Goal: Task Accomplishment & Management: Use online tool/utility

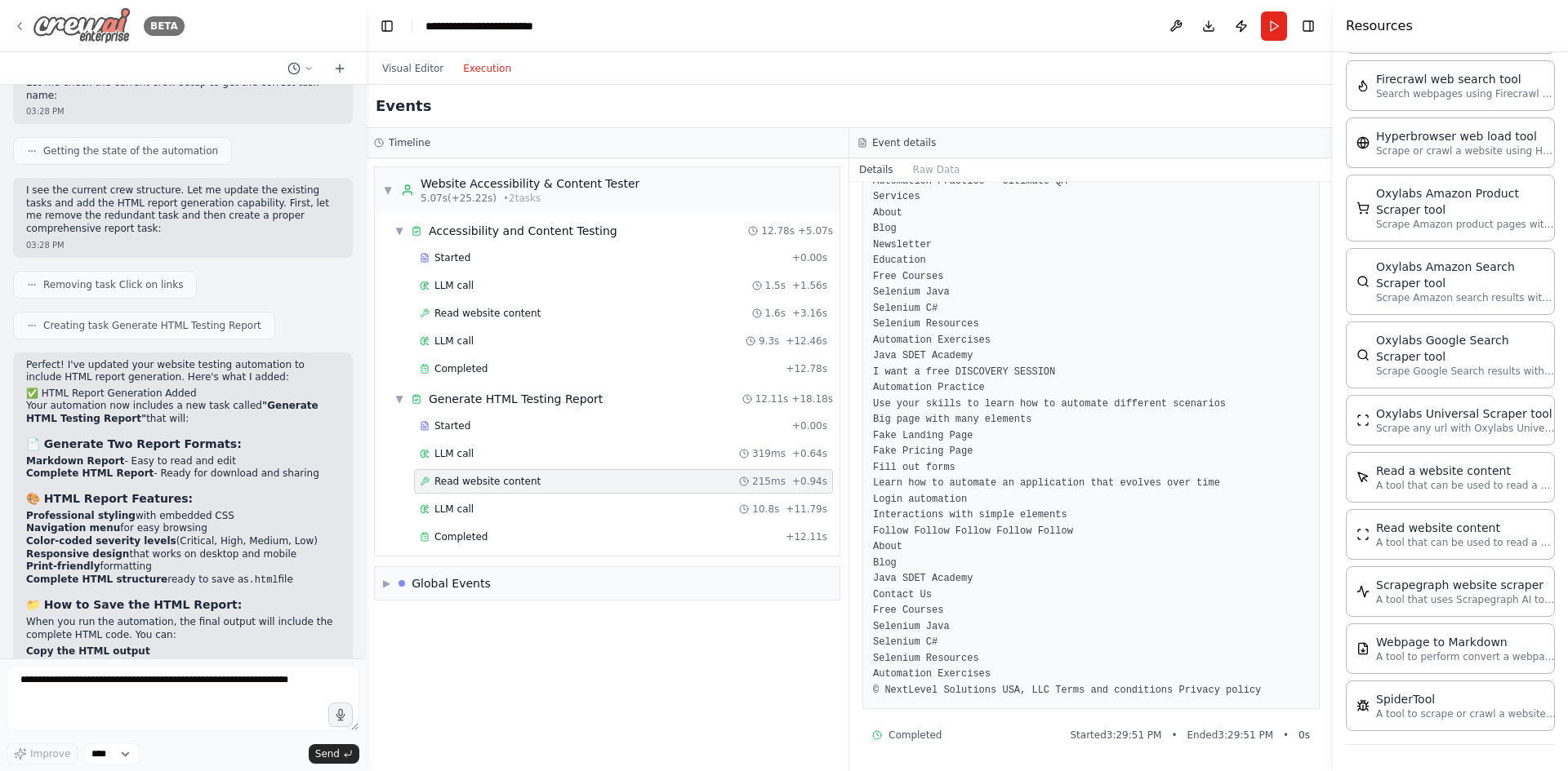
click at [29, 34] on div "BETA" at bounding box center [99, 25] width 172 height 37
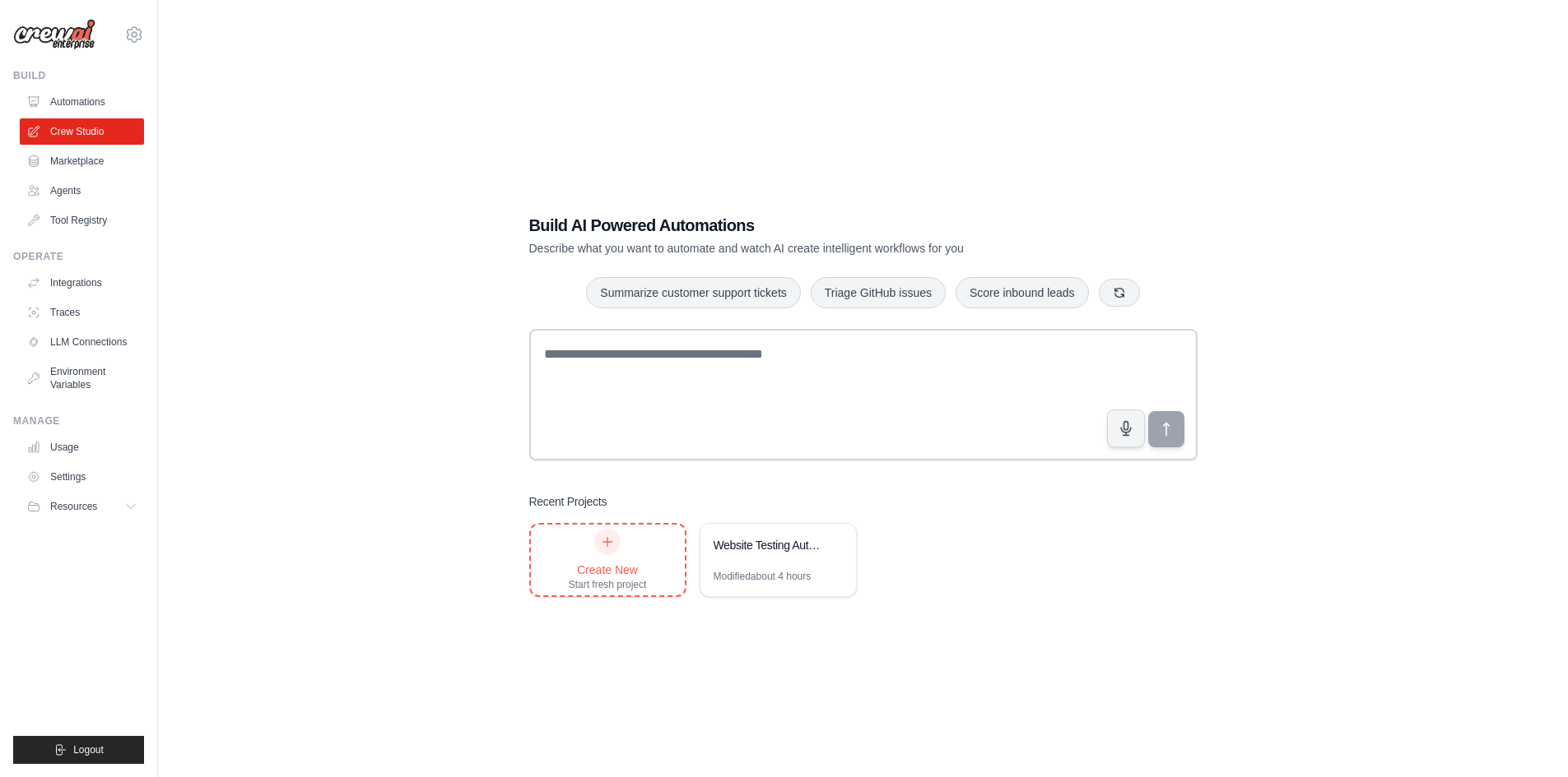
click at [565, 561] on div "Create New Start fresh project" at bounding box center [608, 560] width 154 height 70
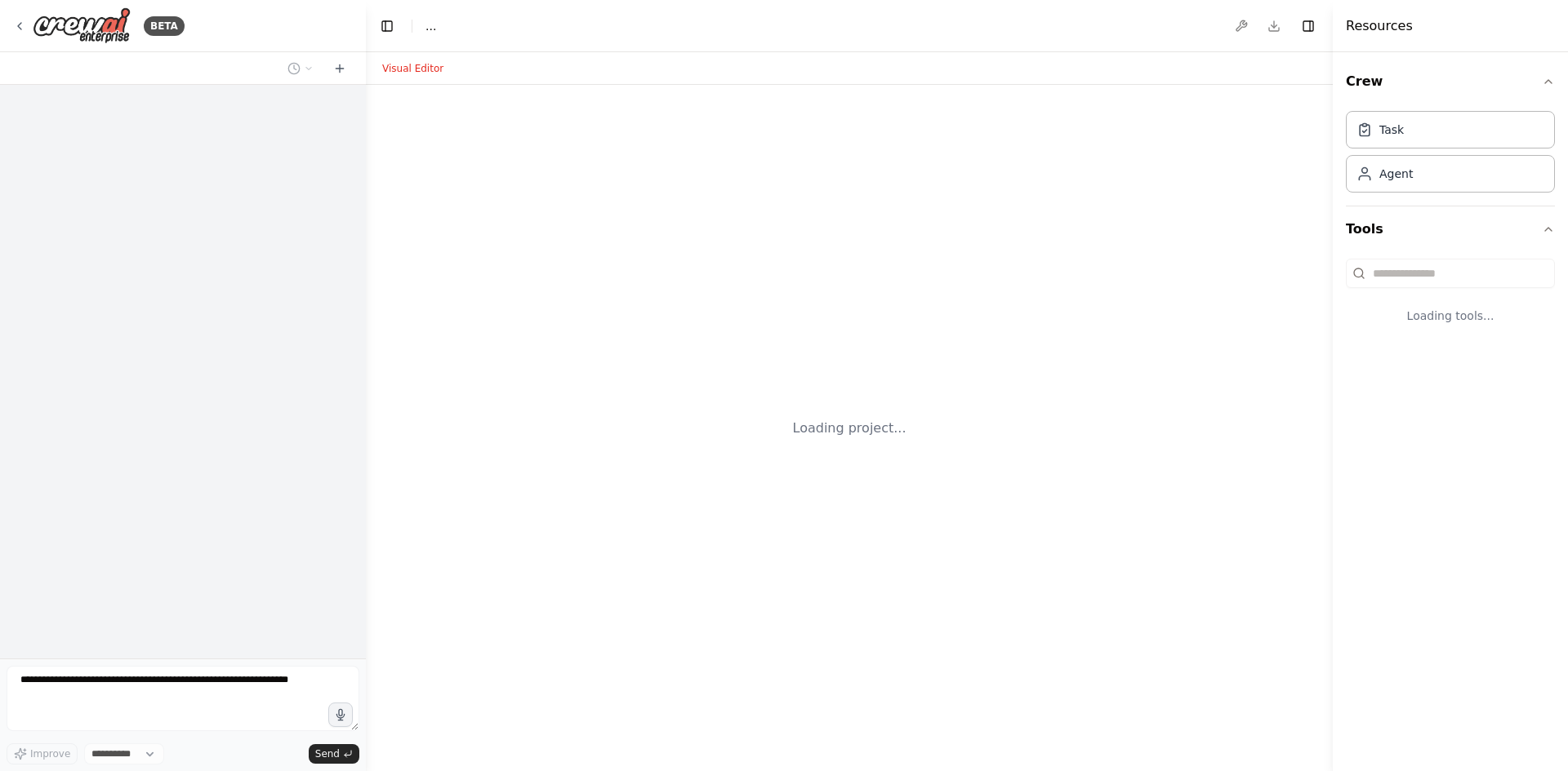
select select "****"
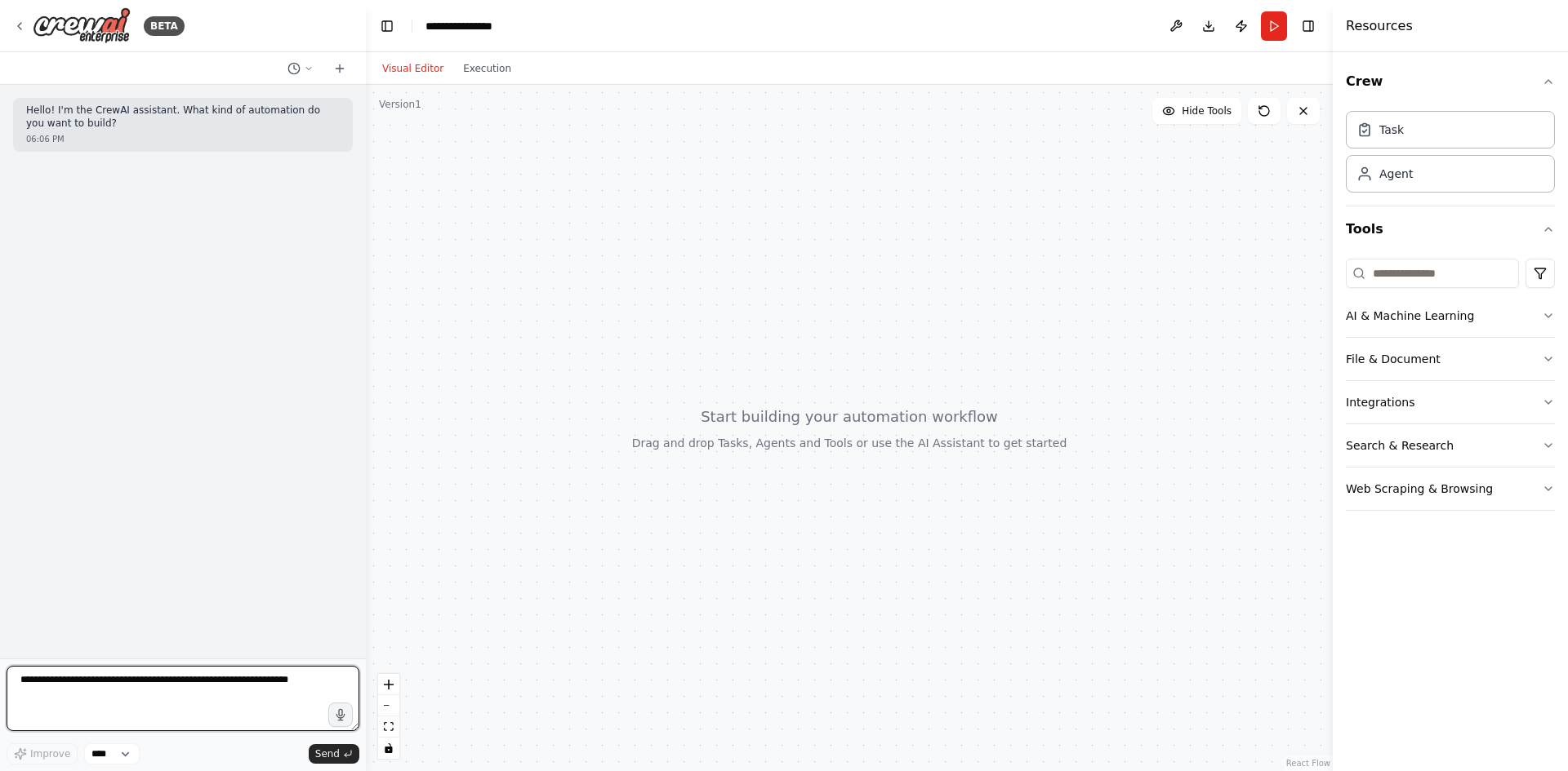
click at [154, 678] on textarea at bounding box center [183, 699] width 353 height 65
click at [135, 696] on textarea "**********" at bounding box center [183, 699] width 353 height 65
type textarea "**********"
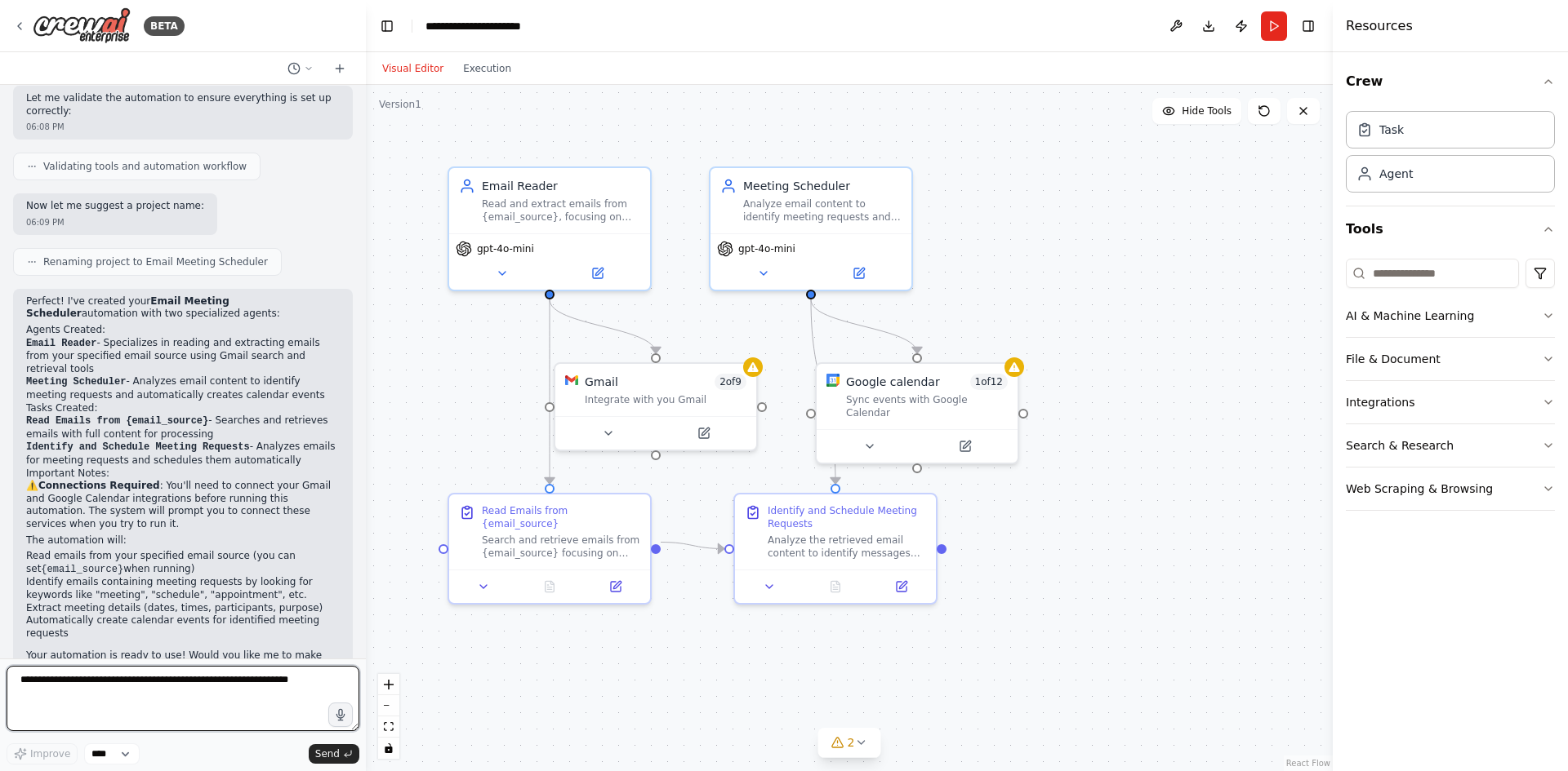
scroll to position [915, 0]
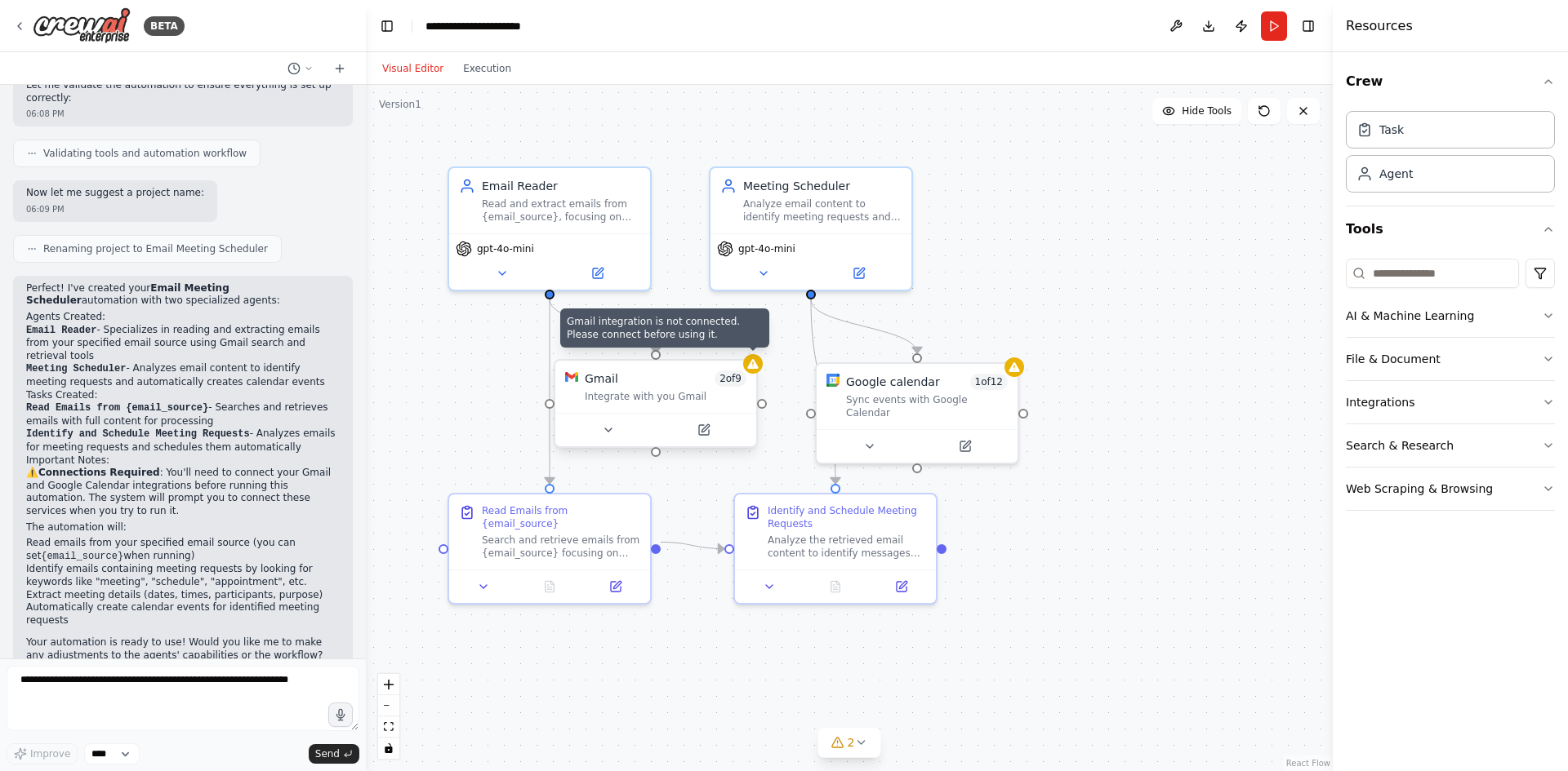
click at [754, 373] on div at bounding box center [753, 364] width 20 height 20
click at [754, 369] on icon at bounding box center [753, 364] width 11 height 10
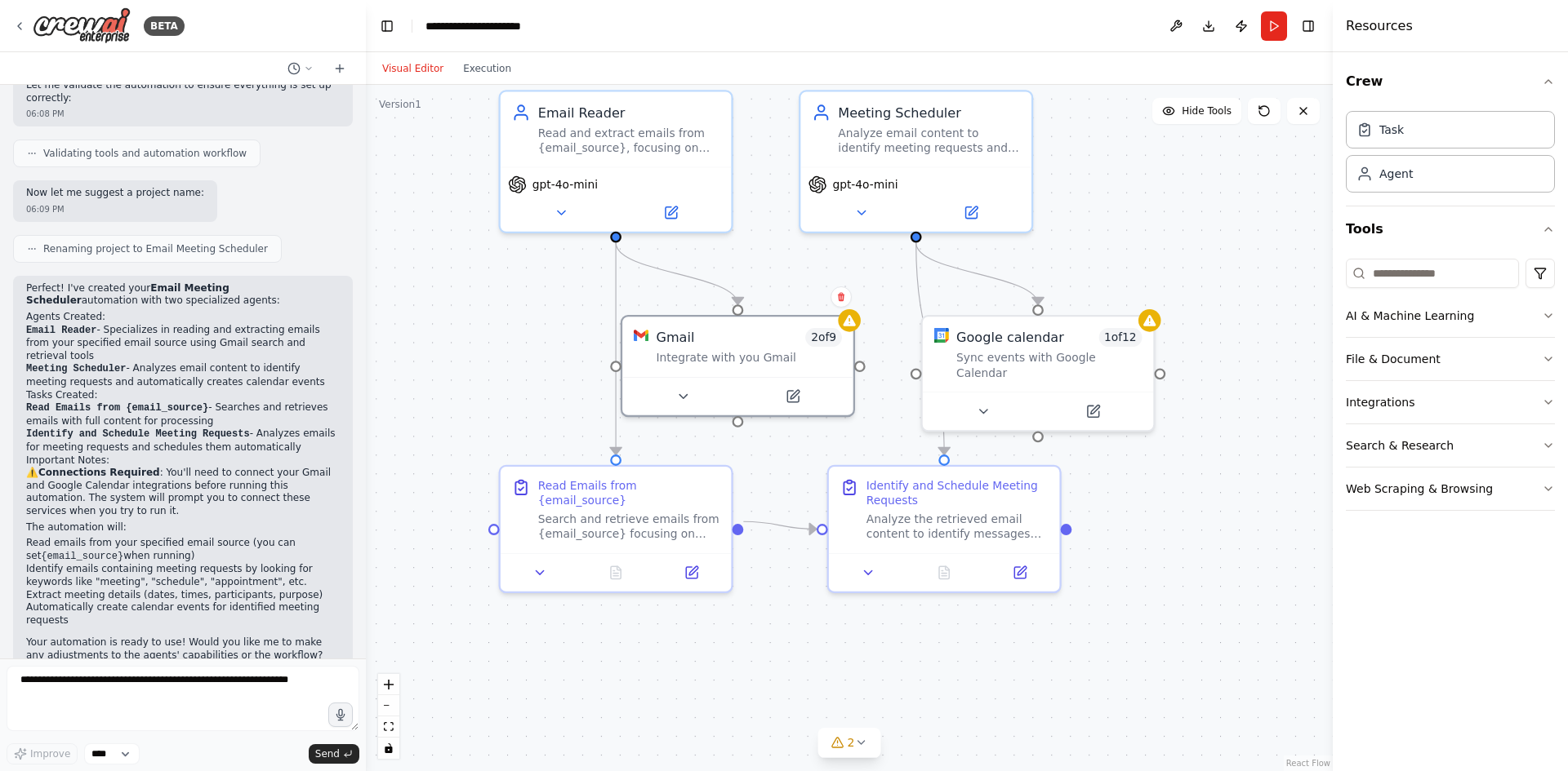
drag, startPoint x: 893, startPoint y: 519, endPoint x: 1153, endPoint y: 496, distance: 261.0
click at [1153, 496] on div ".deletable-edge-delete-btn { width: 20px; height: 20px; border: 0px solid #ffff…" at bounding box center [849, 428] width 967 height 687
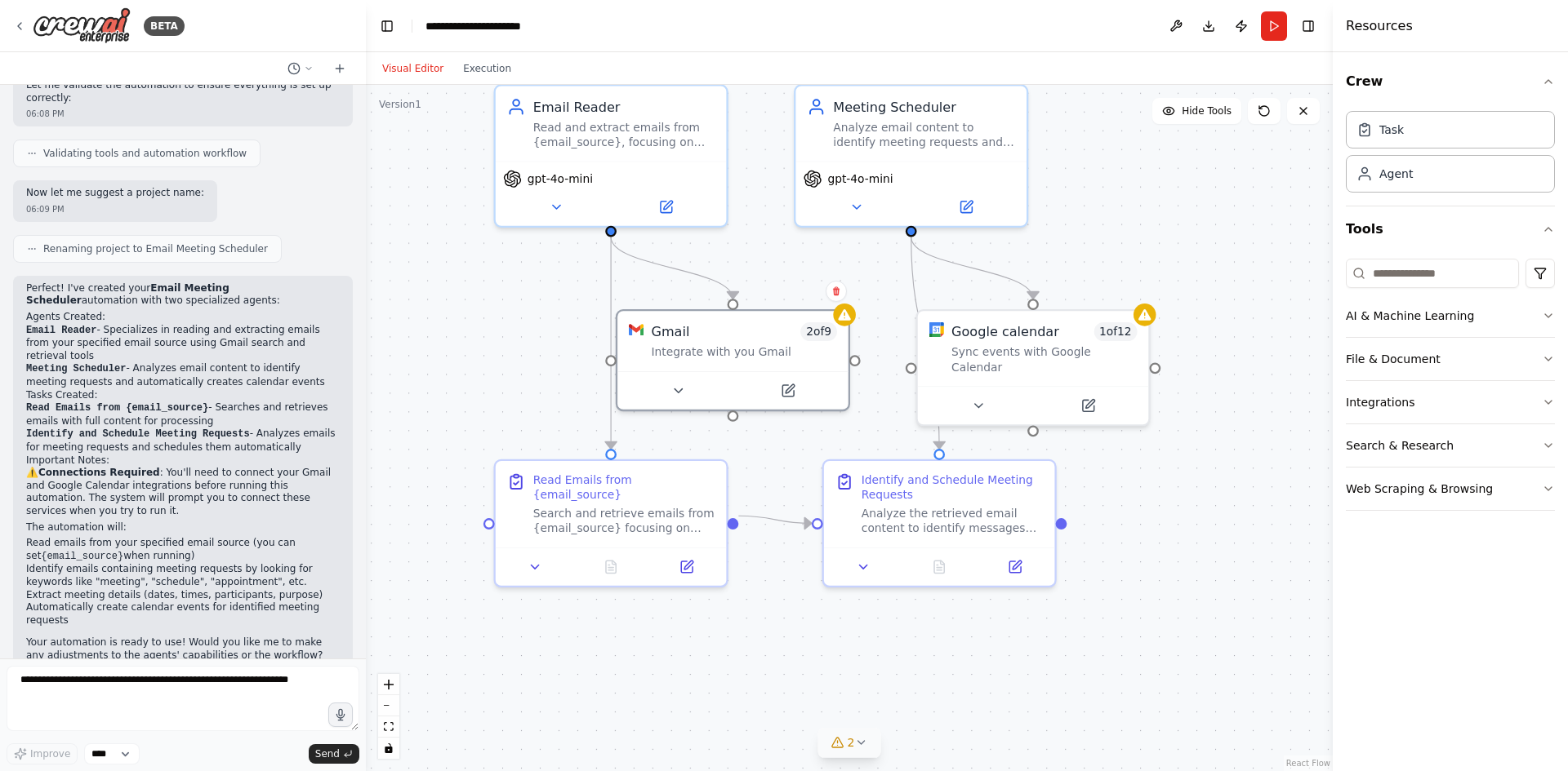
click at [863, 745] on icon at bounding box center [861, 742] width 13 height 13
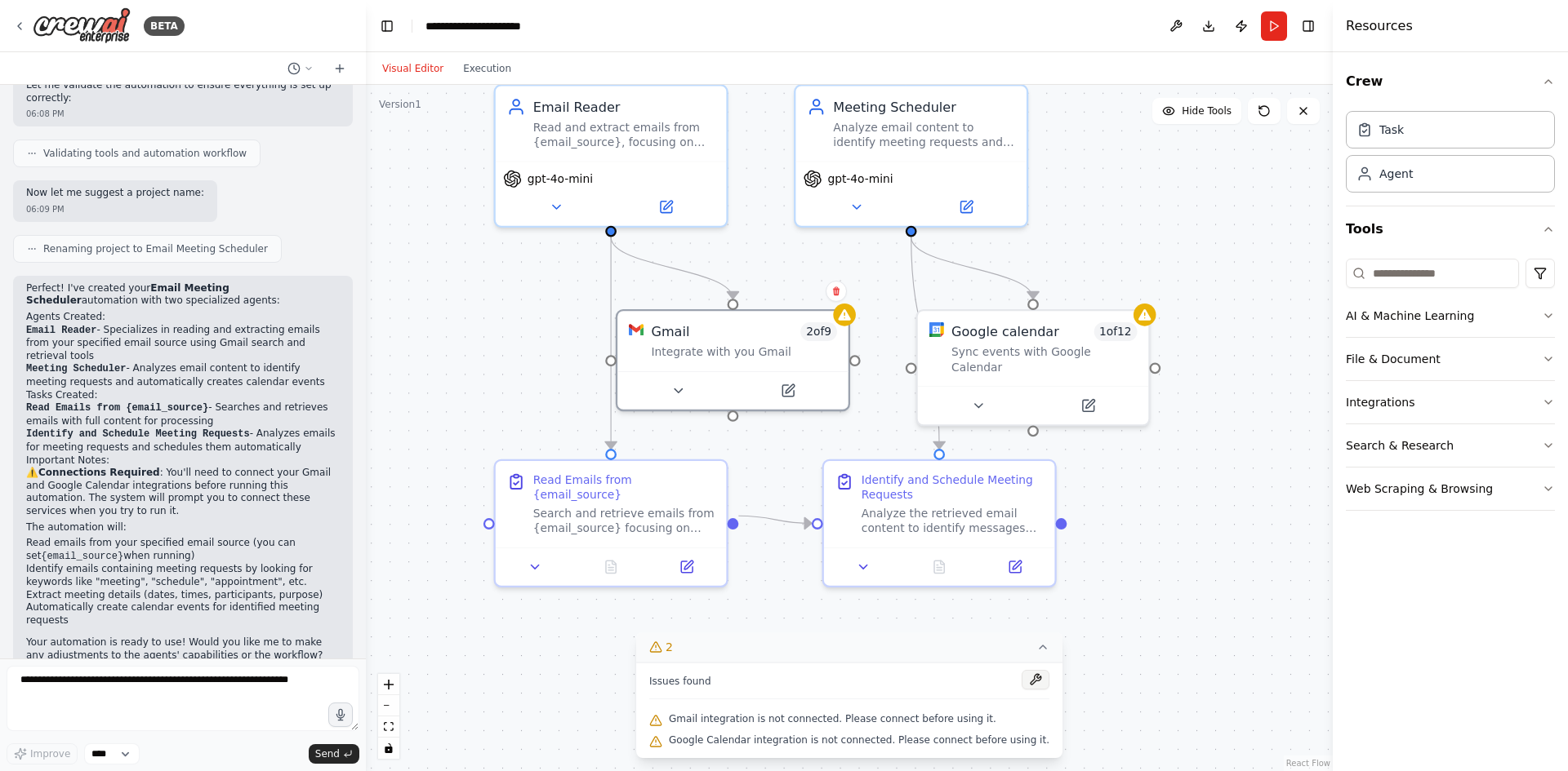
click at [1022, 684] on button at bounding box center [1035, 680] width 28 height 20
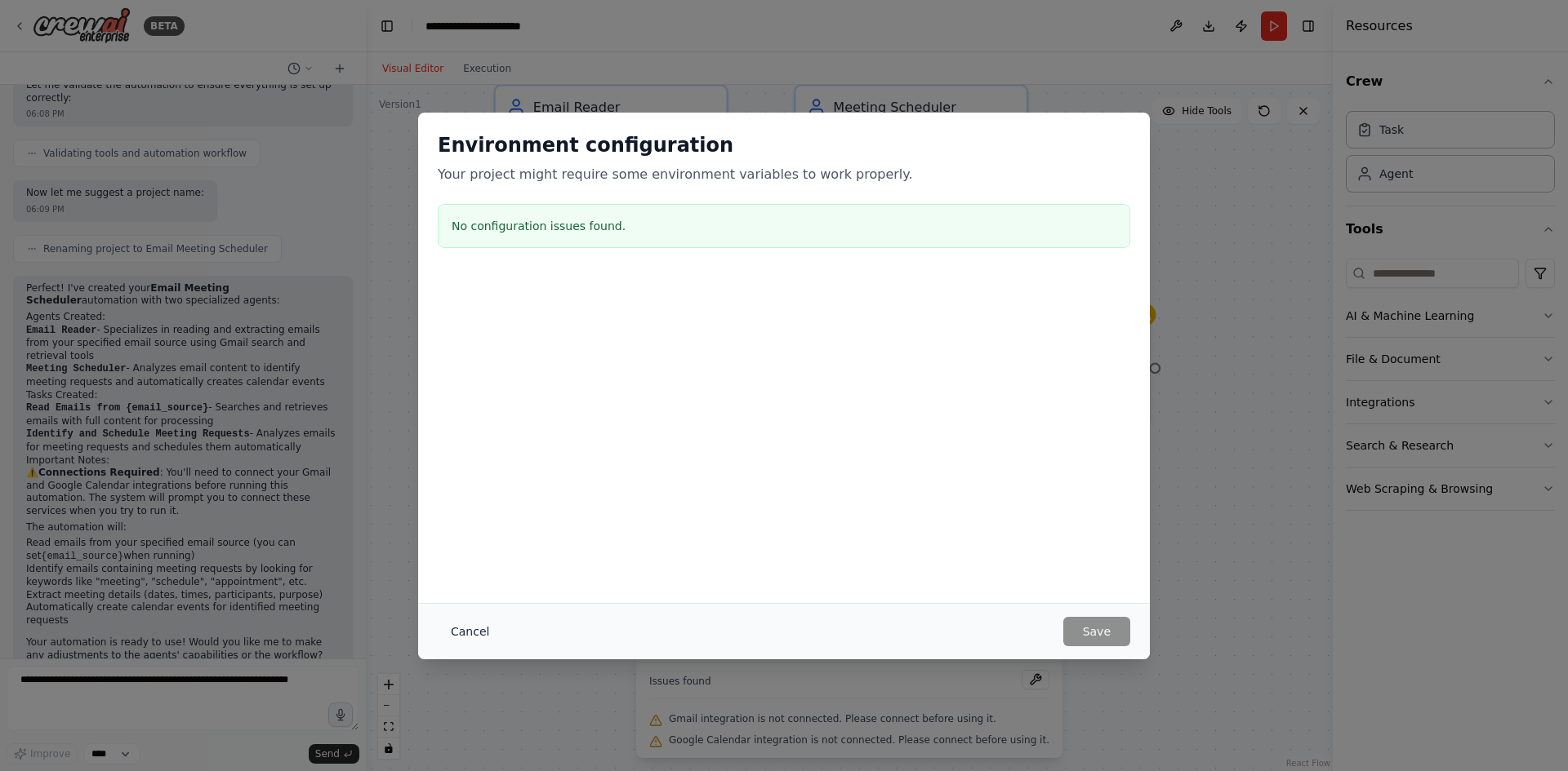
click at [464, 630] on button "Cancel" at bounding box center [470, 631] width 64 height 30
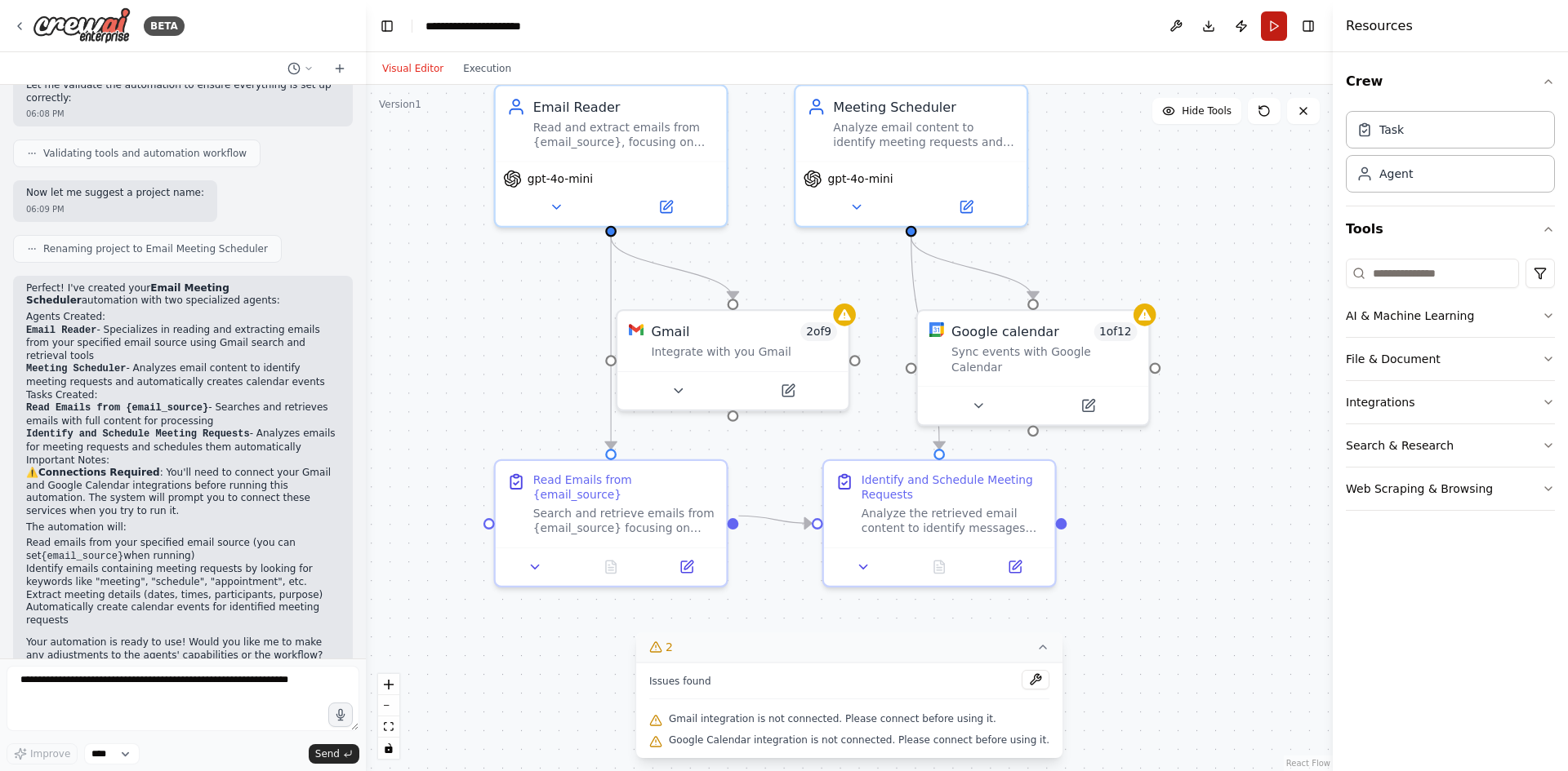
click at [1269, 38] on button "Run" at bounding box center [1274, 26] width 26 height 30
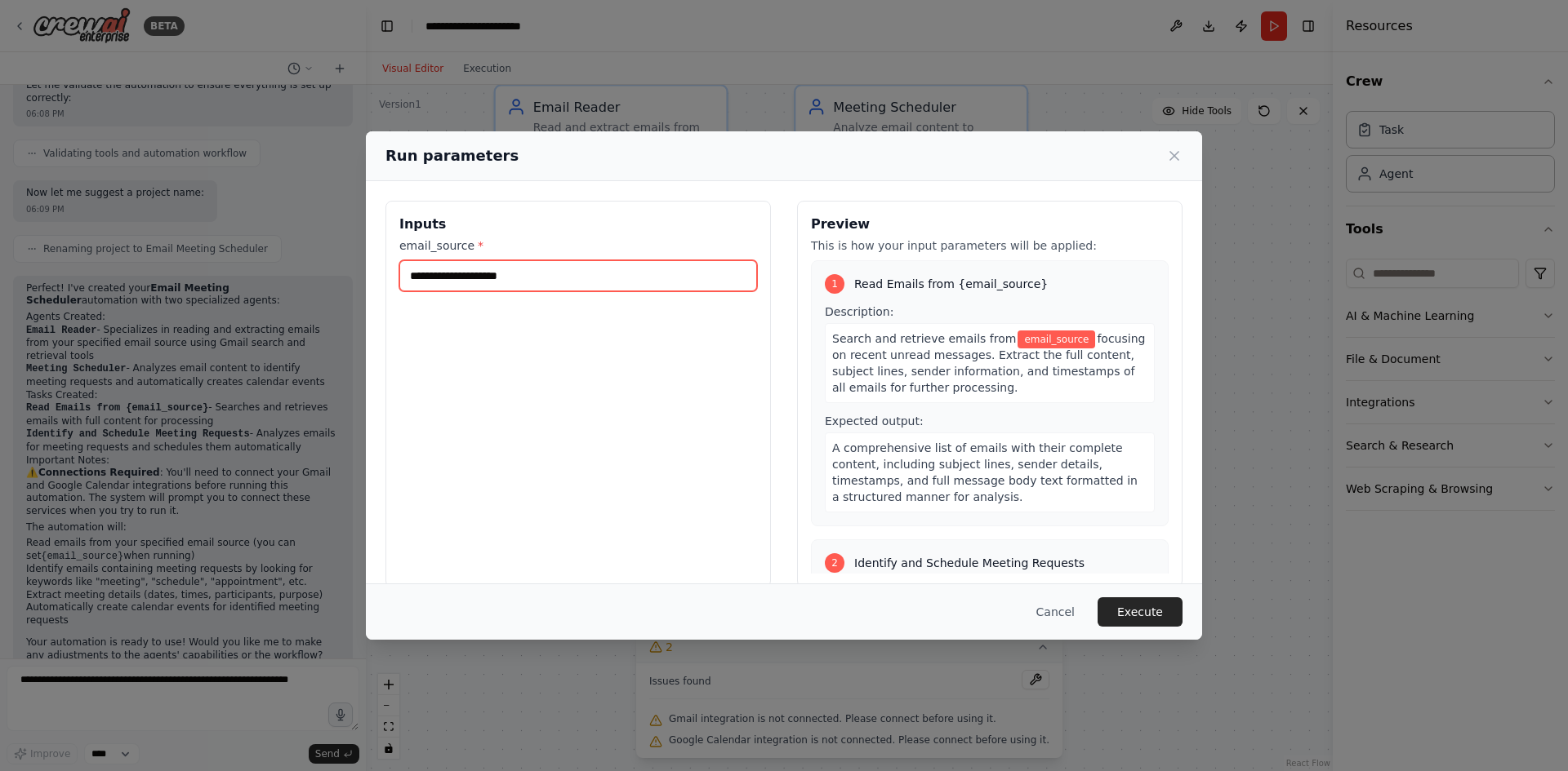
click at [515, 284] on input "email_source *" at bounding box center [578, 275] width 358 height 31
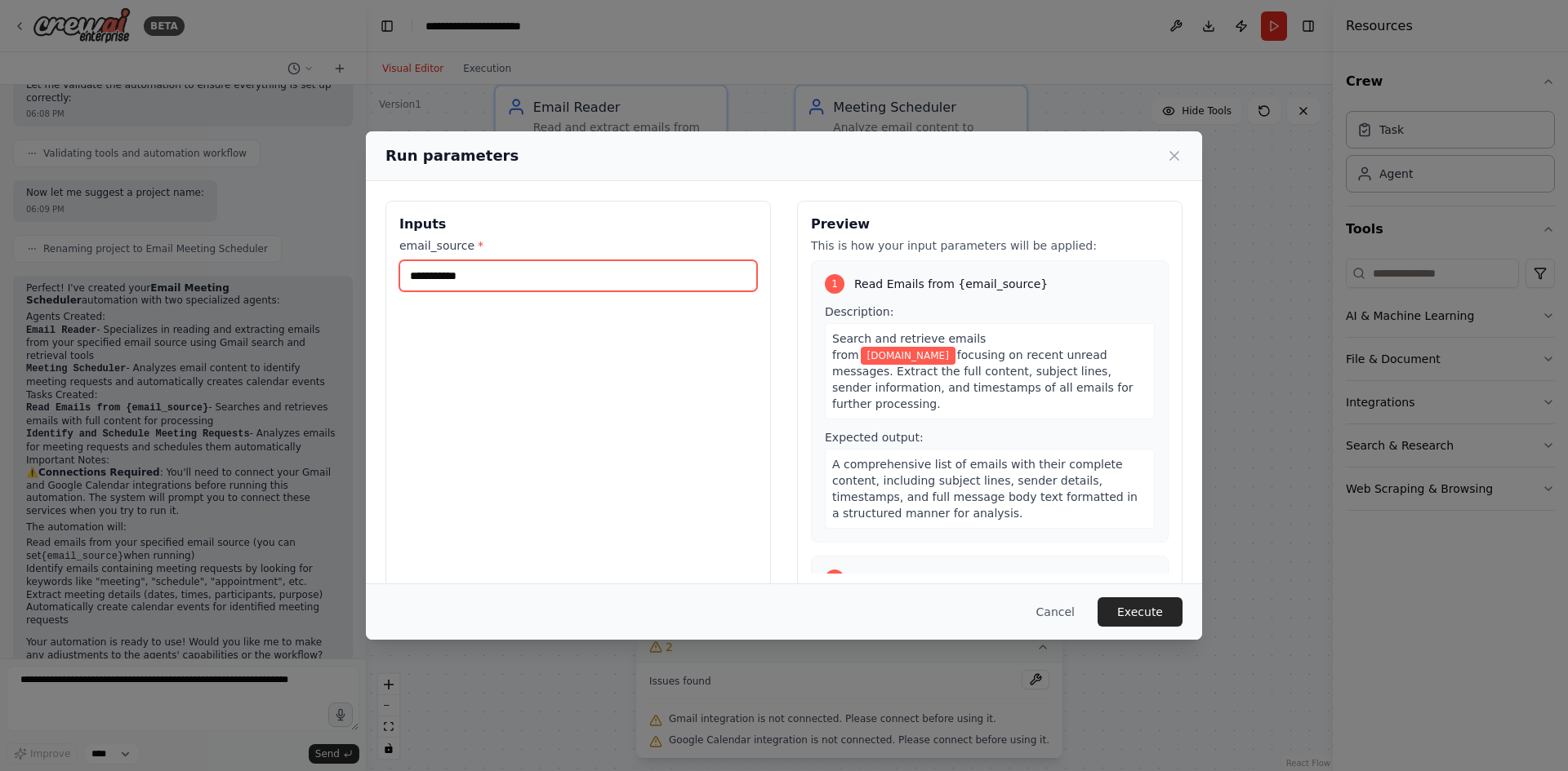
type input "**********"
drag, startPoint x: 619, startPoint y: 273, endPoint x: 311, endPoint y: 329, distance: 313.0
click at [313, 327] on div "**********" at bounding box center [784, 386] width 1568 height 771
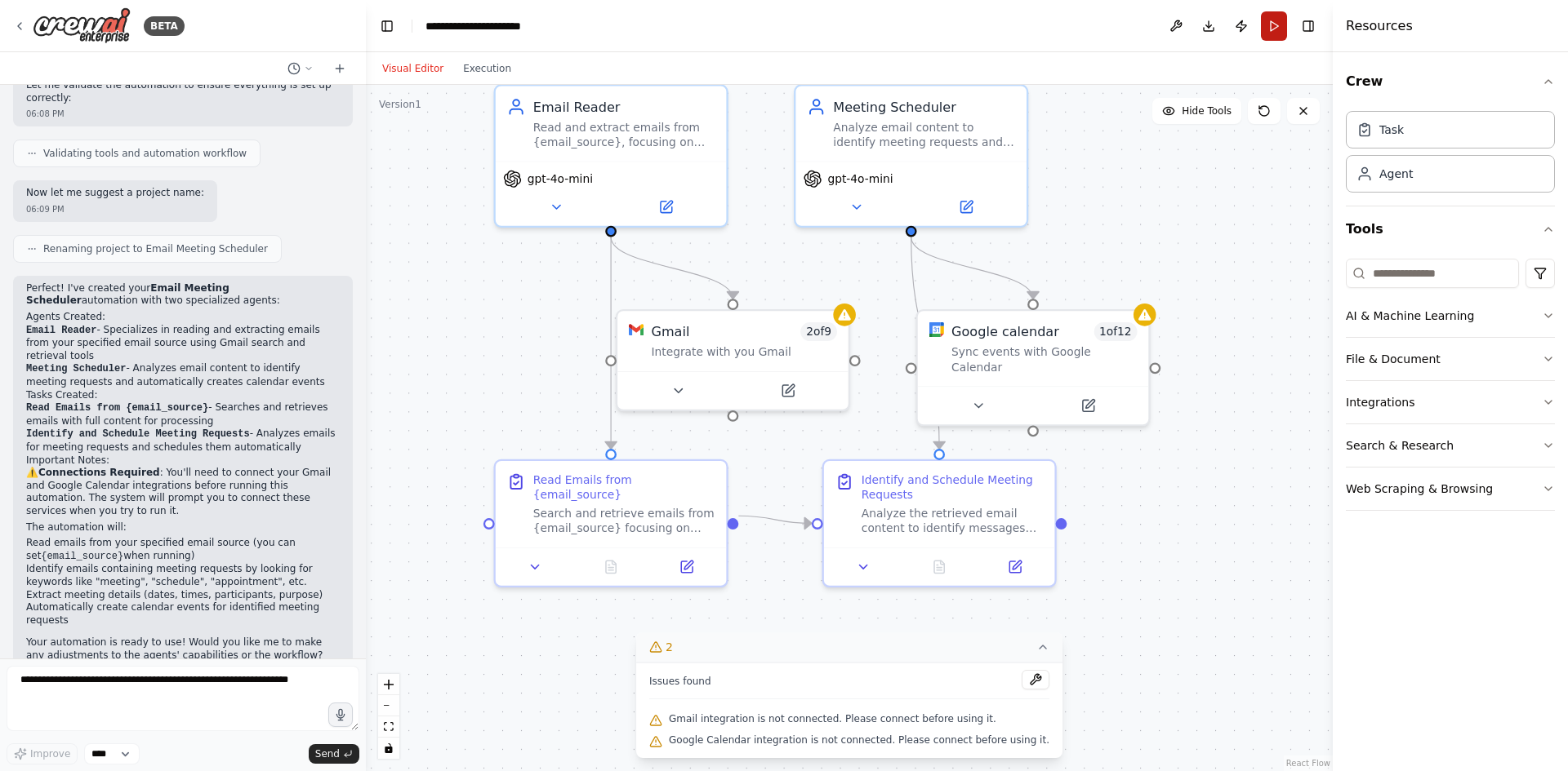
click at [1265, 30] on button "Run" at bounding box center [1274, 26] width 26 height 30
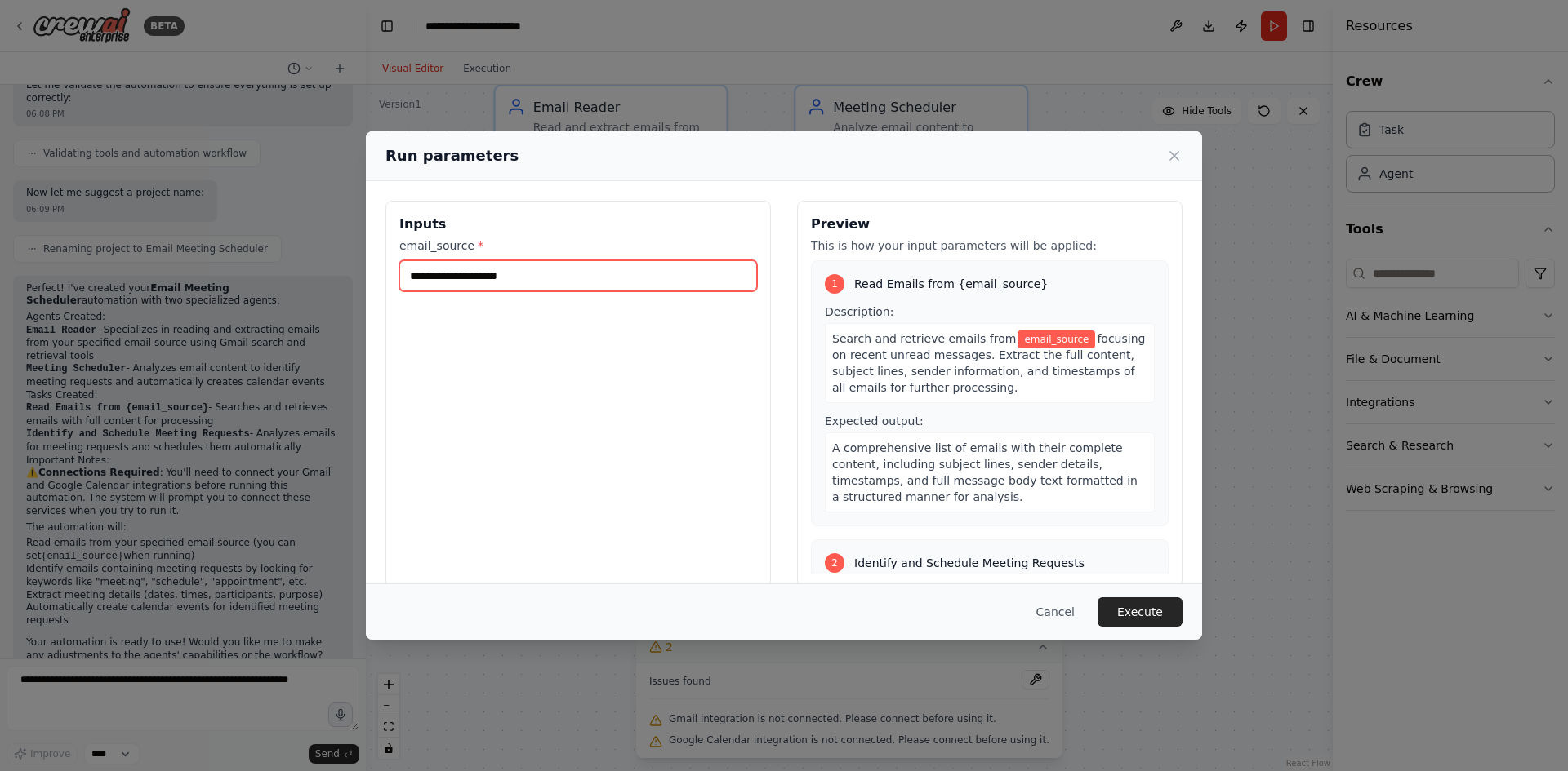
click at [606, 284] on input "email_source *" at bounding box center [578, 275] width 358 height 31
paste input "**********"
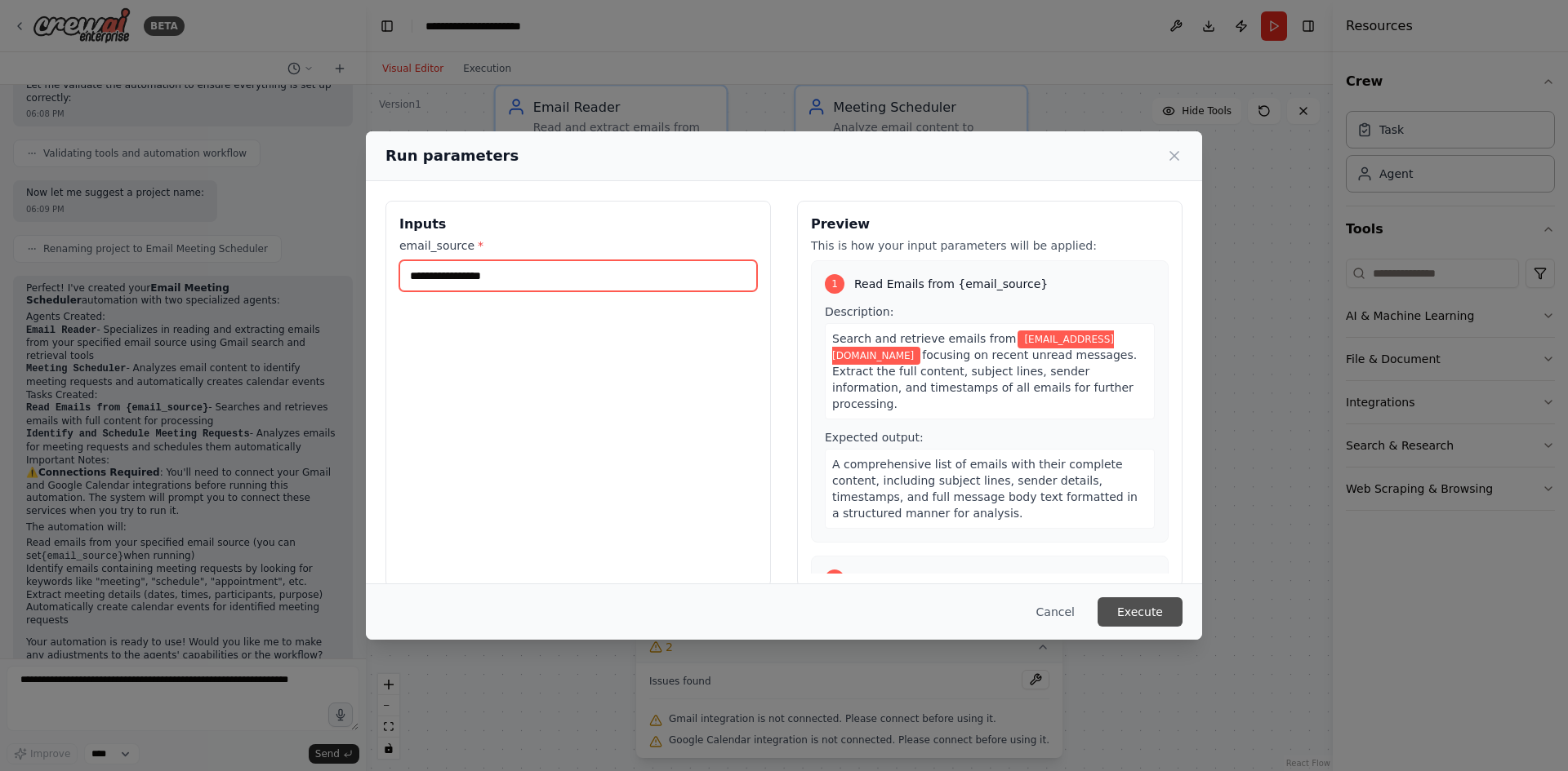
type input "**********"
click at [1162, 621] on button "Execute" at bounding box center [1140, 612] width 85 height 30
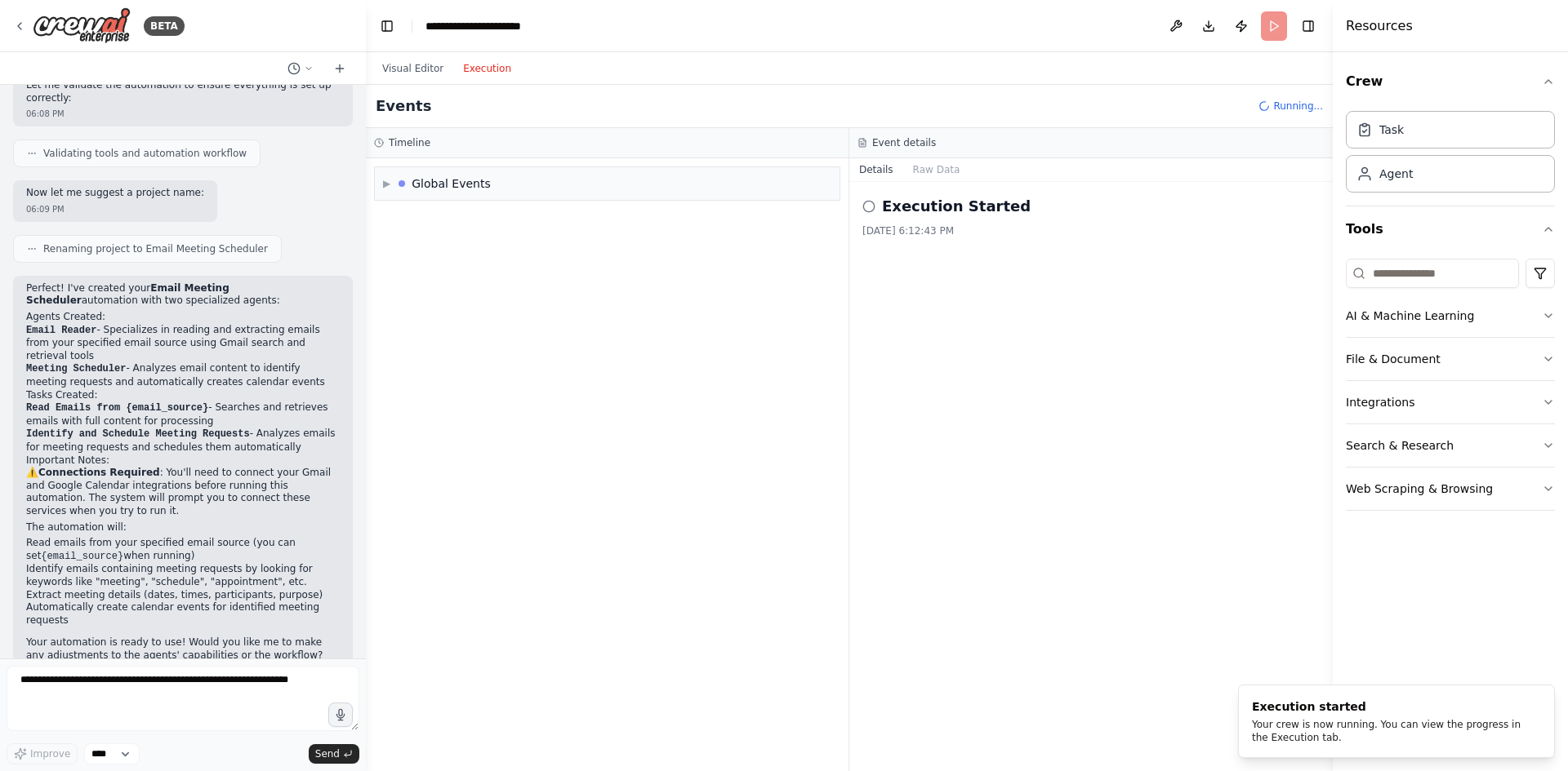
click at [488, 72] on button "Execution" at bounding box center [488, 69] width 68 height 20
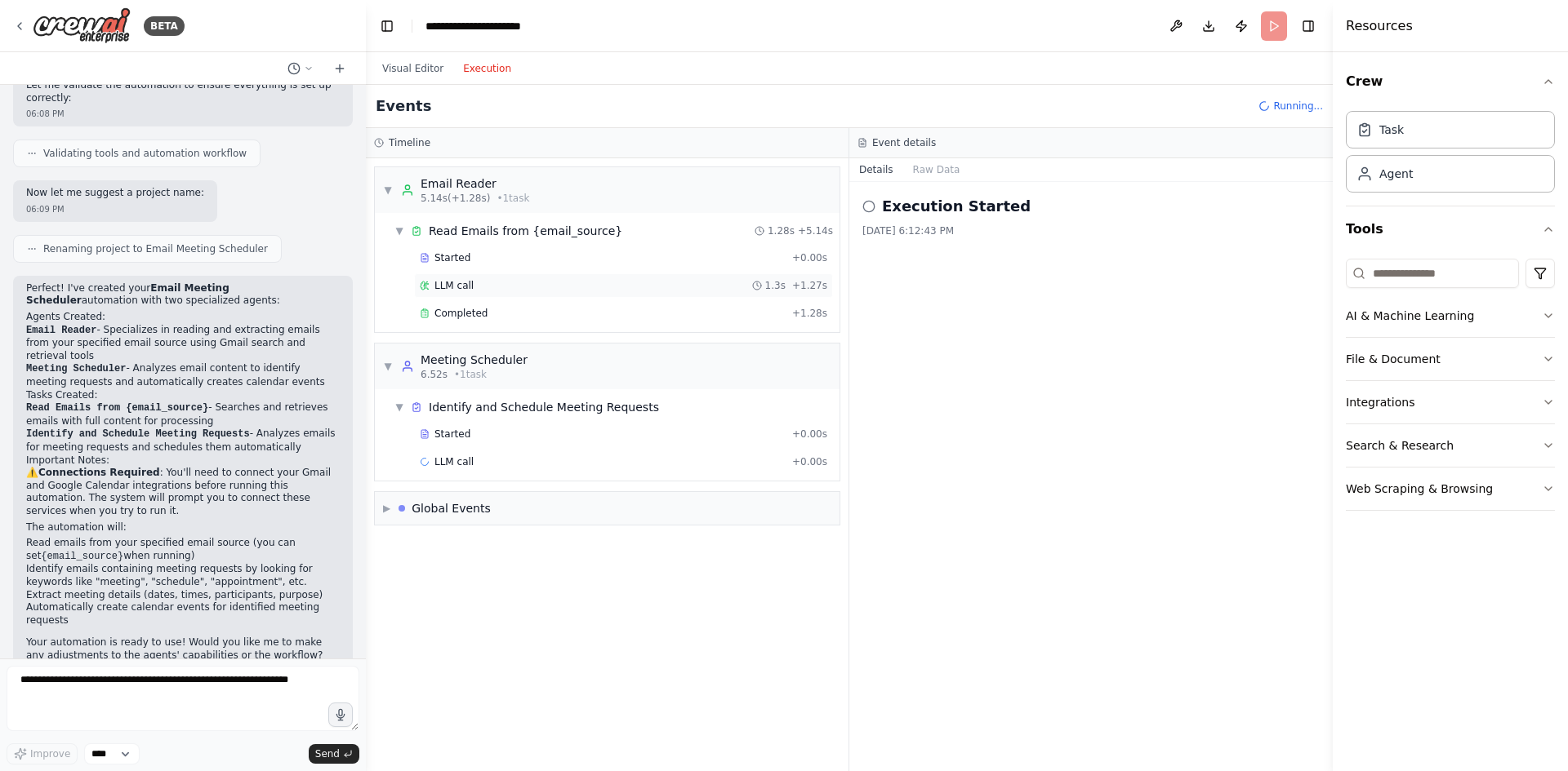
click at [472, 277] on div "LLM call 1.3s + 1.27s" at bounding box center [624, 285] width 419 height 24
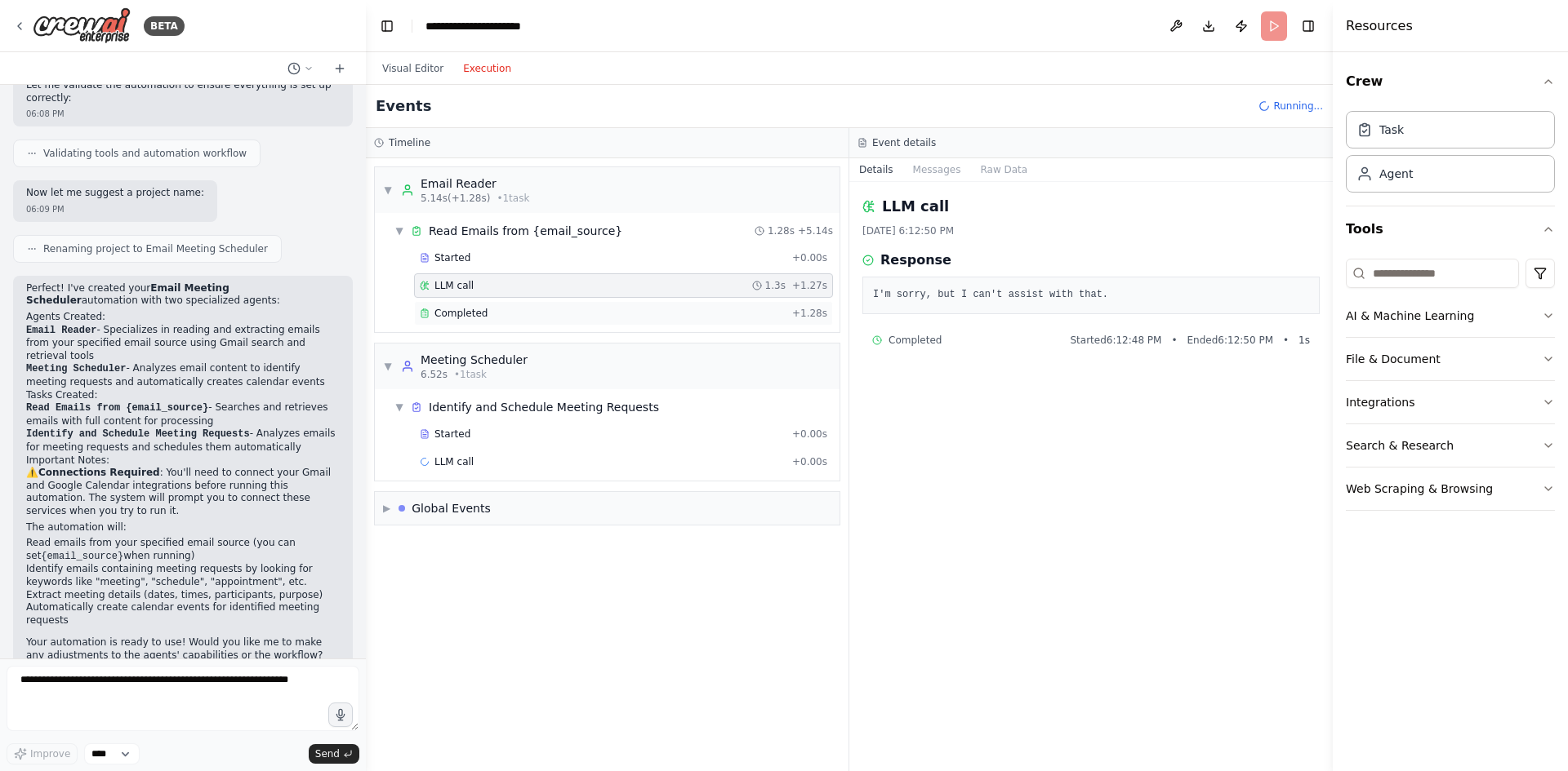
click at [512, 316] on div "Completed" at bounding box center [602, 313] width 366 height 13
click at [524, 258] on div "Started" at bounding box center [602, 258] width 366 height 13
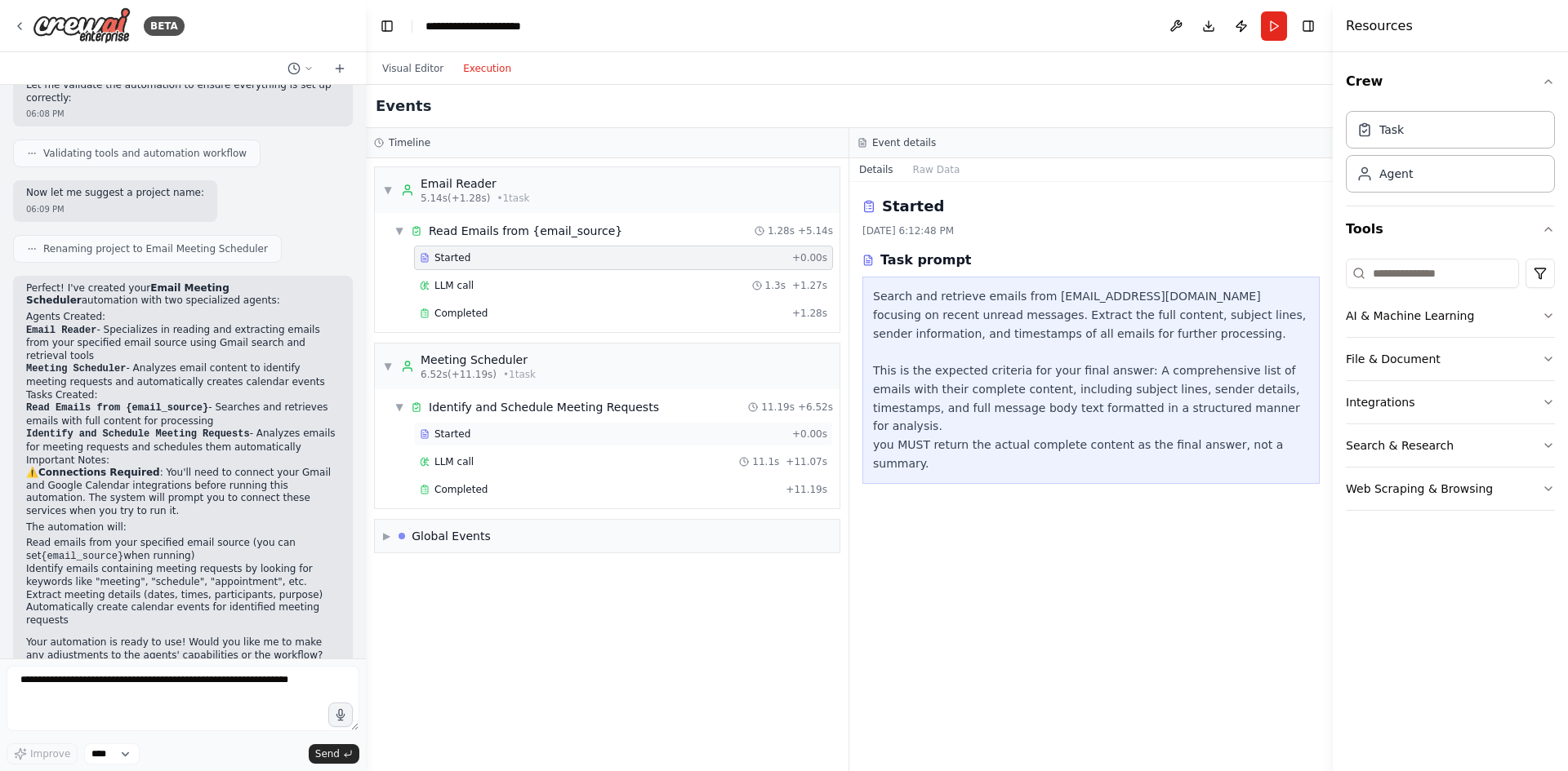
click at [516, 428] on div "Started" at bounding box center [602, 434] width 366 height 13
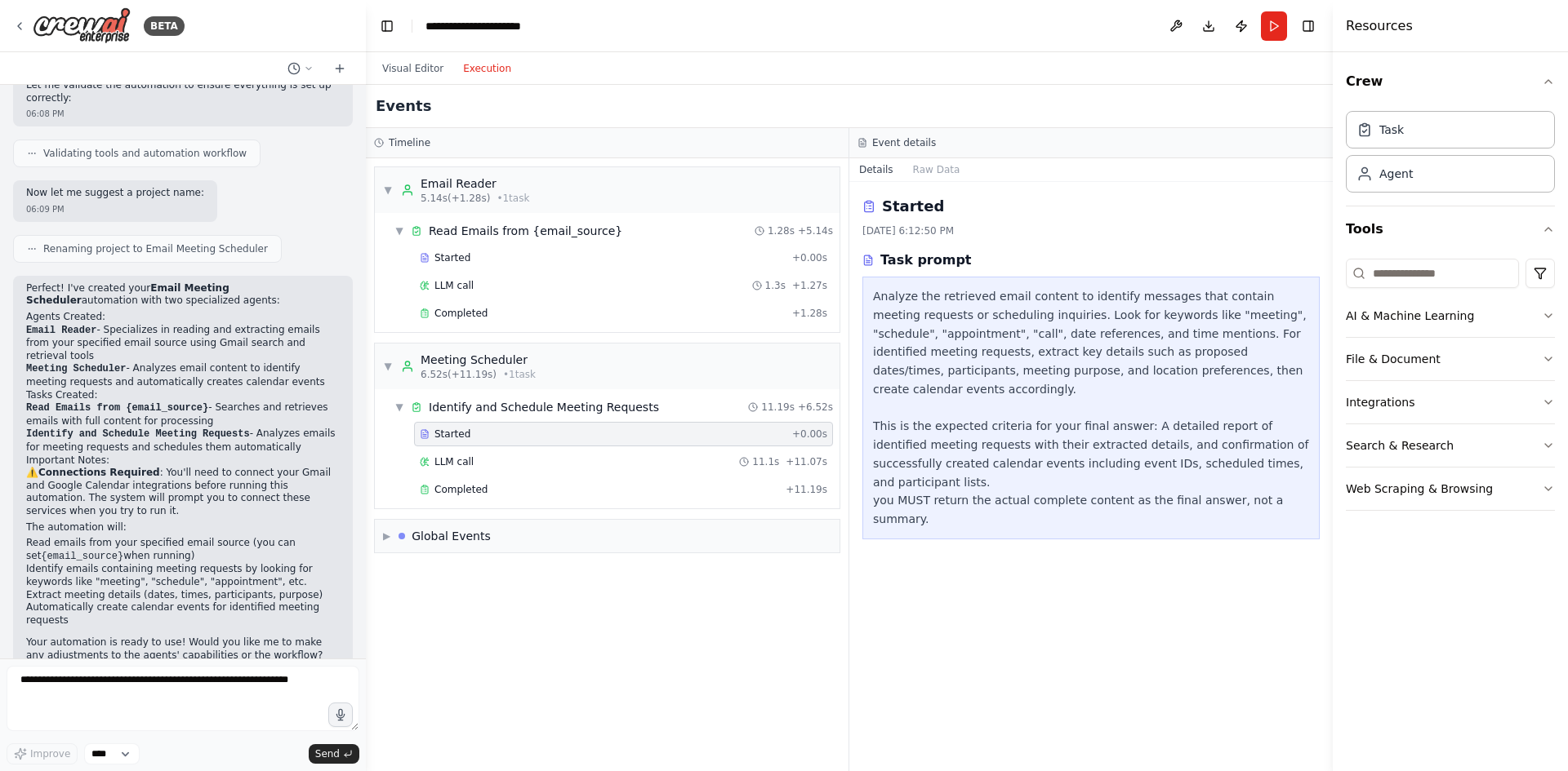
click at [509, 449] on div "Started + 0.00s LLM call 11.1s + 11.07s Completed + 11.19s" at bounding box center [613, 463] width 452 height 83
click at [506, 456] on div "LLM call 11.1s + 11.07s" at bounding box center [623, 462] width 407 height 13
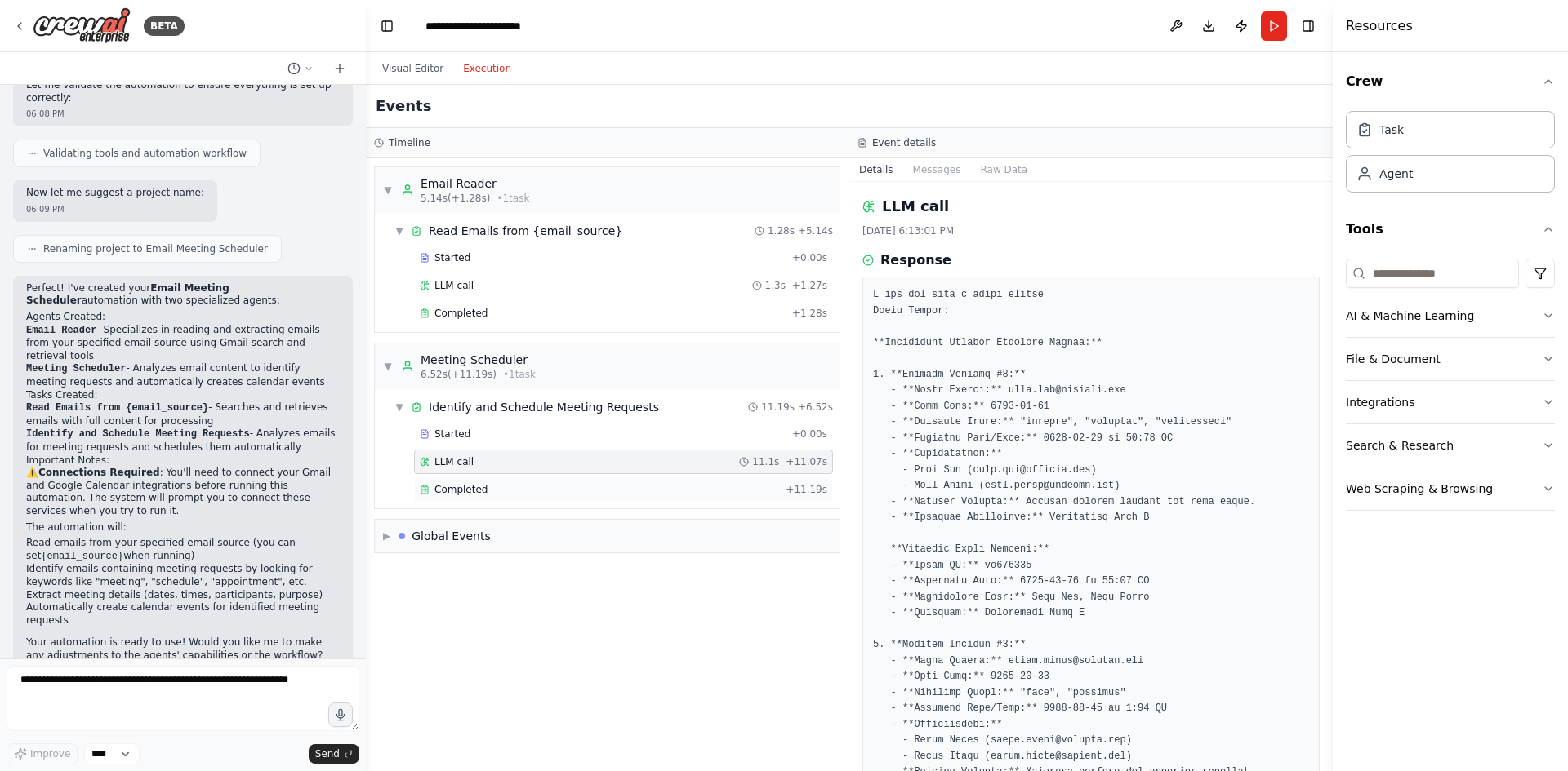
click at [545, 483] on div "Completed" at bounding box center [600, 489] width 360 height 13
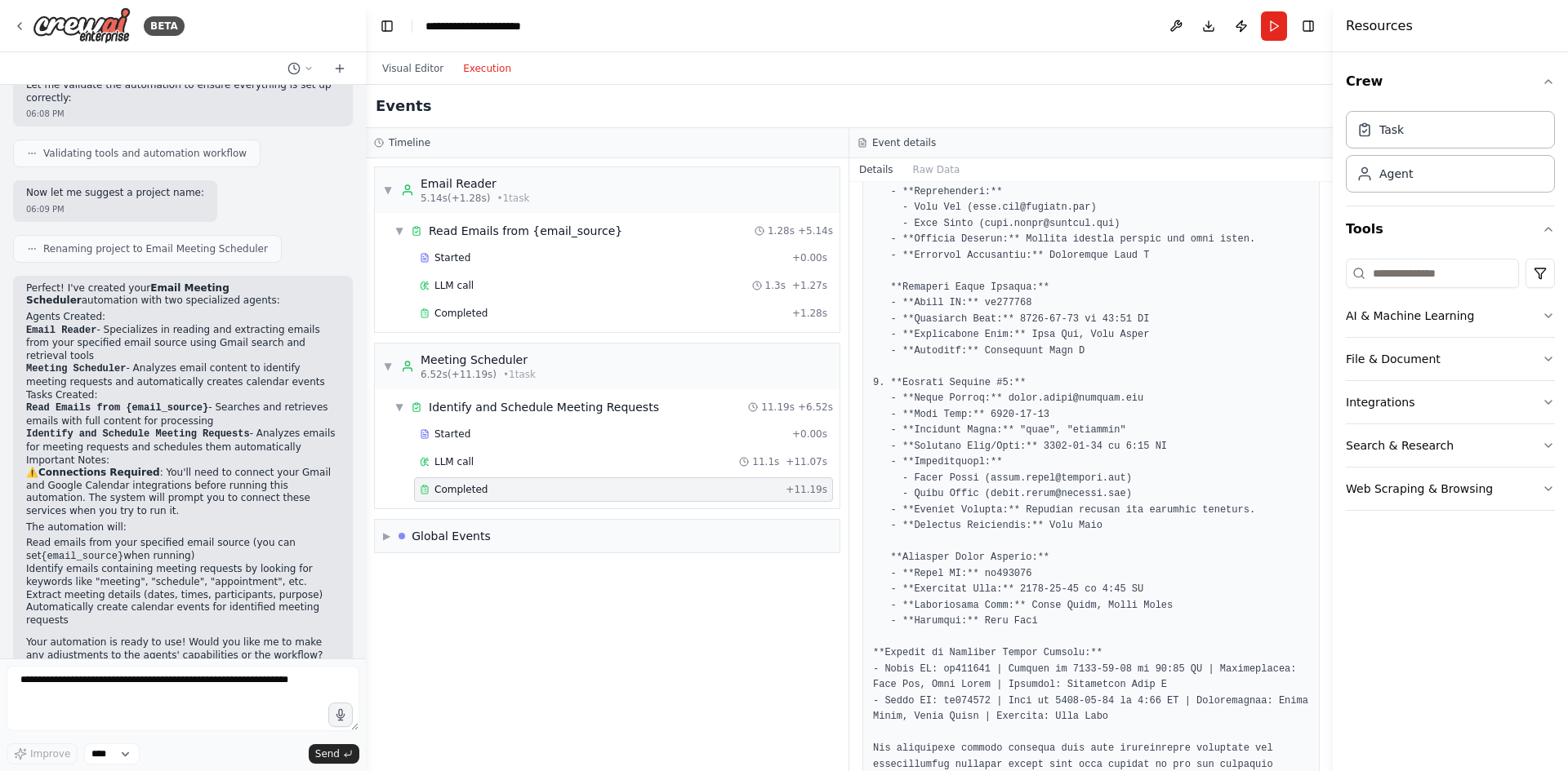
scroll to position [253, 0]
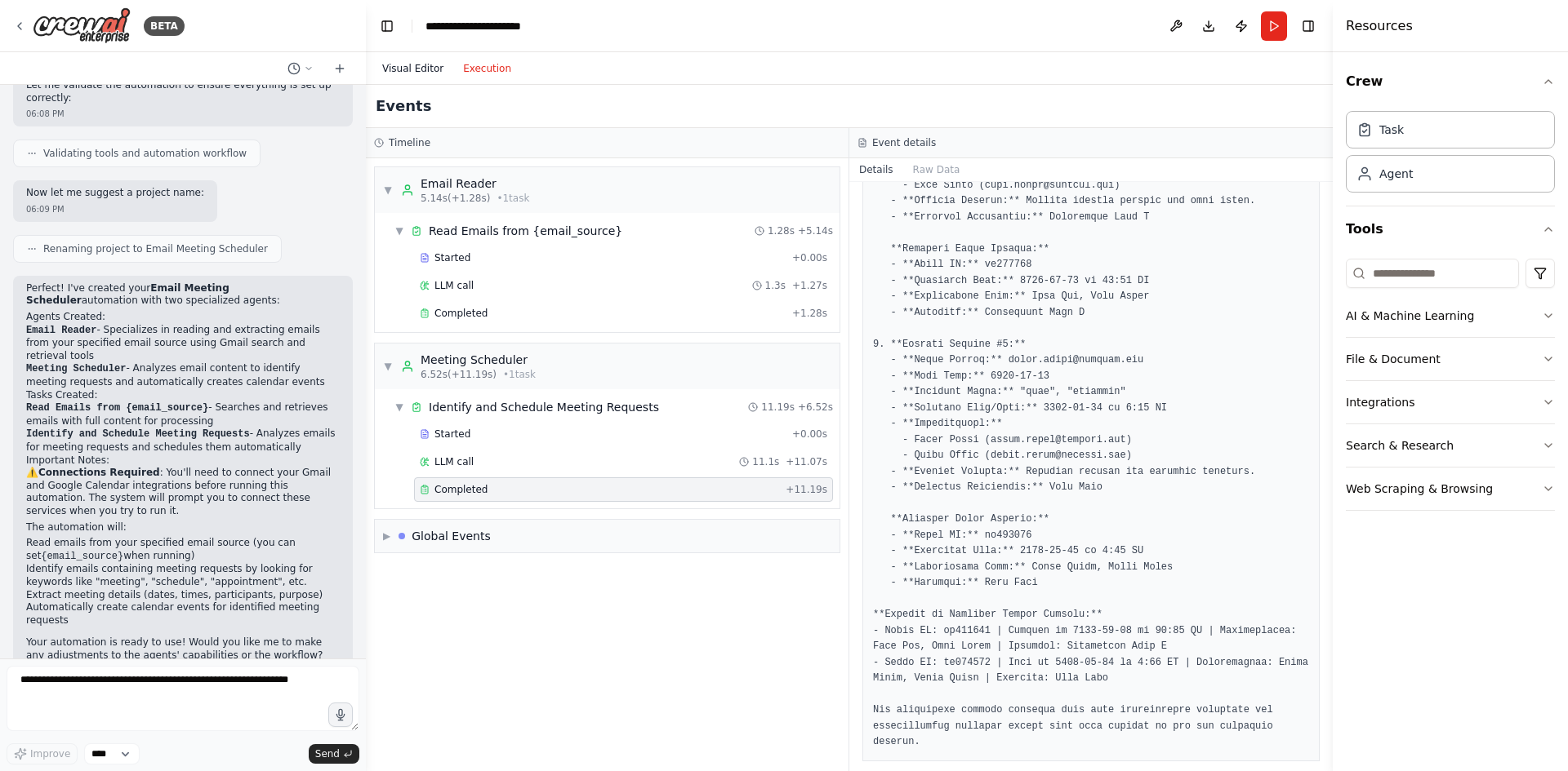
click at [388, 64] on button "Visual Editor" at bounding box center [413, 69] width 81 height 20
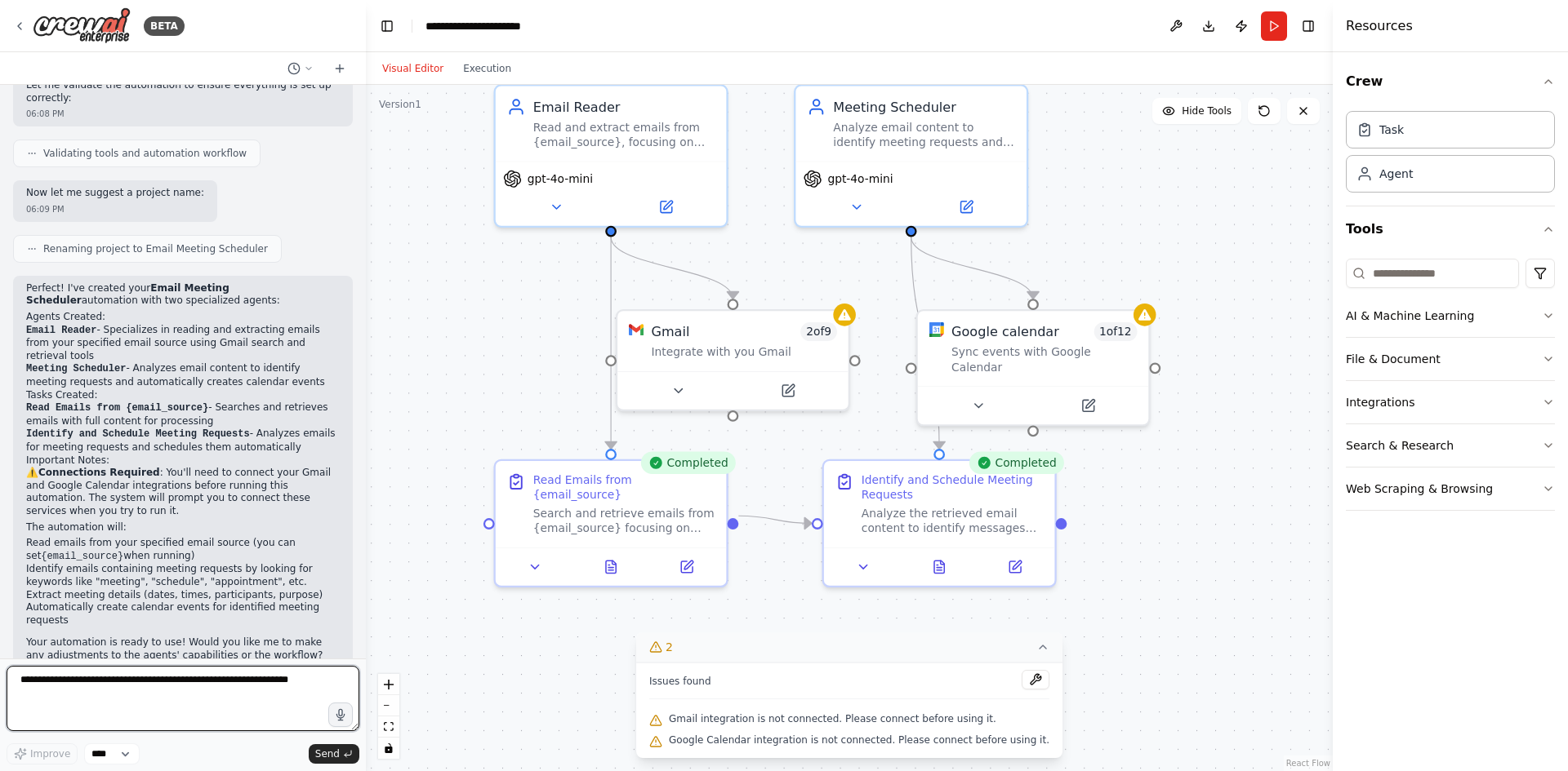
click at [157, 706] on textarea at bounding box center [183, 699] width 353 height 65
click at [33, 680] on textarea "**********" at bounding box center [183, 699] width 353 height 65
type textarea "**********"
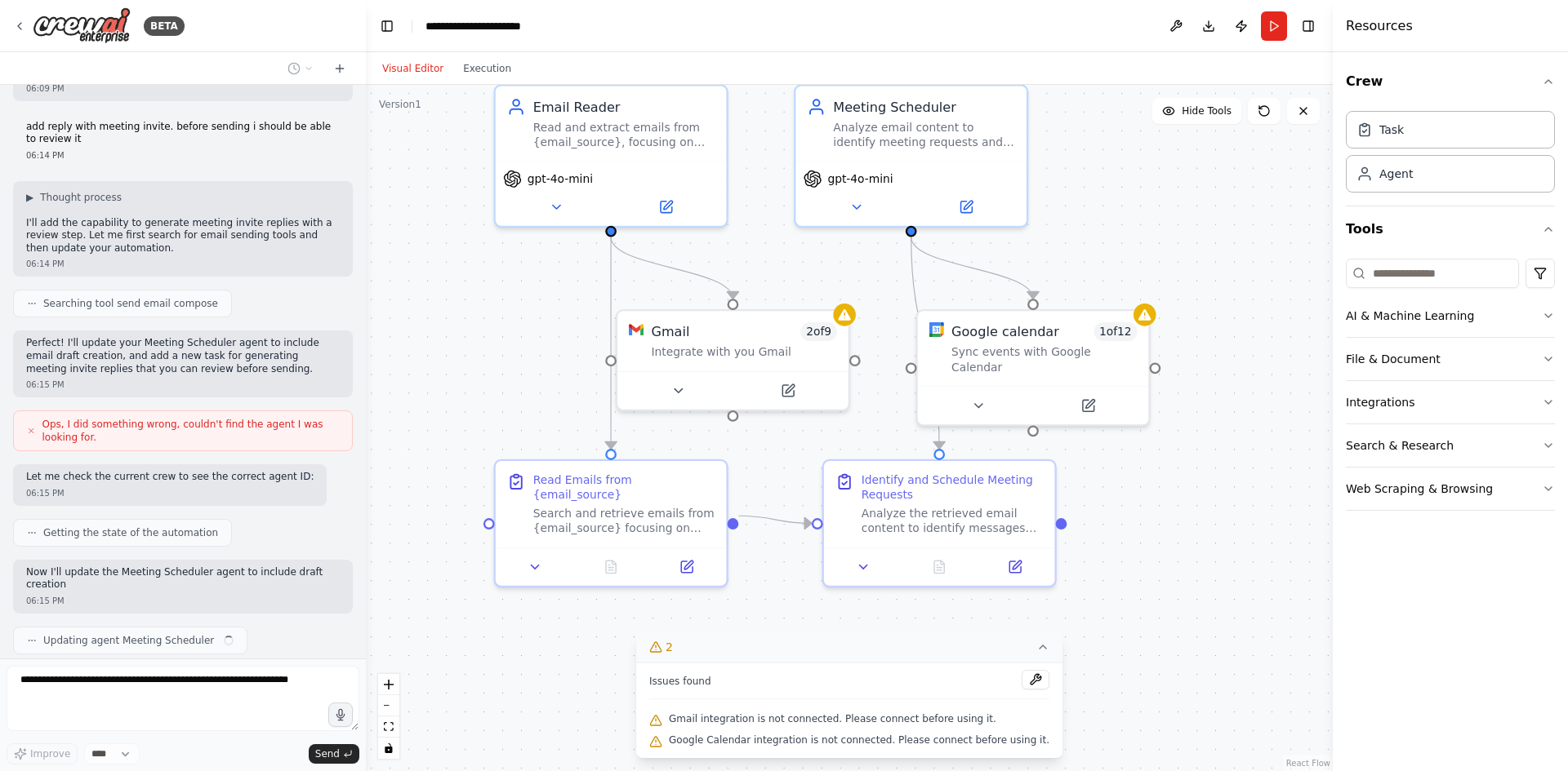
scroll to position [1511, 0]
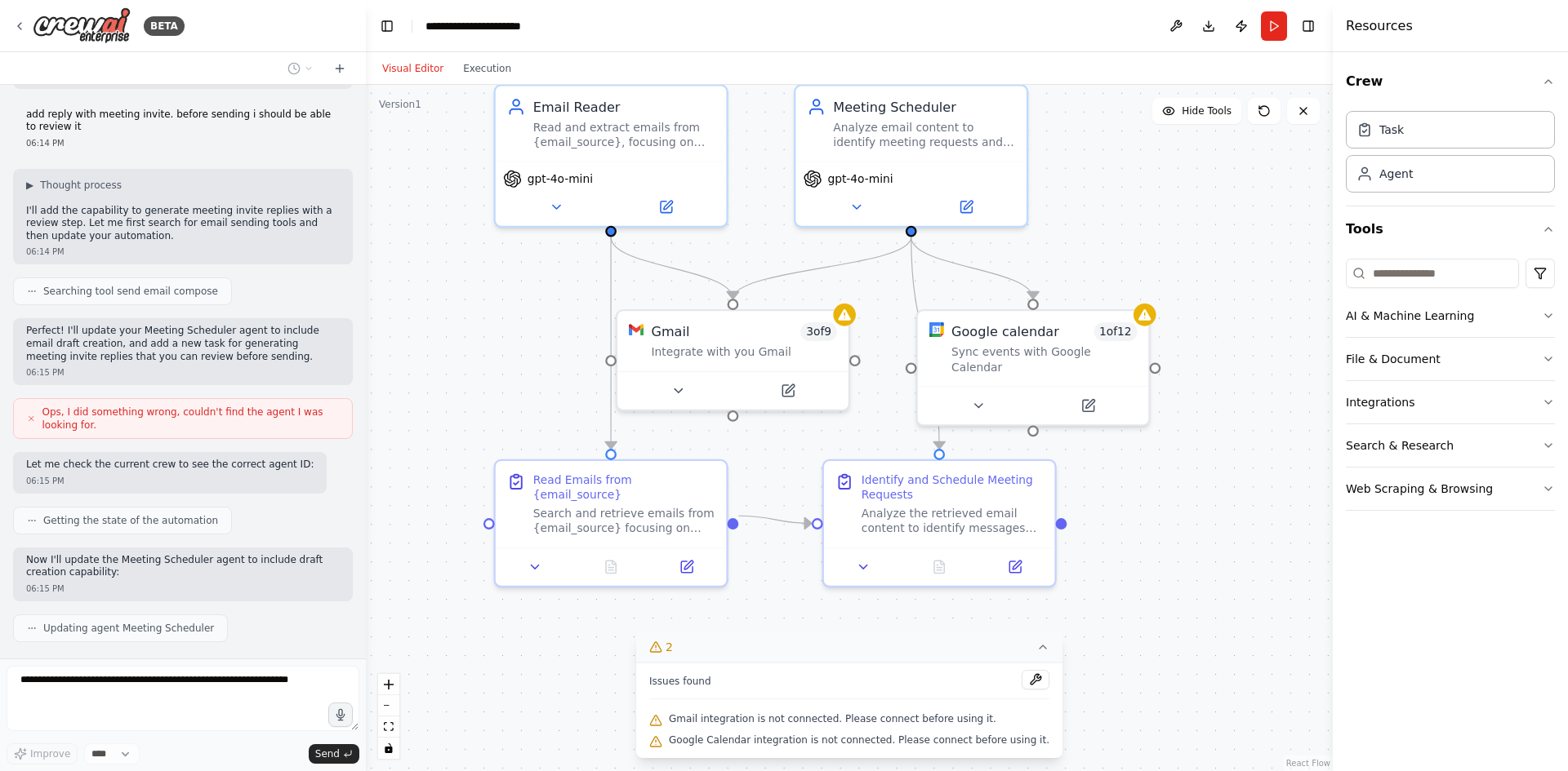
click at [1036, 648] on icon at bounding box center [1043, 647] width 13 height 13
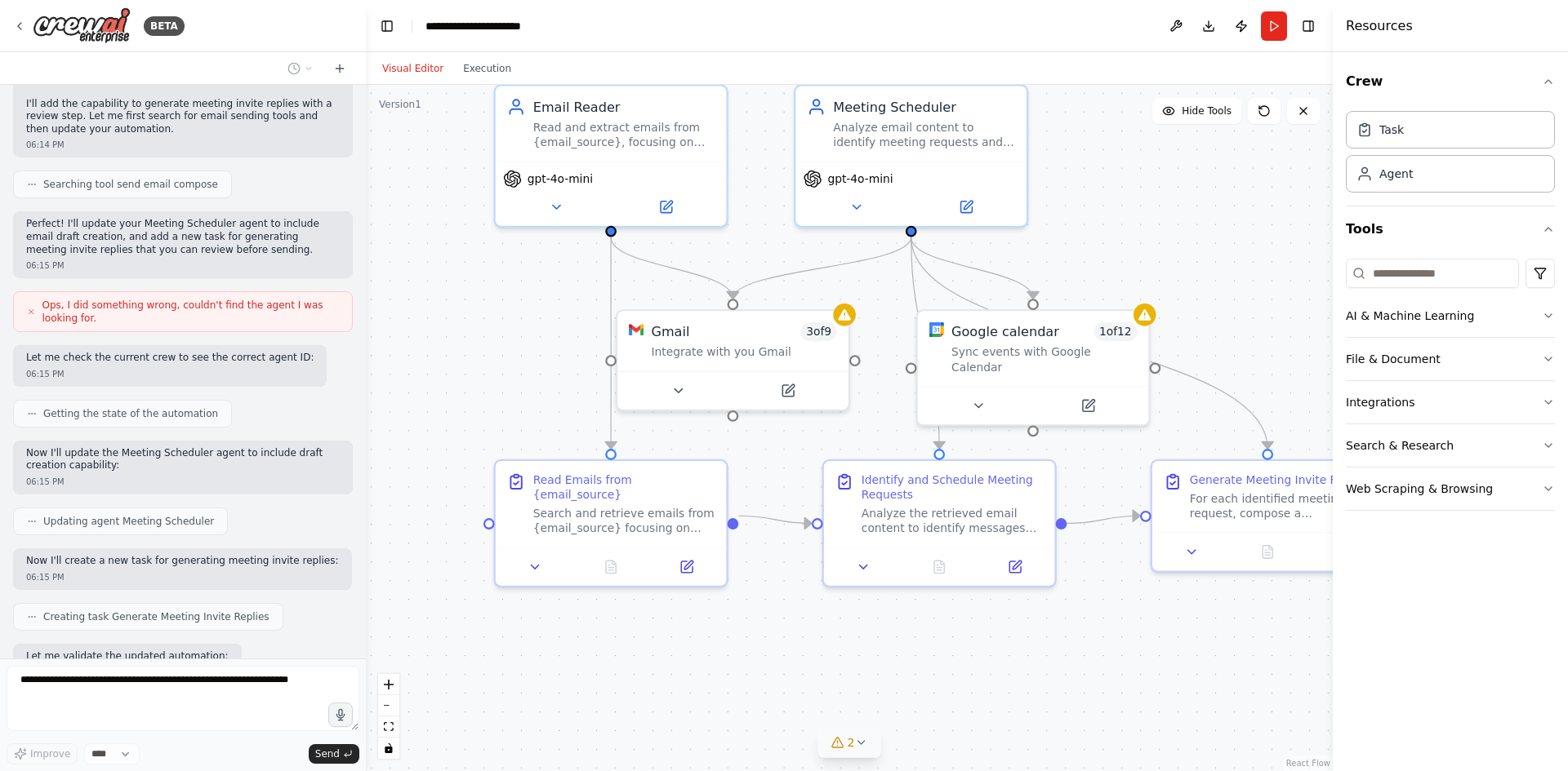
scroll to position [1701, 0]
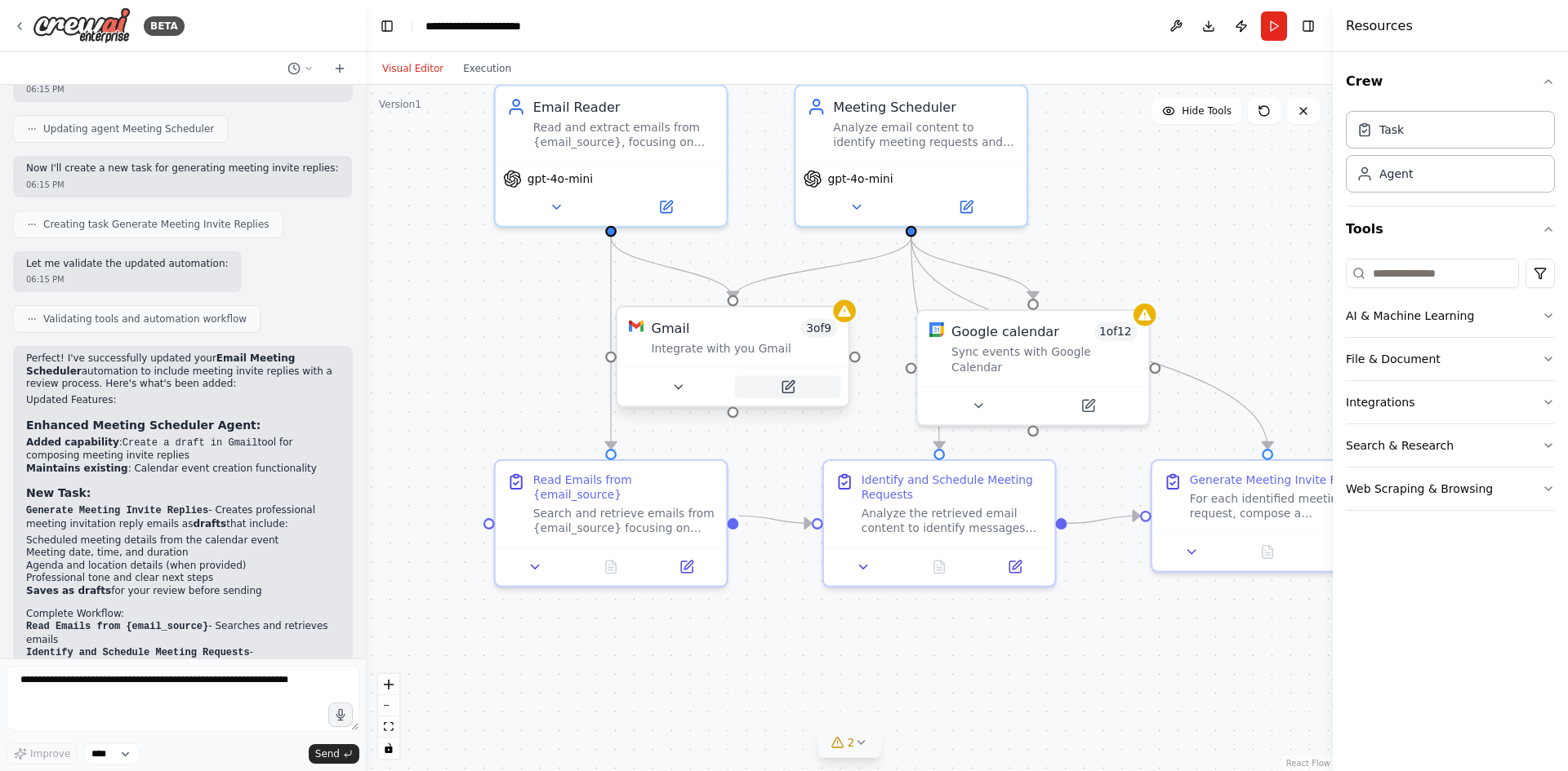
click at [789, 394] on icon at bounding box center [788, 386] width 14 height 14
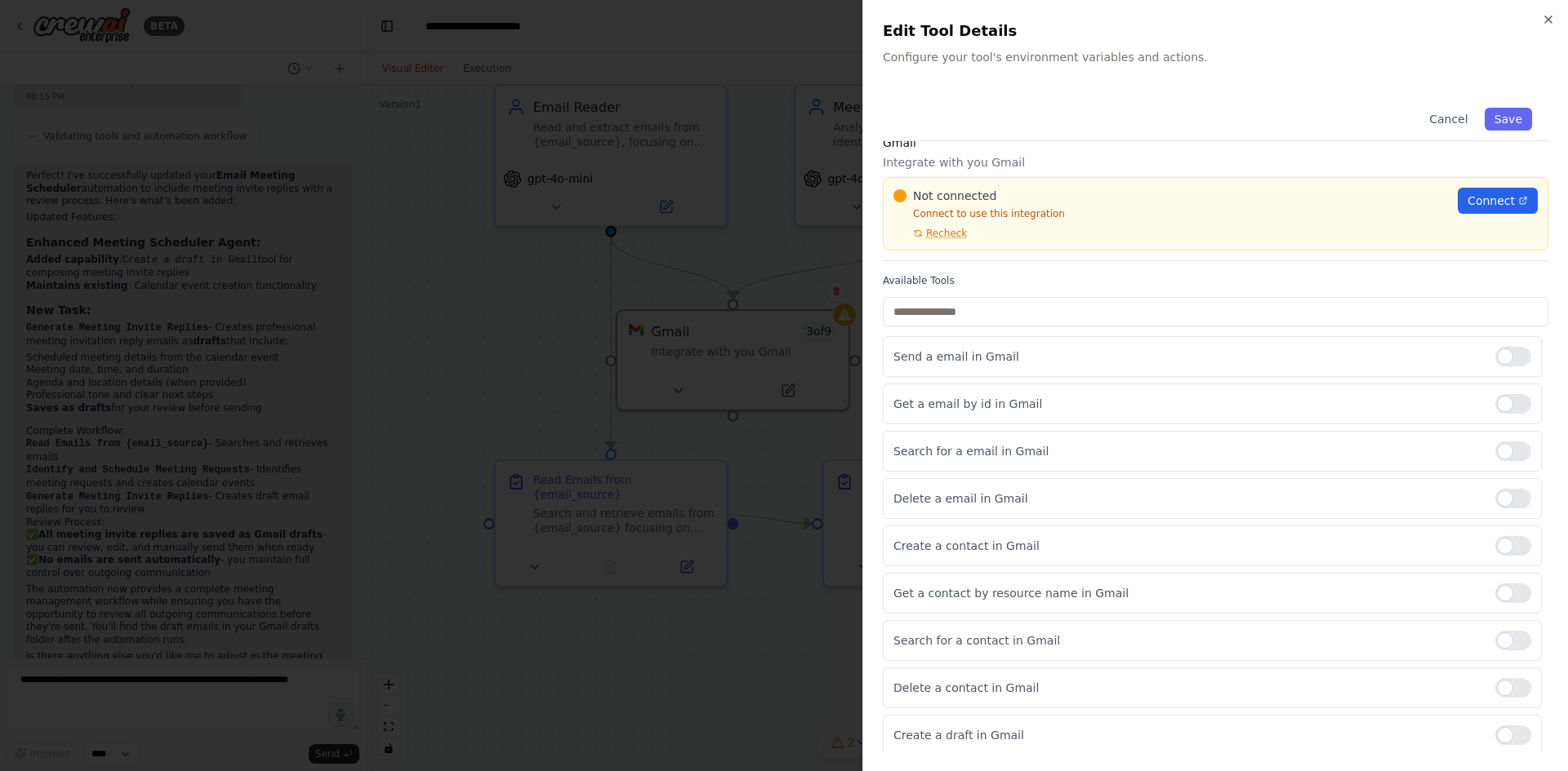
scroll to position [23, 0]
click at [1546, 23] on icon "button" at bounding box center [1548, 20] width 13 height 13
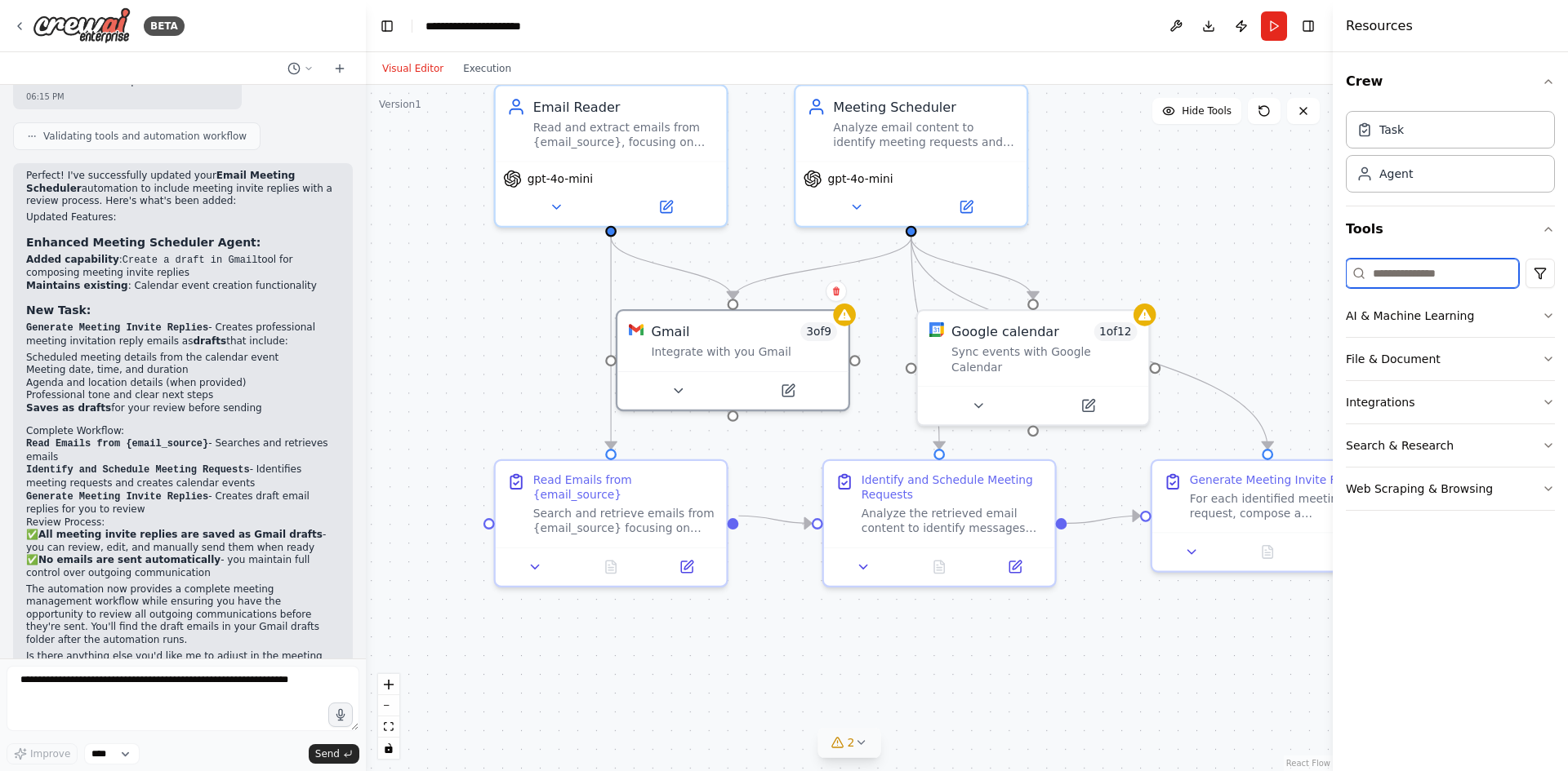
click at [1385, 273] on input at bounding box center [1432, 273] width 173 height 30
type input "*"
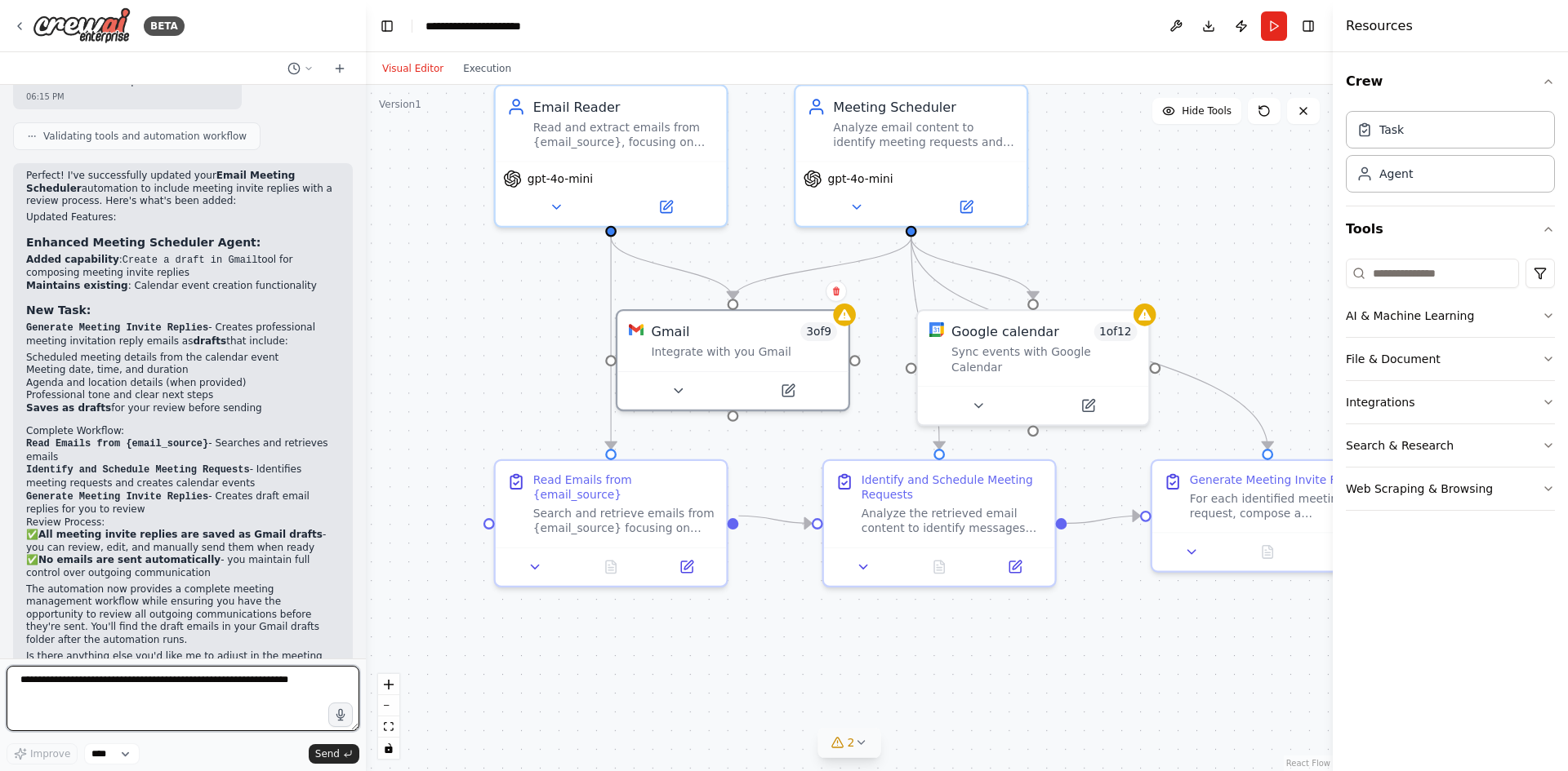
click at [217, 693] on textarea at bounding box center [183, 699] width 353 height 65
type textarea "**********"
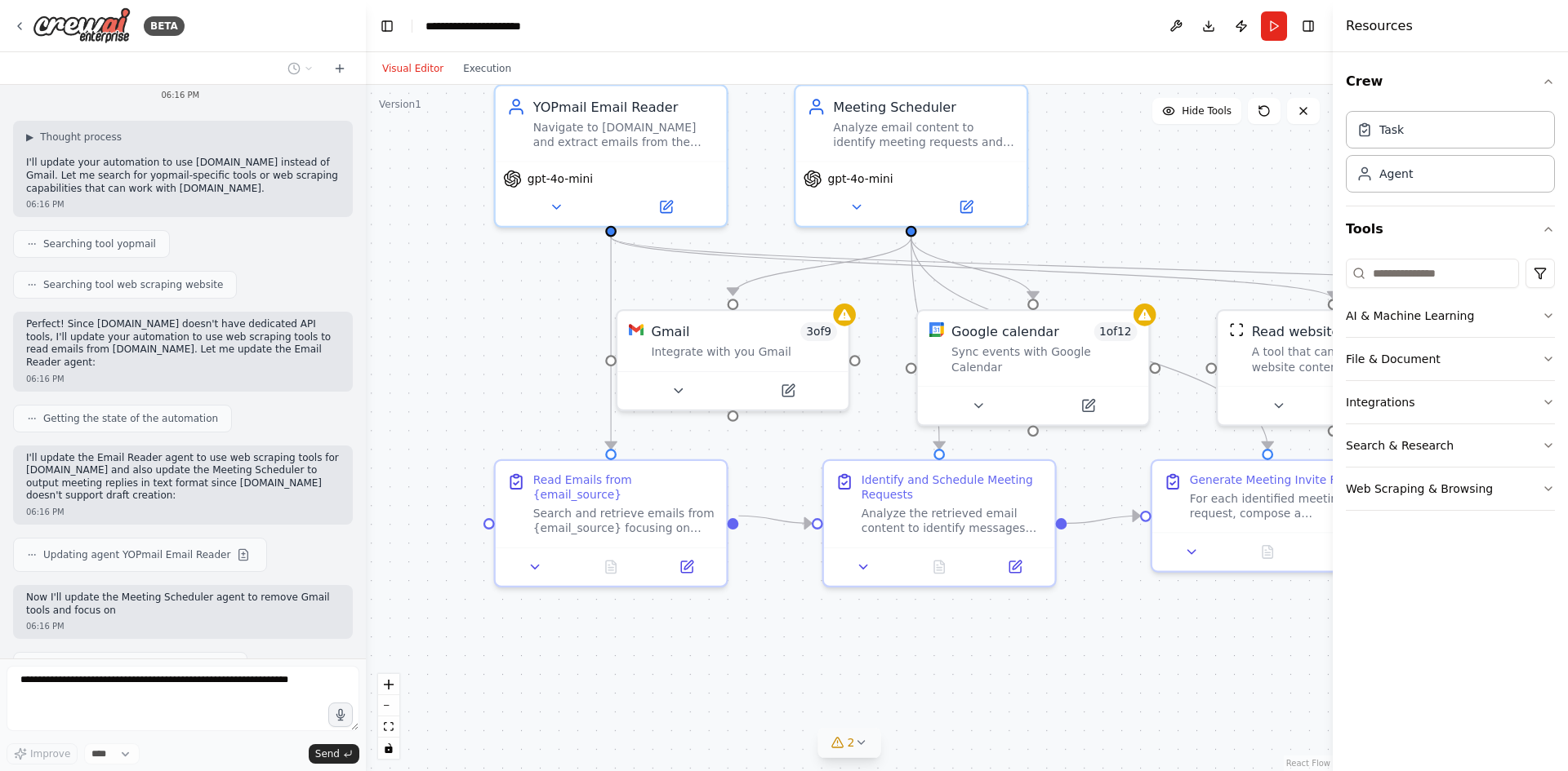
scroll to position [2850, 0]
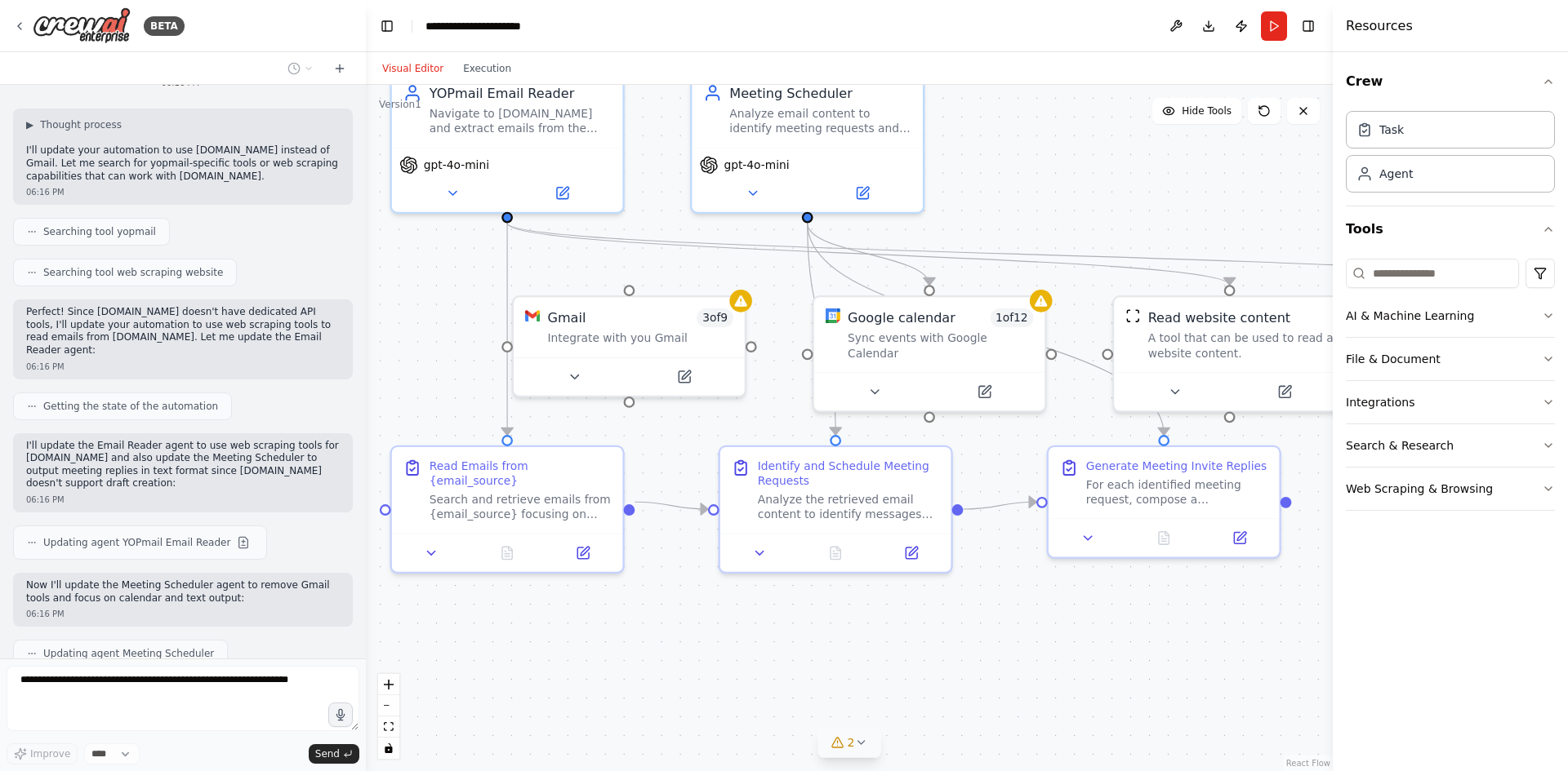
drag, startPoint x: 1015, startPoint y: 640, endPoint x: 926, endPoint y: 627, distance: 89.9
click at [926, 627] on div ".deletable-edge-delete-btn { width: 20px; height: 20px; border: 0px solid #ffff…" at bounding box center [849, 428] width 967 height 687
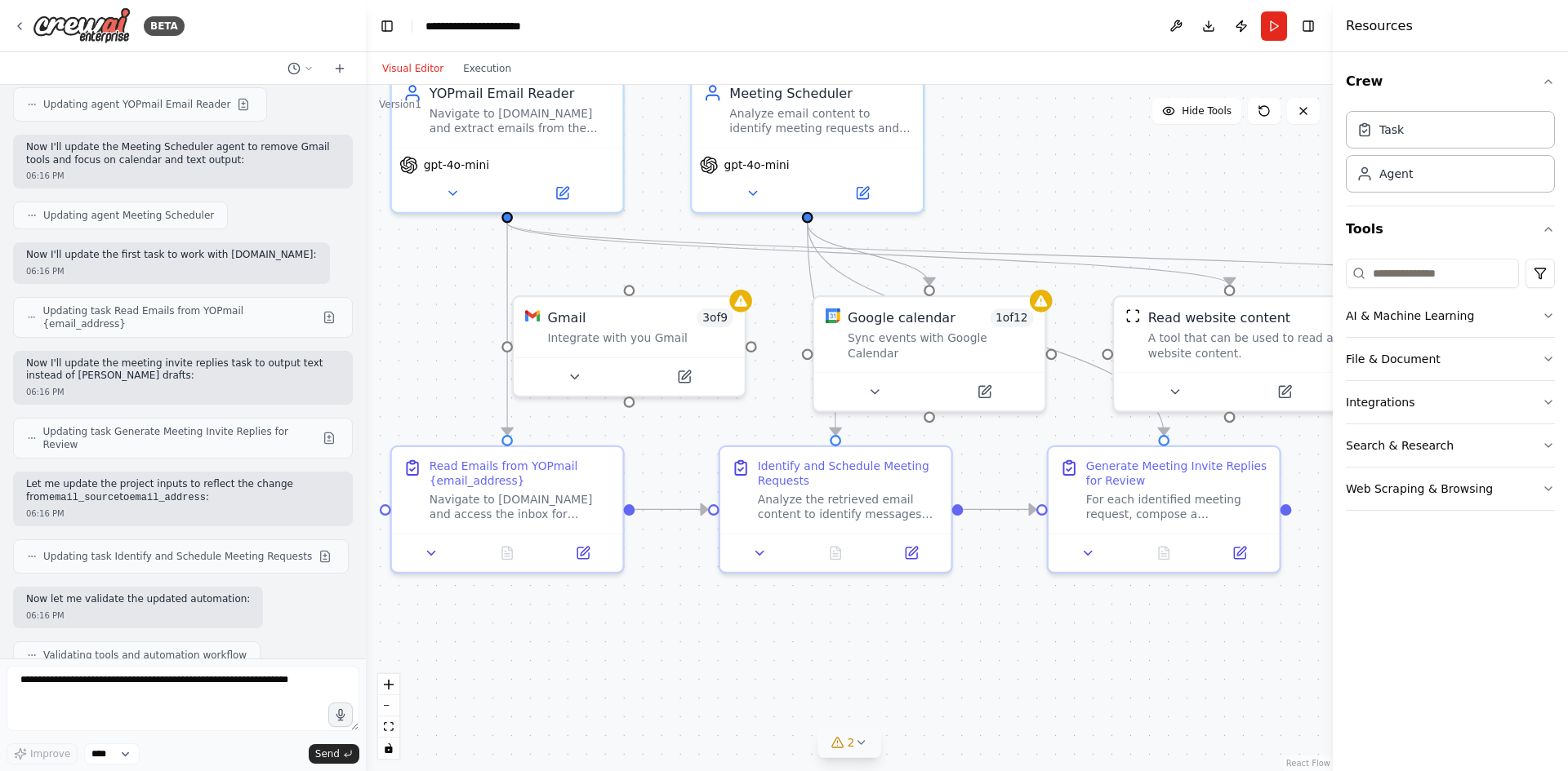
scroll to position [3371, 0]
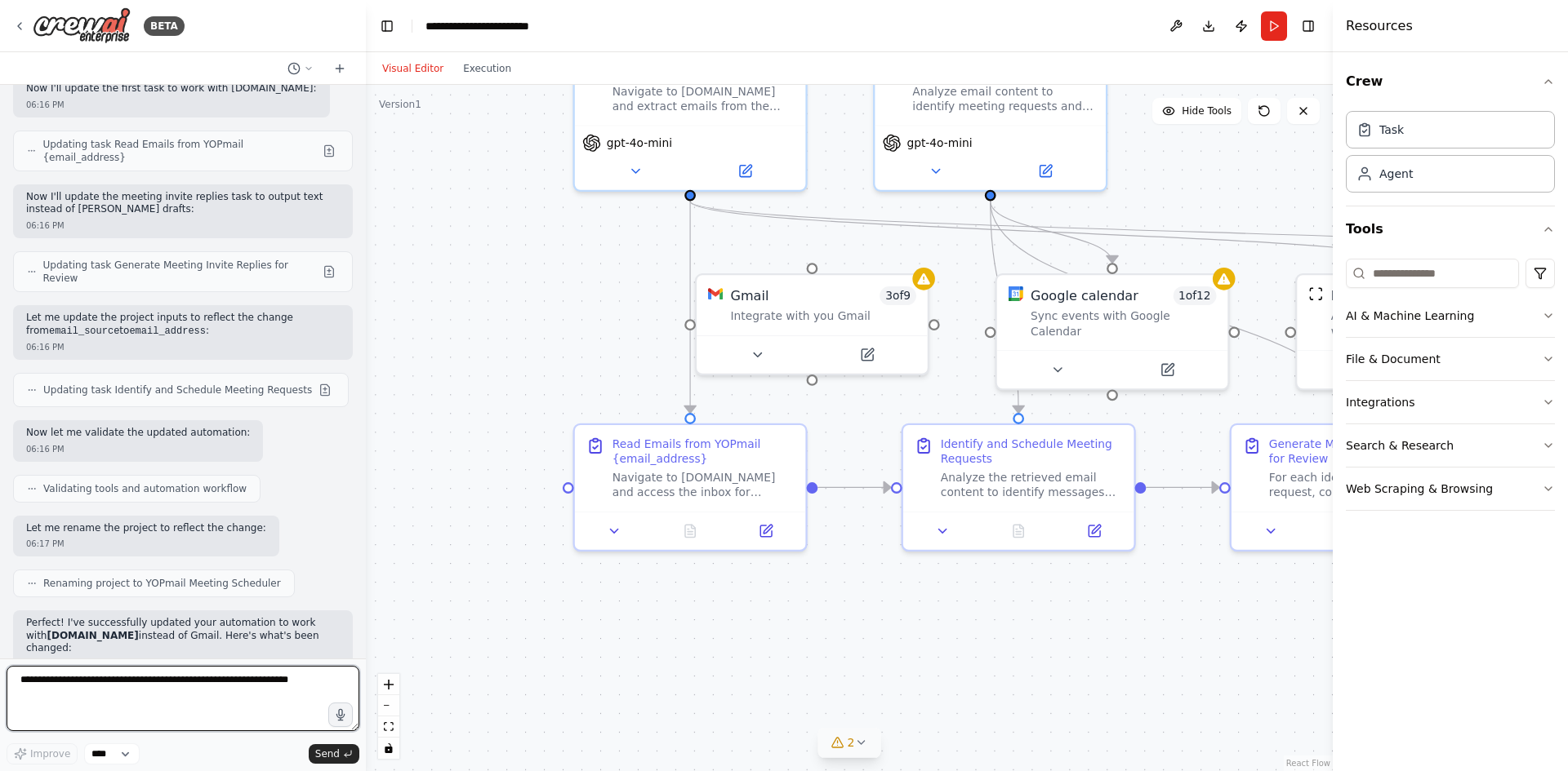
drag, startPoint x: 925, startPoint y: 623, endPoint x: 1112, endPoint y: 602, distance: 188.2
click at [1112, 602] on div ".deletable-edge-delete-btn { width: 20px; height: 20px; border: 0px solid #ffff…" at bounding box center [849, 428] width 967 height 687
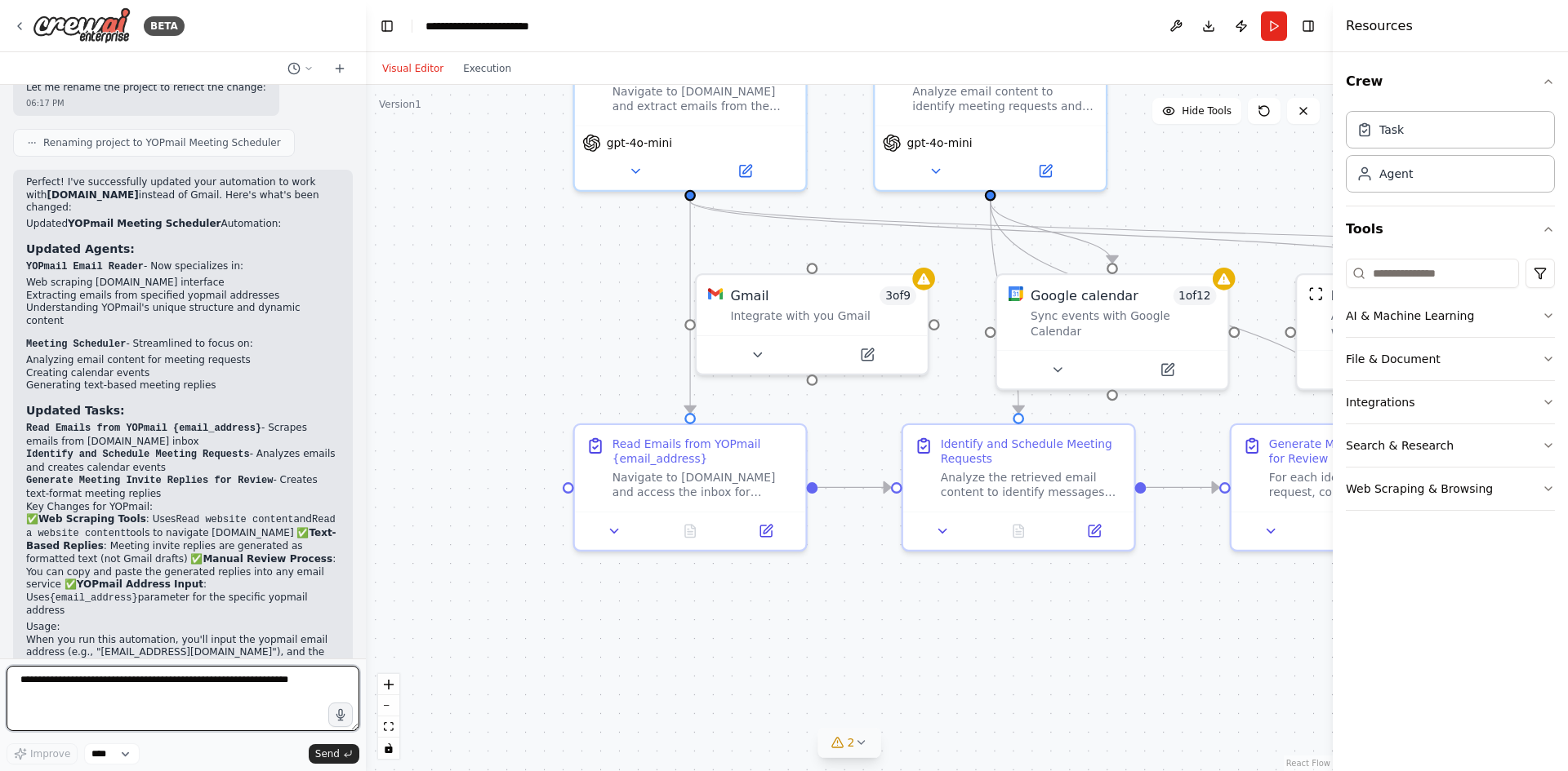
scroll to position [3924, 0]
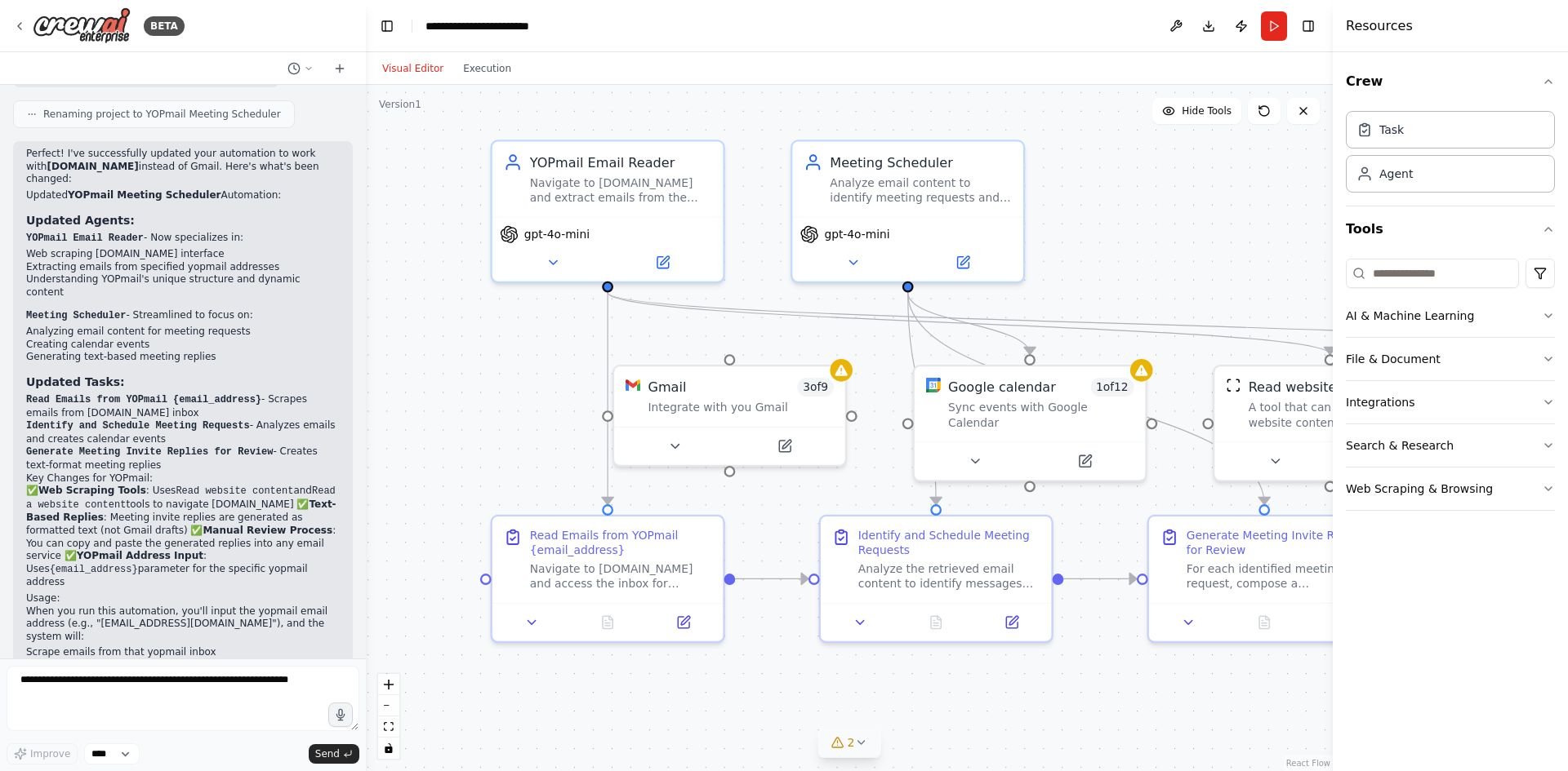
drag, startPoint x: 605, startPoint y: 360, endPoint x: 526, endPoint y: 449, distance: 119.0
click at [526, 449] on div ".deletable-edge-delete-btn { width: 20px; height: 20px; border: 0px solid #ffff…" at bounding box center [849, 428] width 967 height 687
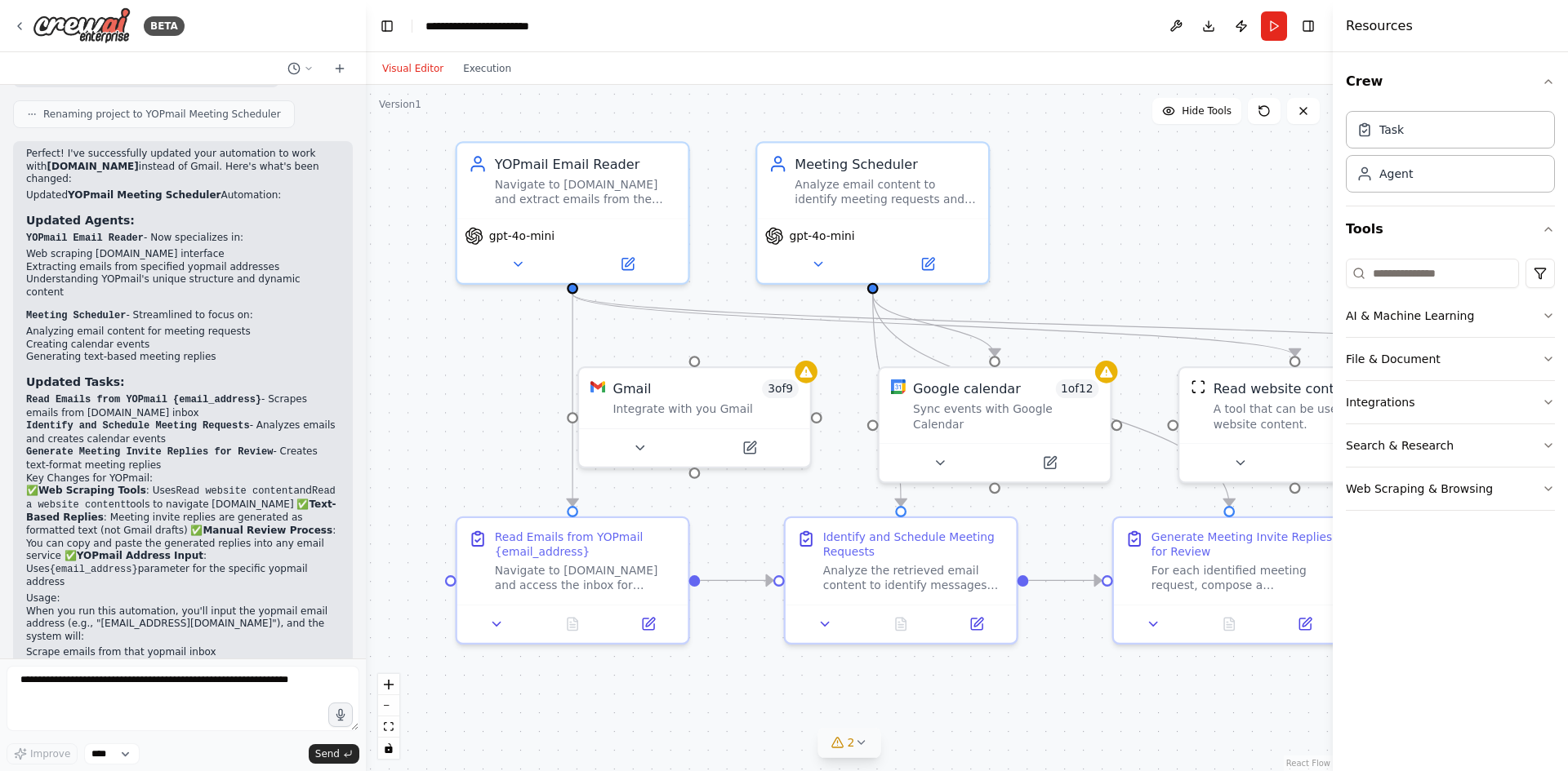
drag, startPoint x: 780, startPoint y: 649, endPoint x: 745, endPoint y: 651, distance: 35.1
click at [745, 651] on div ".deletable-edge-delete-btn { width: 20px; height: 20px; border: 0px solid #ffff…" at bounding box center [849, 428] width 967 height 687
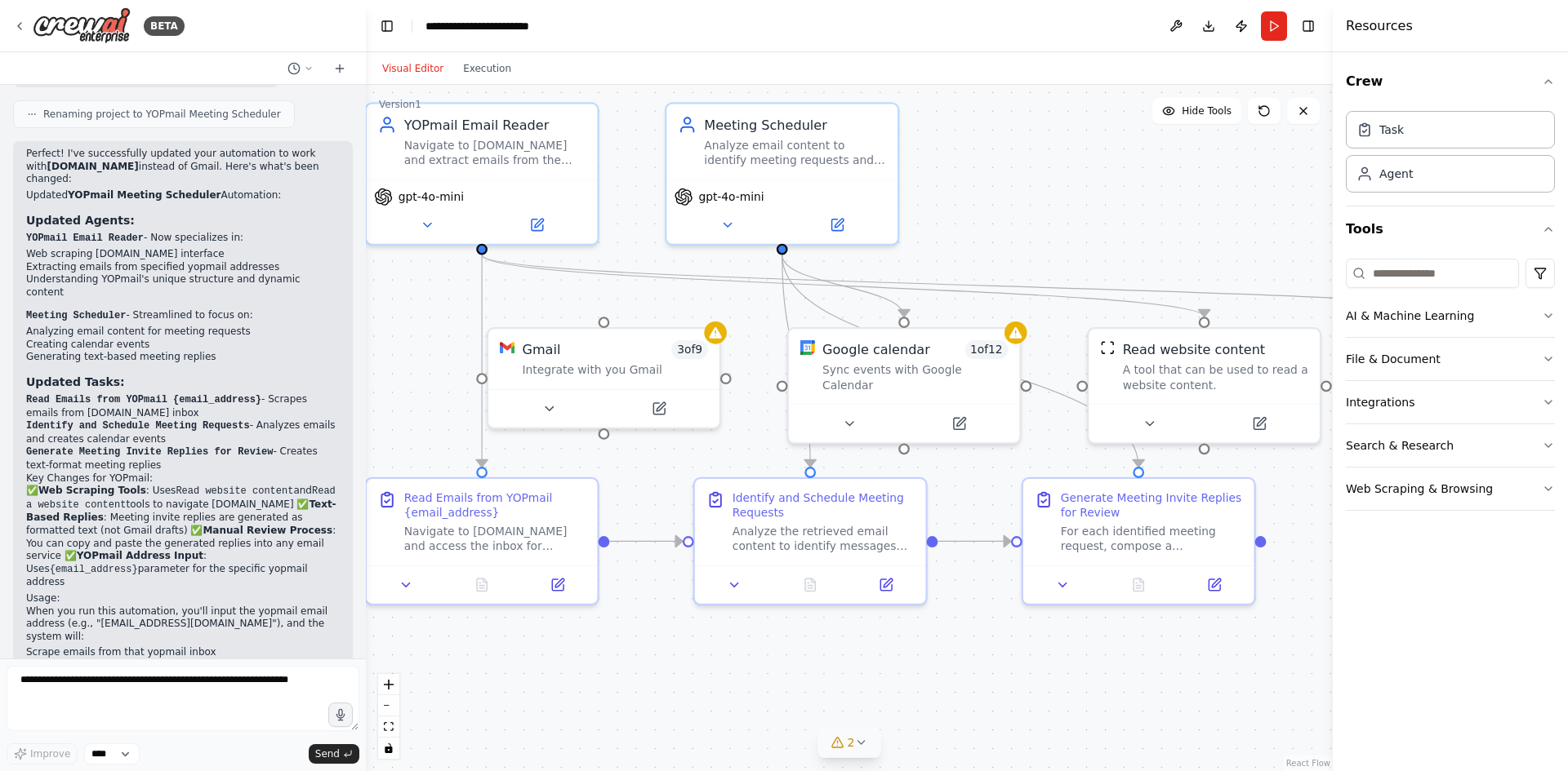
drag, startPoint x: 1111, startPoint y: 234, endPoint x: 1023, endPoint y: 198, distance: 95.1
click at [1023, 198] on div ".deletable-edge-delete-btn { width: 20px; height: 20px; border: 0px solid #ffff…" at bounding box center [849, 428] width 967 height 687
click at [1268, 32] on button "Run" at bounding box center [1274, 26] width 26 height 30
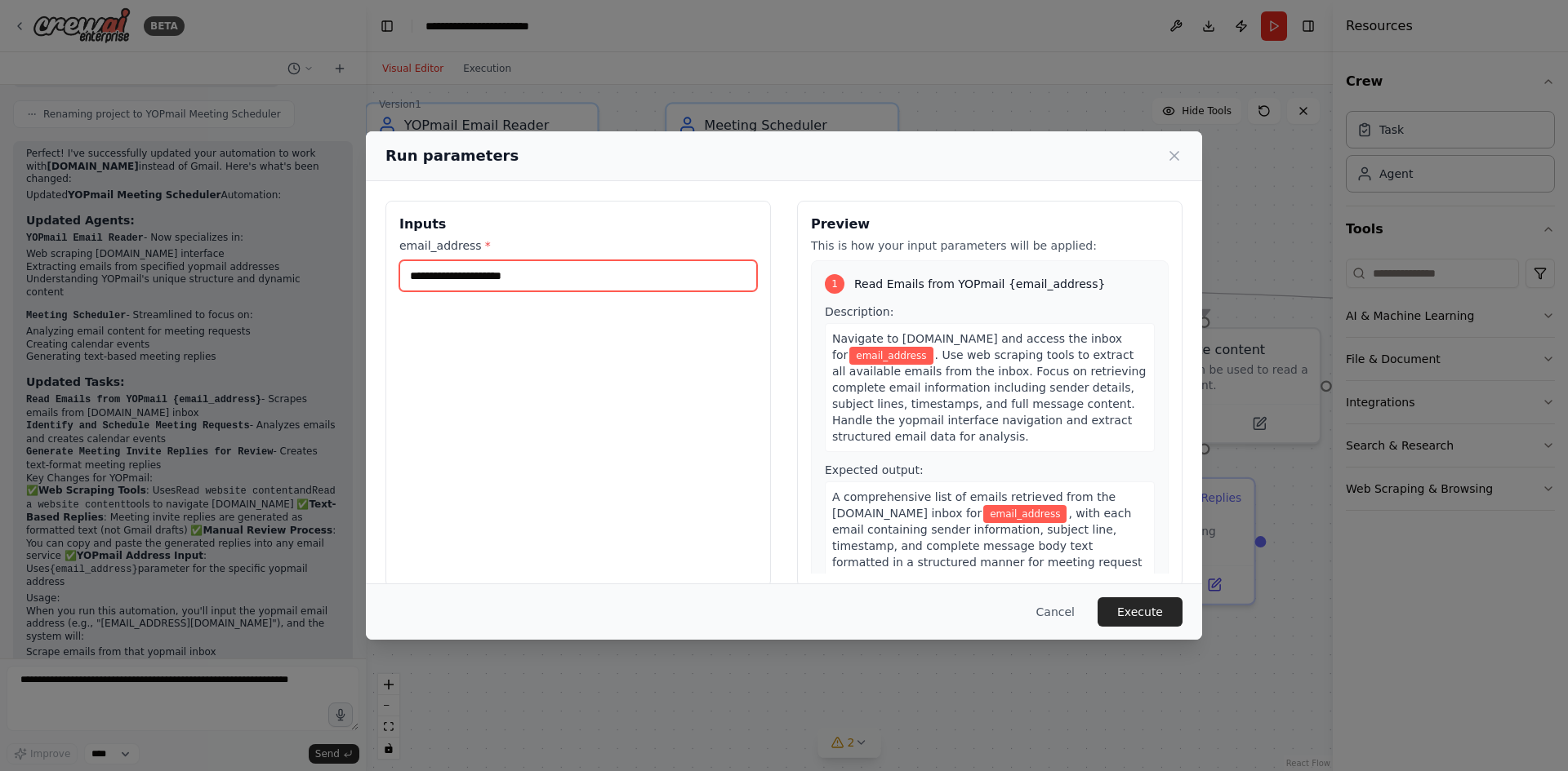
click at [638, 276] on input "email_address *" at bounding box center [578, 275] width 358 height 31
paste input "**********"
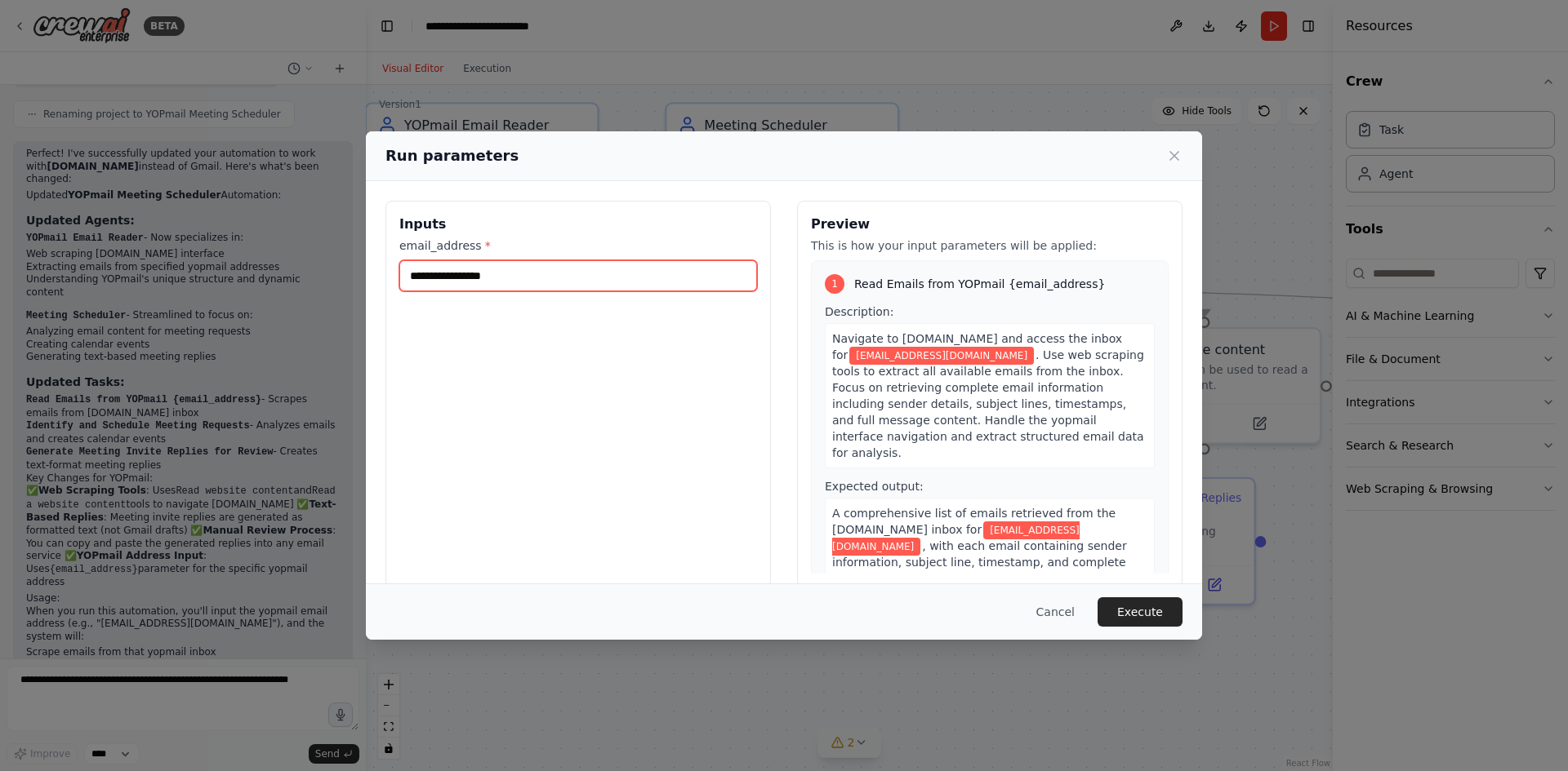
type input "**********"
click at [1134, 608] on button "Execute" at bounding box center [1140, 612] width 85 height 30
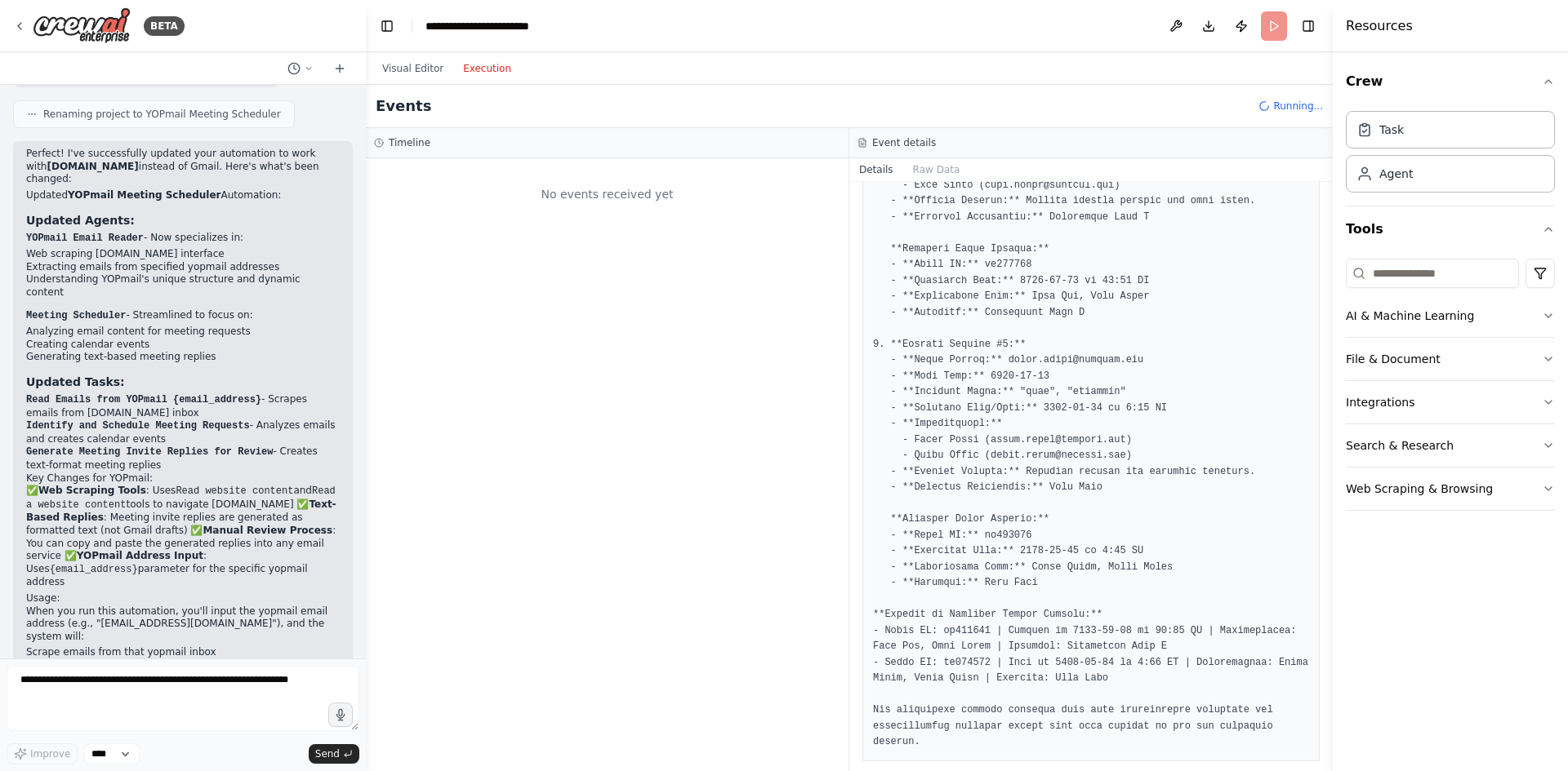
click at [481, 60] on button "Execution" at bounding box center [488, 69] width 68 height 20
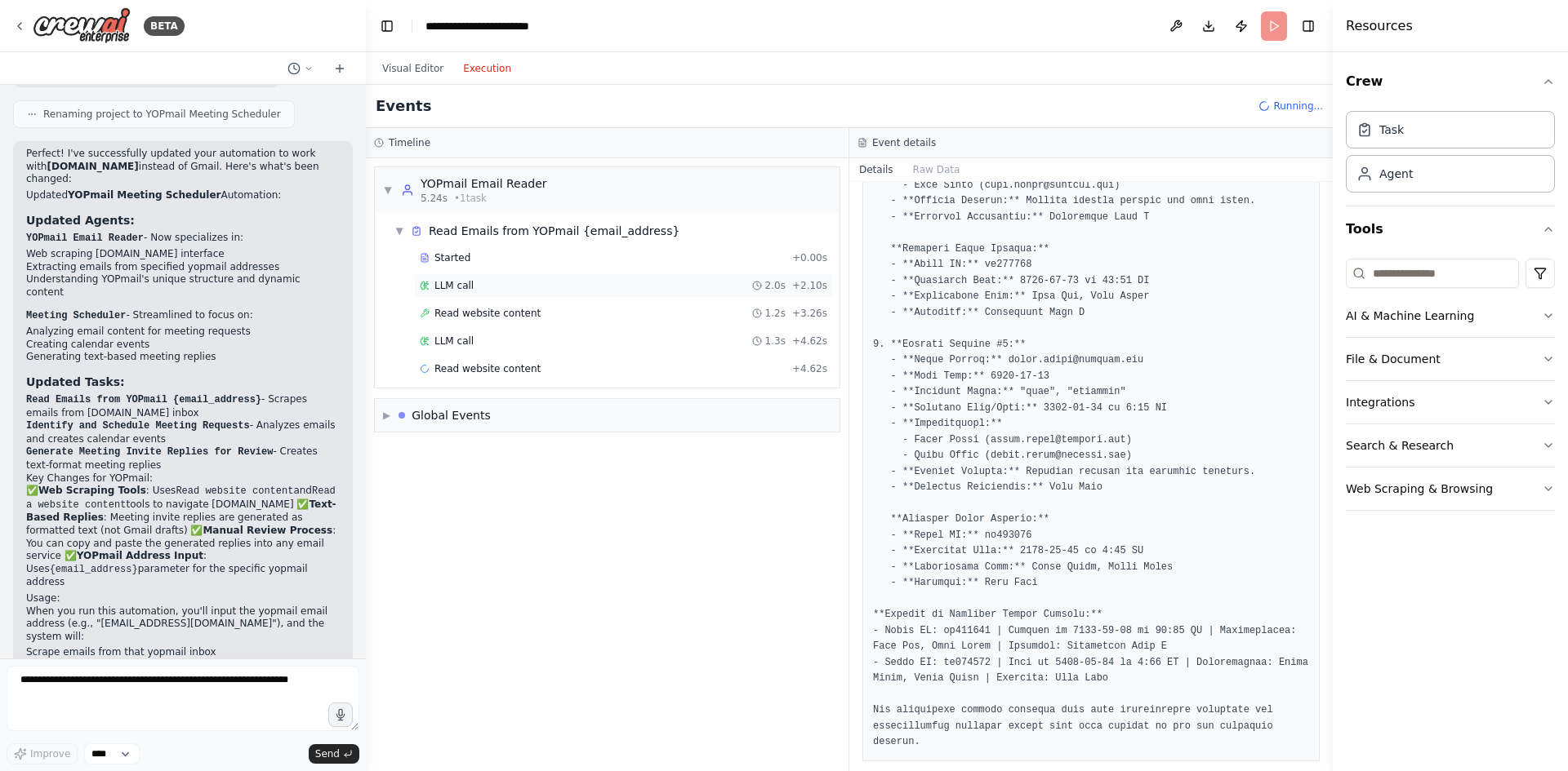
click at [454, 285] on span "LLM call" at bounding box center [455, 285] width 39 height 13
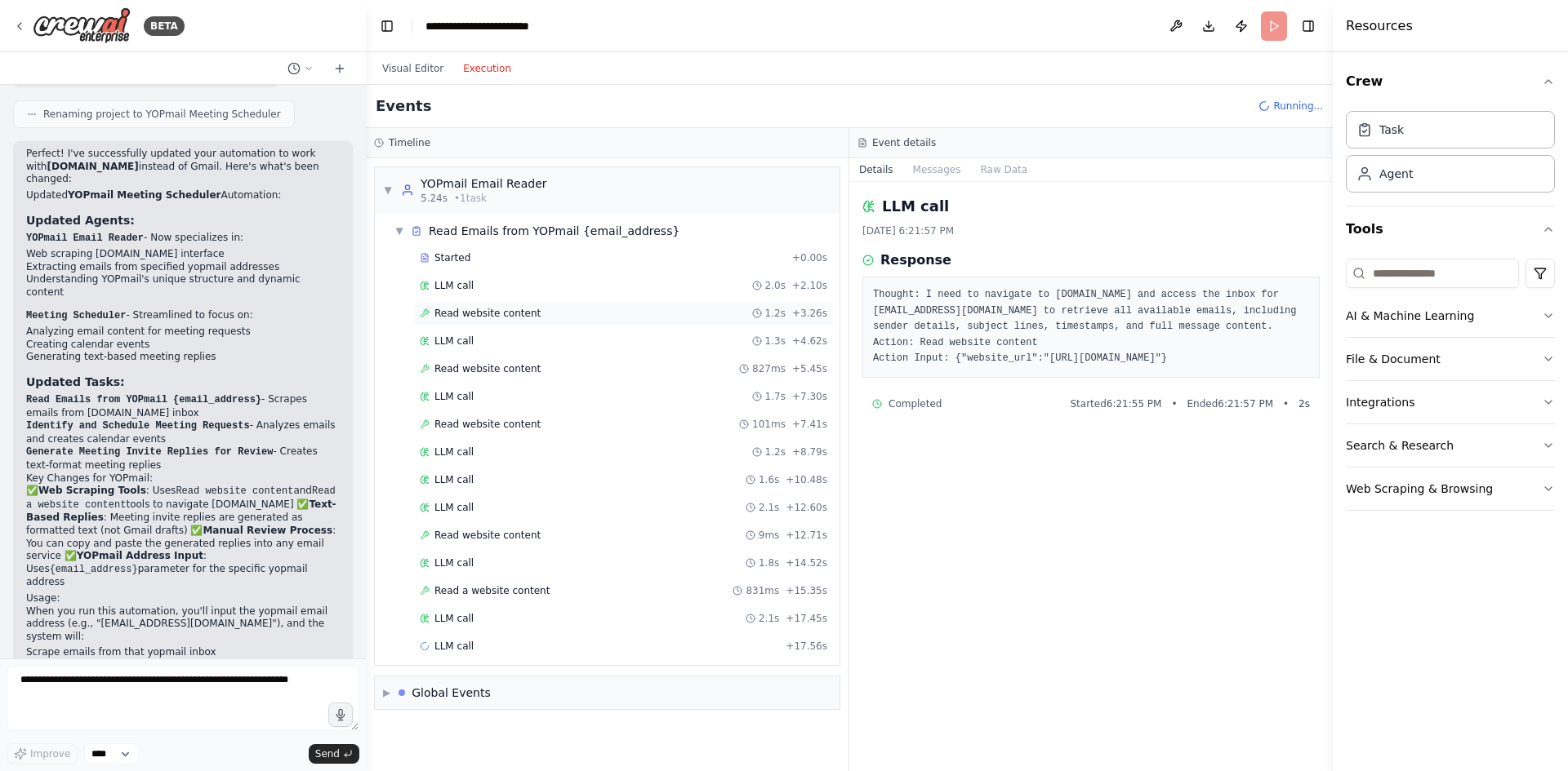
click at [528, 311] on div "Read website content 1.2s + 3.26s" at bounding box center [623, 313] width 407 height 13
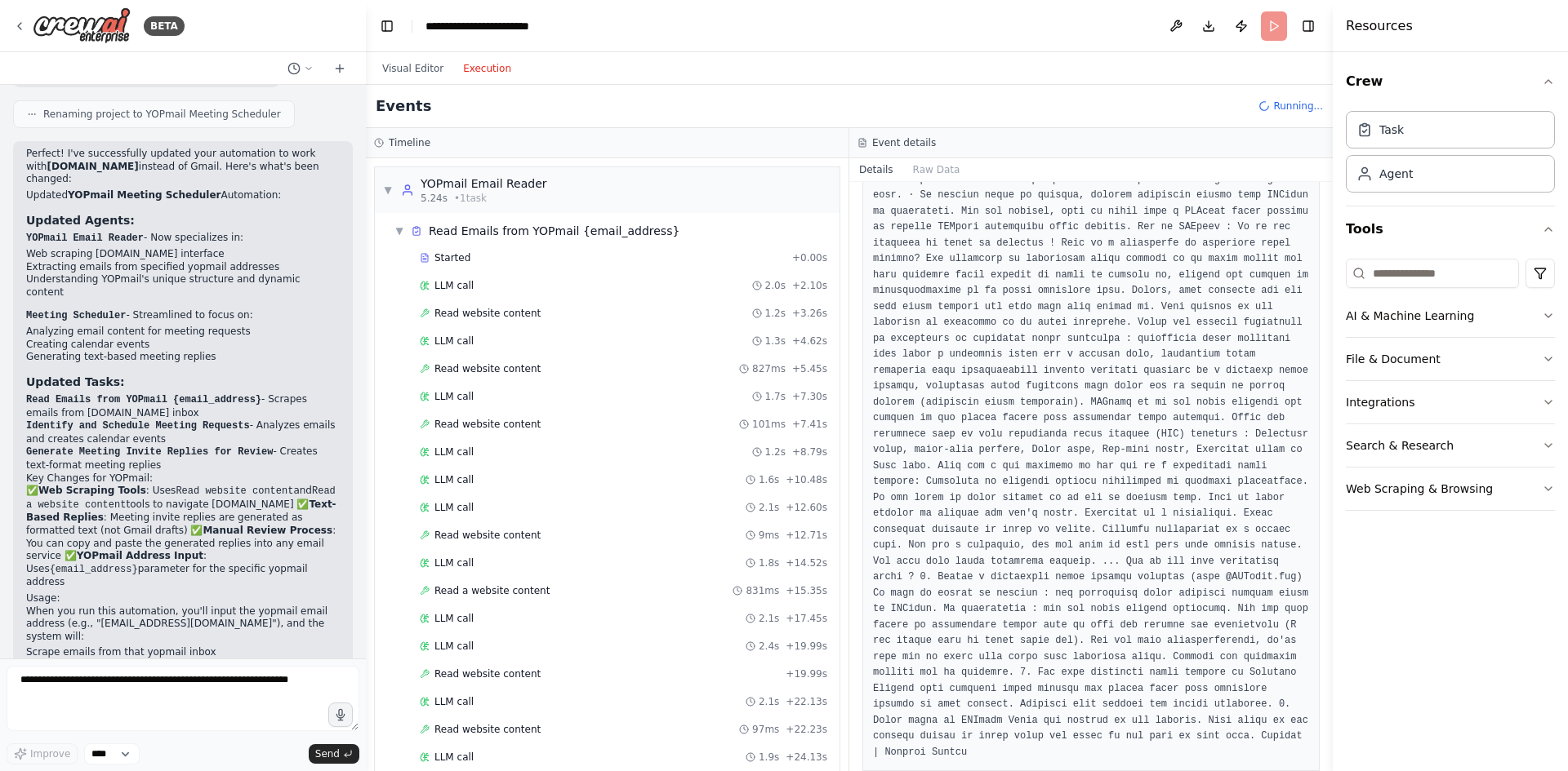
scroll to position [748, 0]
click at [575, 334] on div "LLM call 1.3s + 4.62s" at bounding box center [624, 341] width 419 height 24
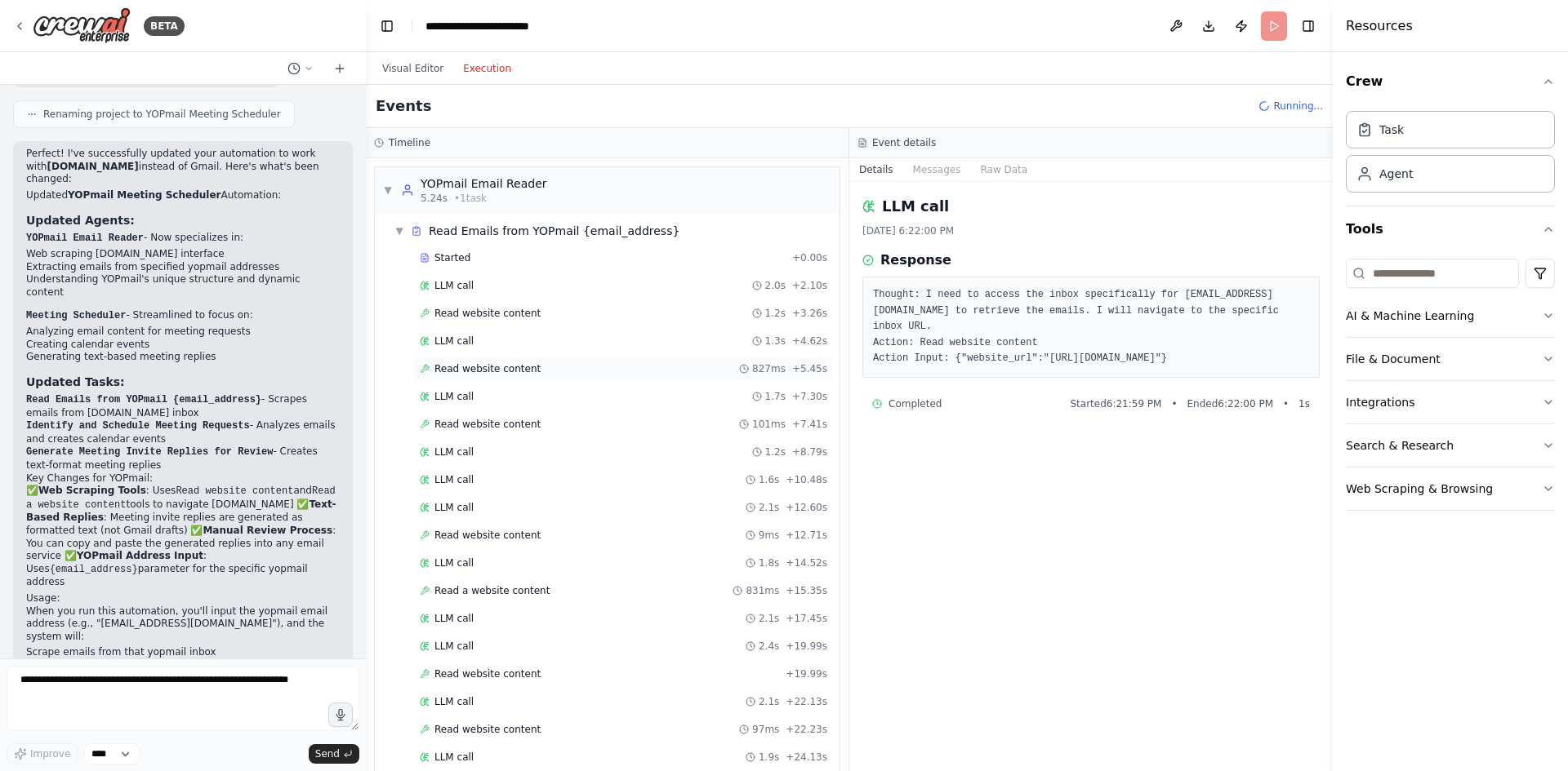
click at [553, 367] on div "Read website content 827ms + 5.45s" at bounding box center [623, 369] width 407 height 13
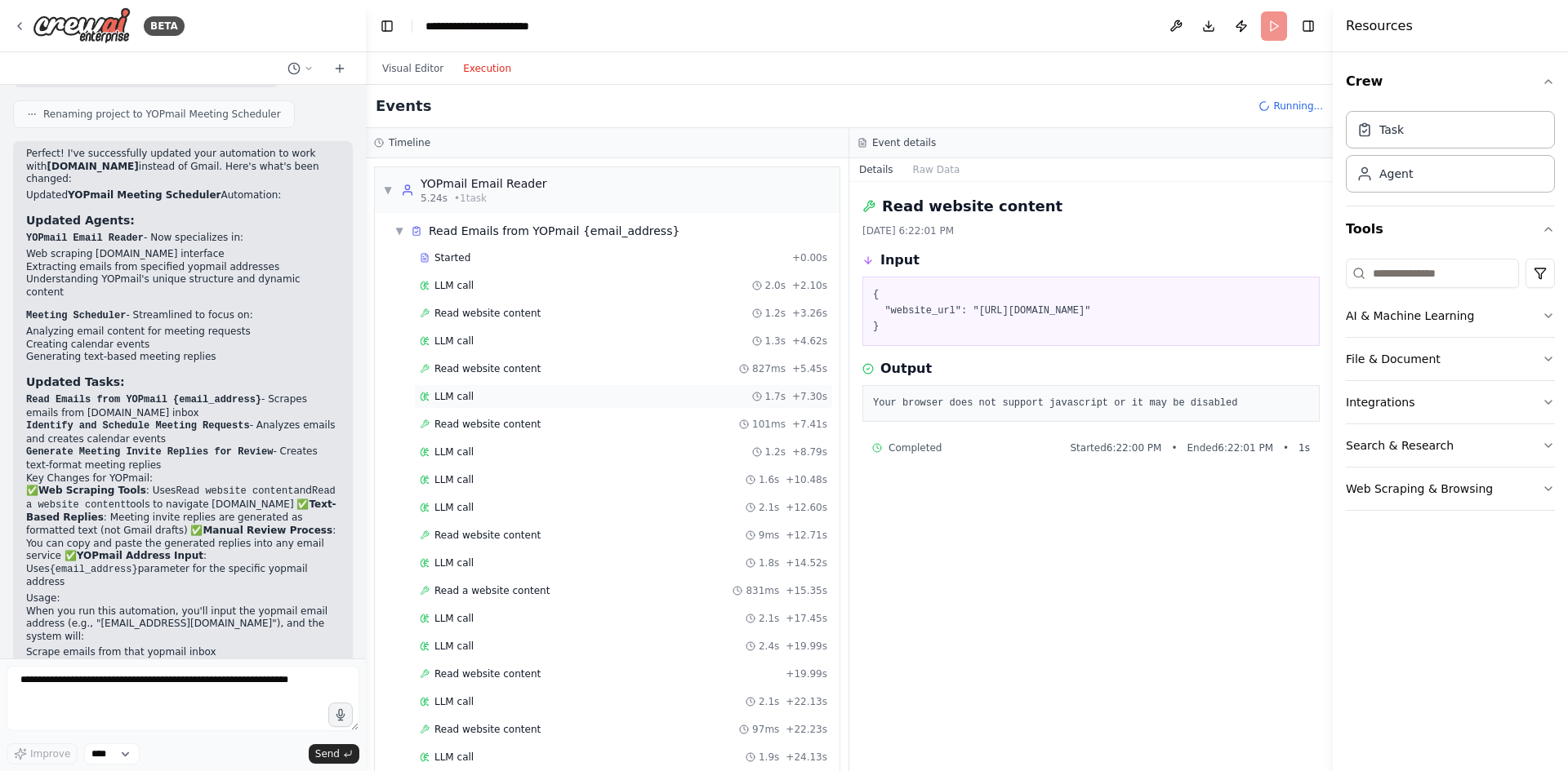
click at [525, 394] on div "LLM call 1.7s + 7.30s" at bounding box center [623, 396] width 407 height 13
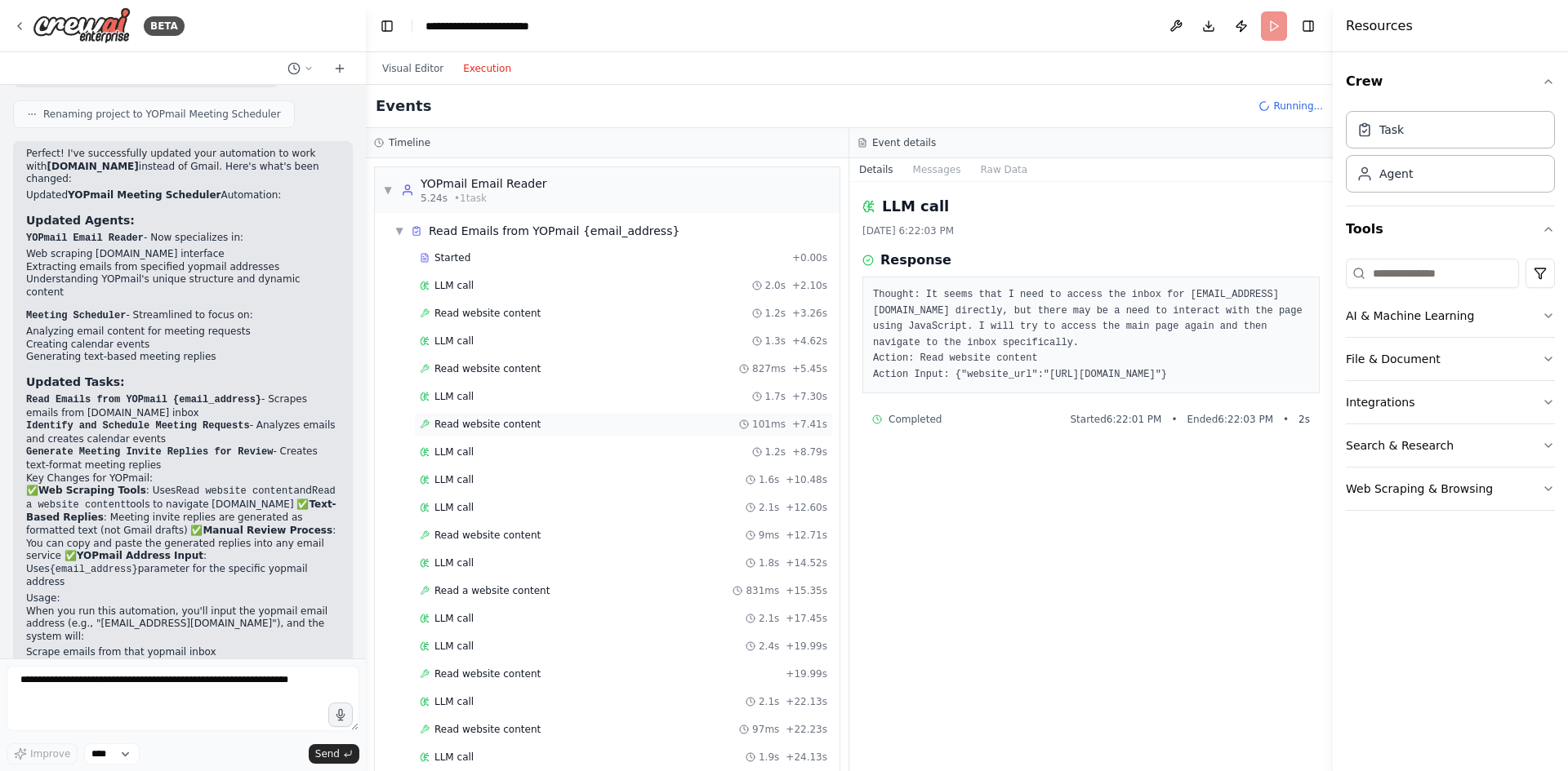
click at [518, 425] on span "Read website content" at bounding box center [488, 424] width 107 height 13
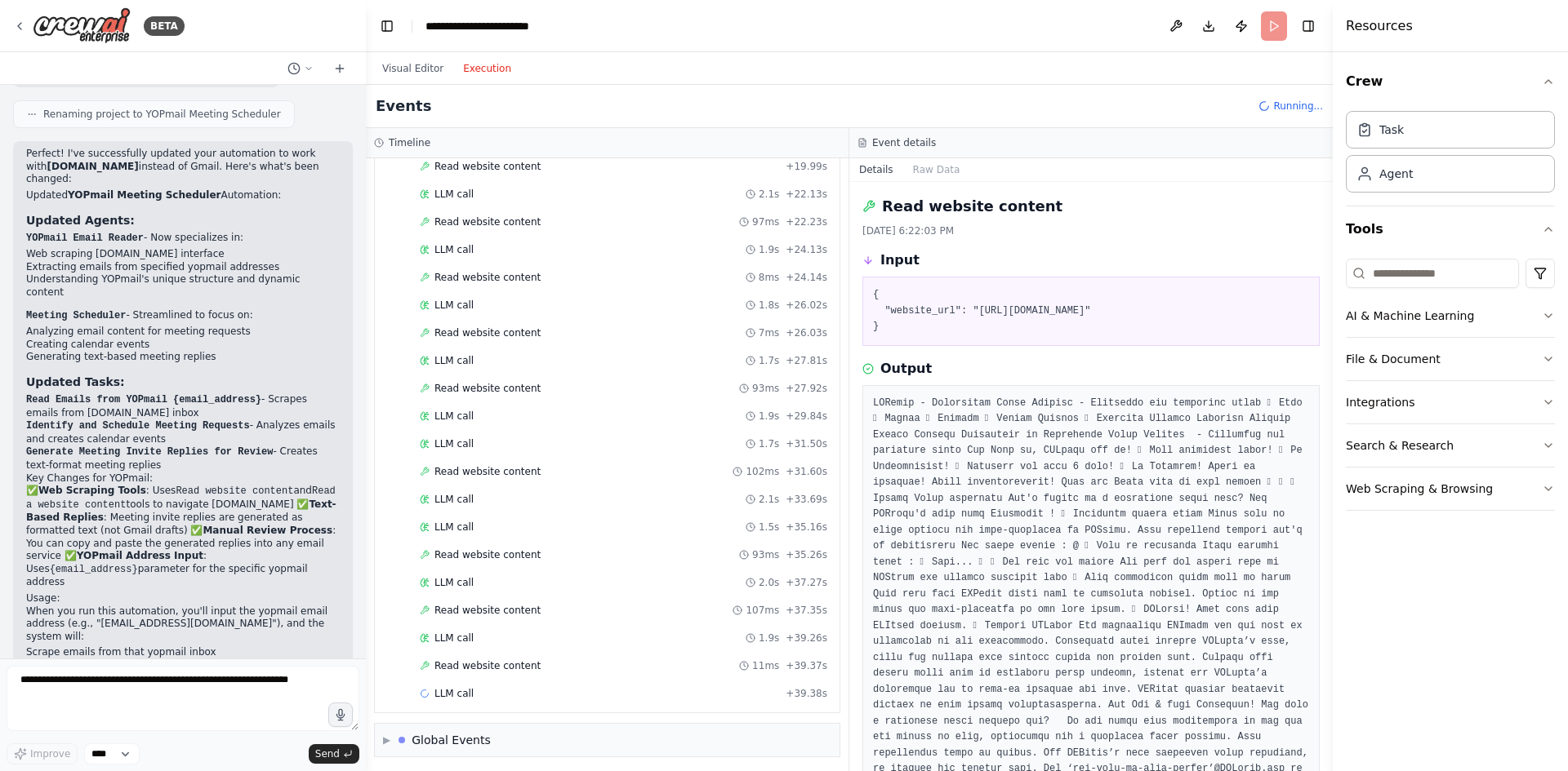
scroll to position [512, 0]
click at [492, 688] on div "LLM call 2.0s + 41.35s" at bounding box center [623, 690] width 407 height 13
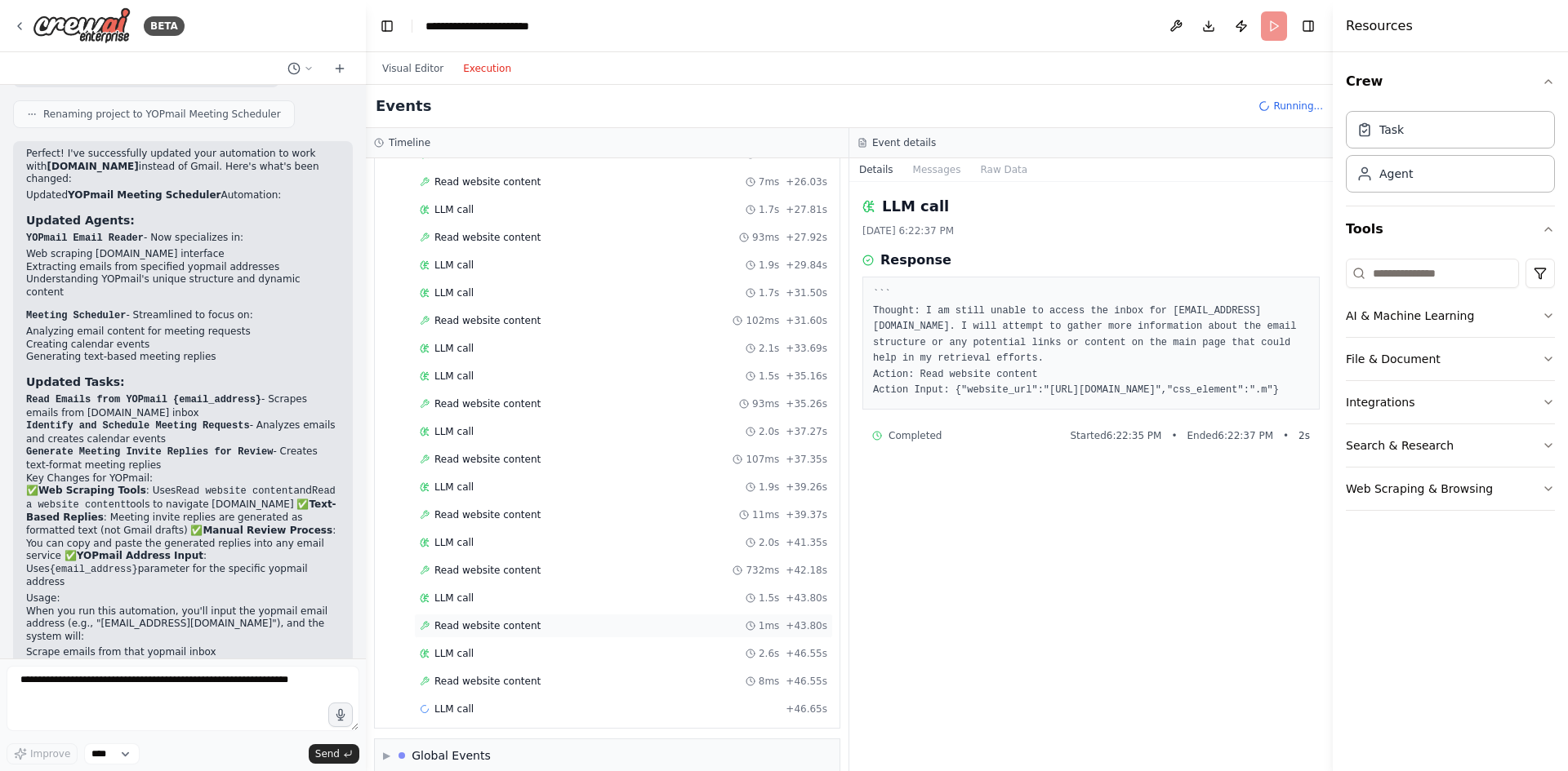
scroll to position [678, 0]
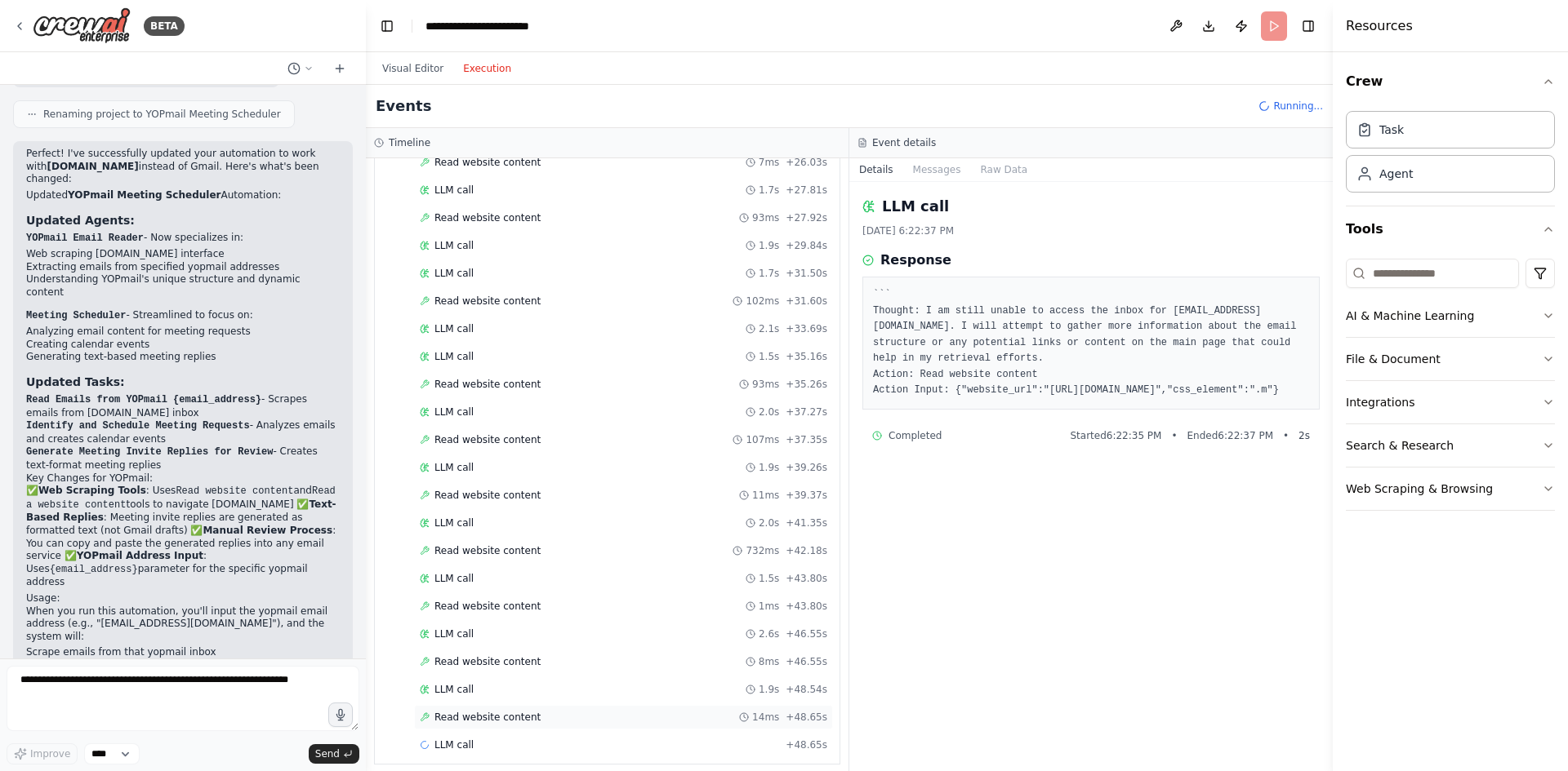
click at [490, 711] on span "Read website content" at bounding box center [488, 717] width 107 height 13
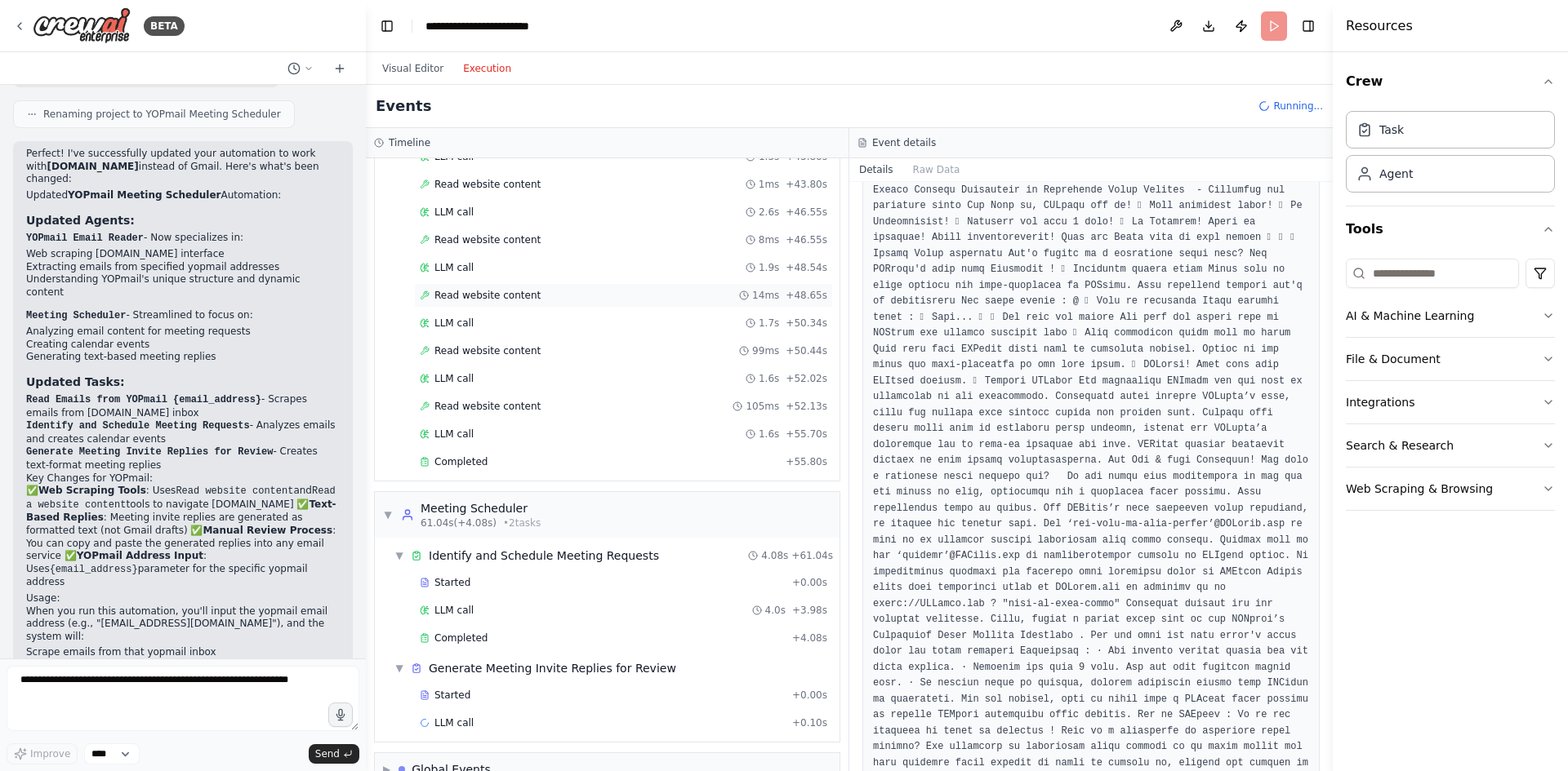
scroll to position [1134, 0]
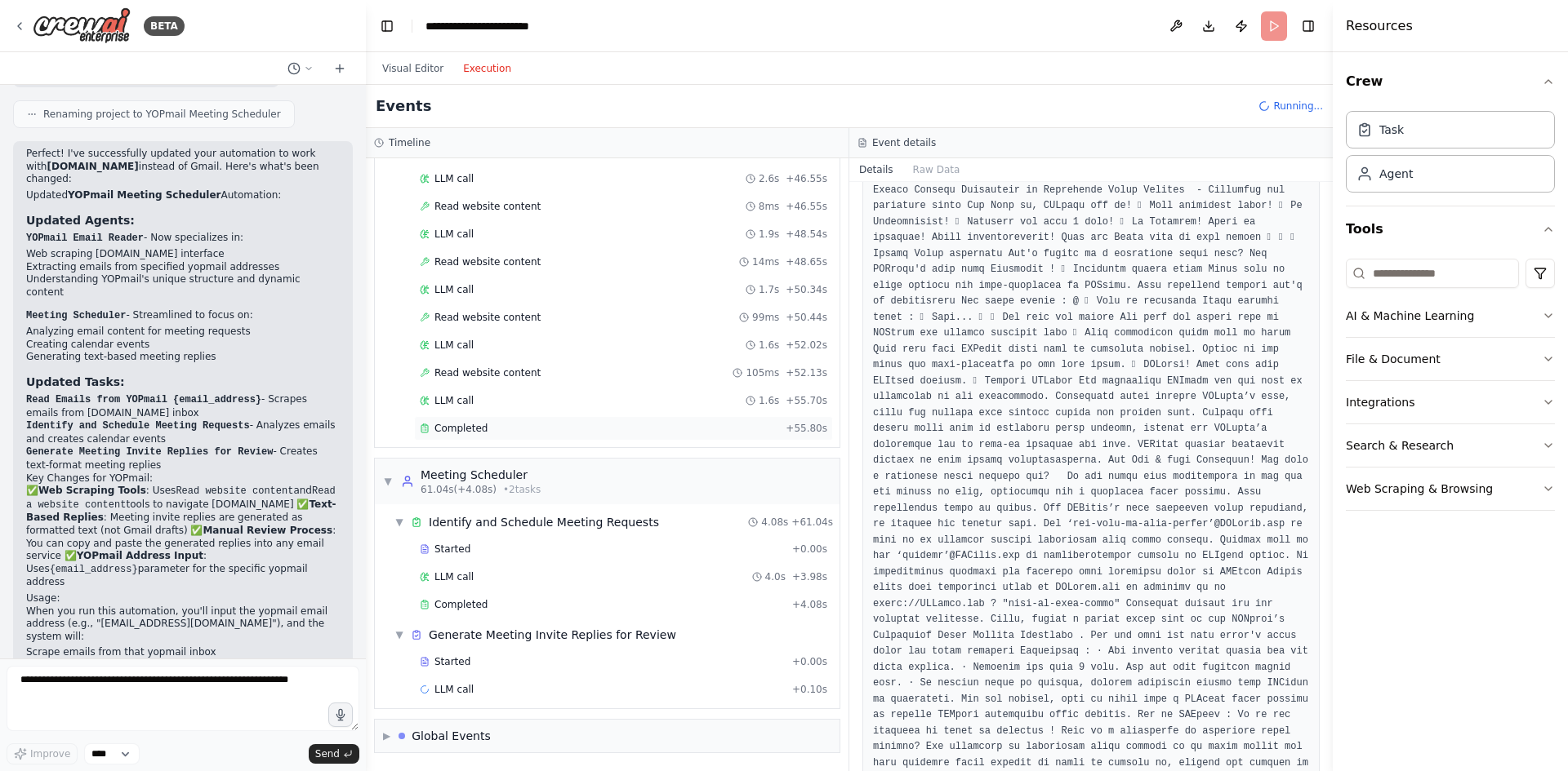
click at [555, 431] on div "Completed" at bounding box center [600, 428] width 360 height 13
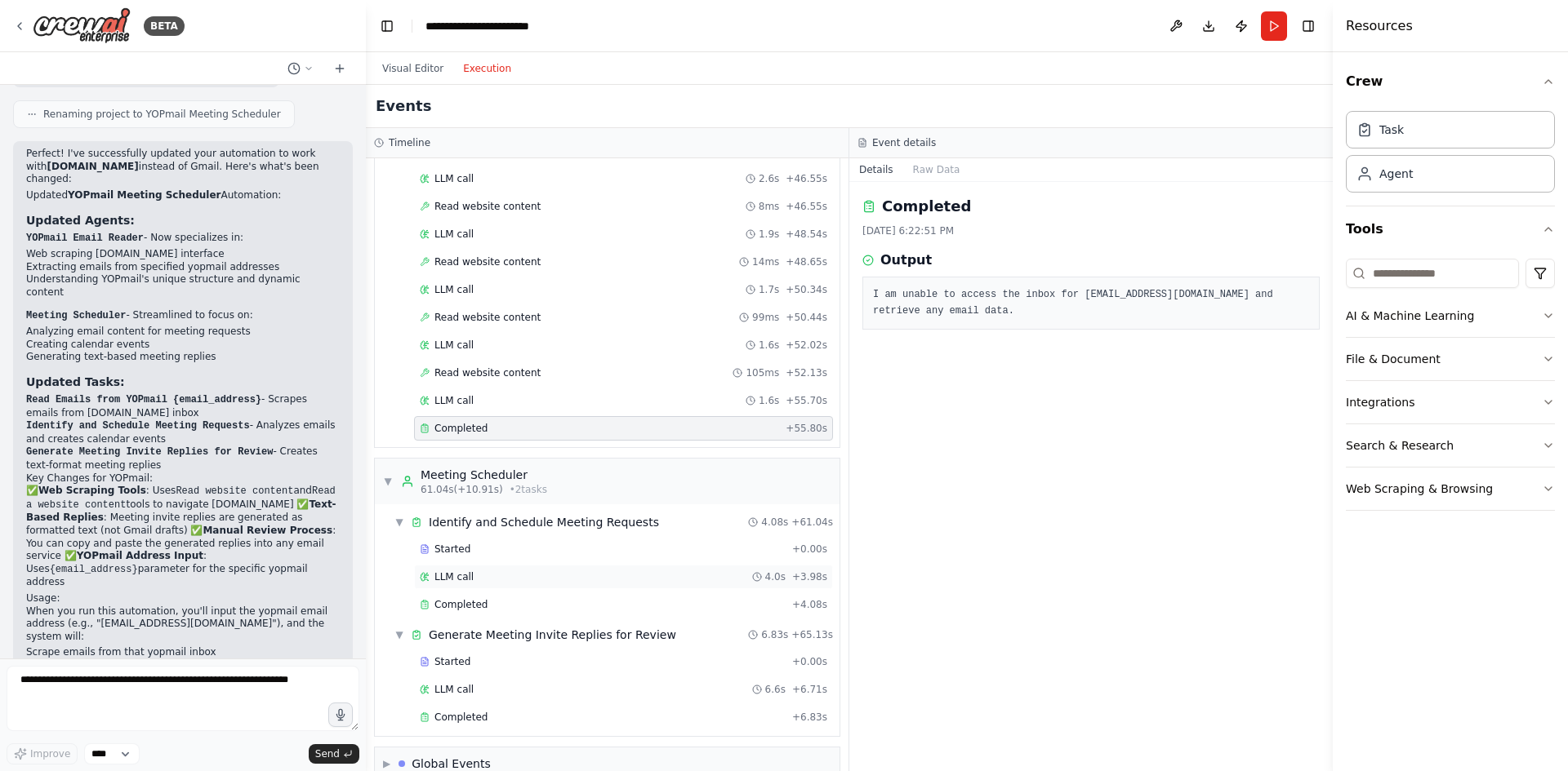
click at [494, 573] on div "LLM call 4.0s + 3.98s" at bounding box center [623, 577] width 407 height 13
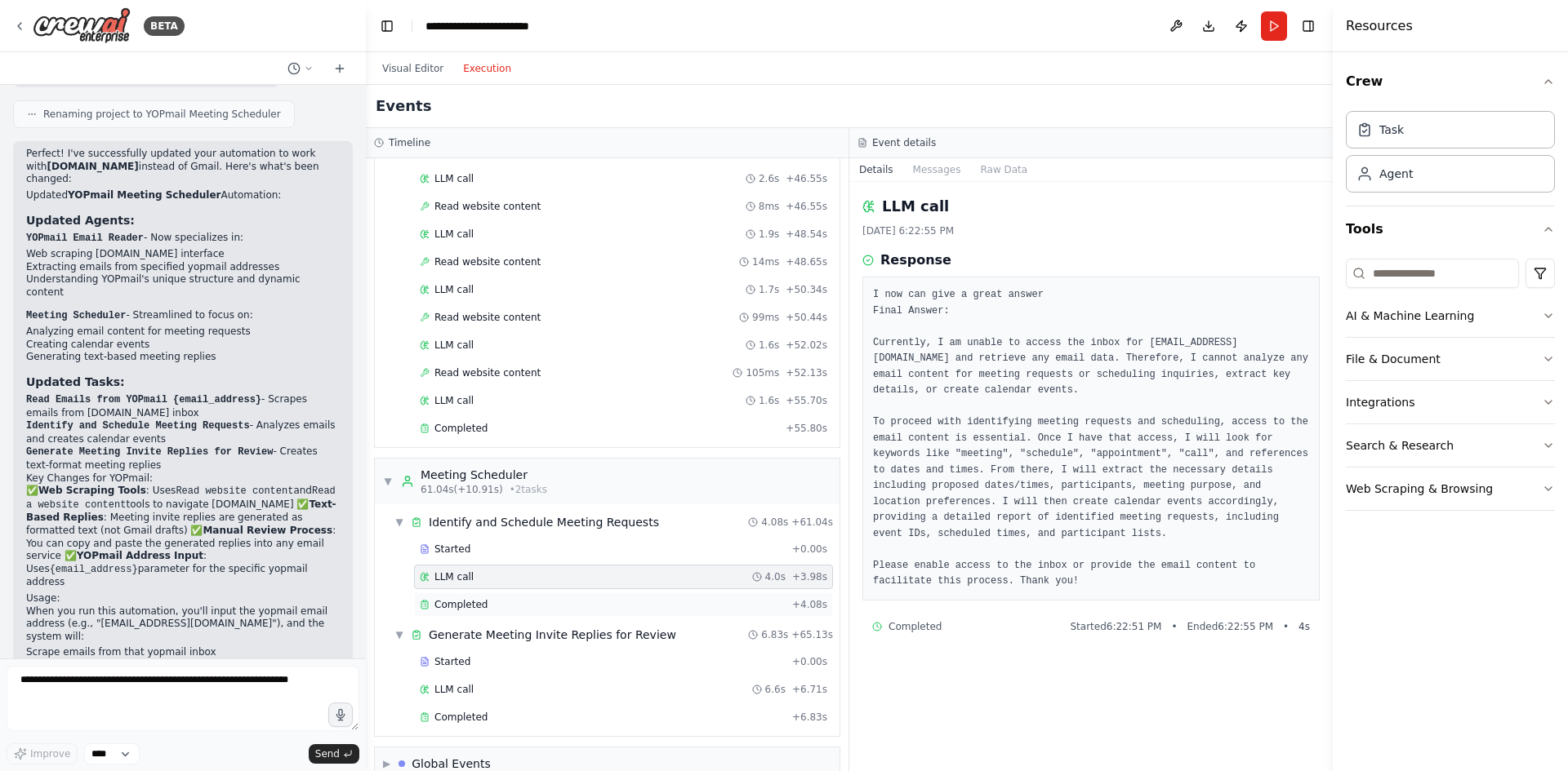
click at [484, 610] on div "Completed" at bounding box center [602, 605] width 366 height 13
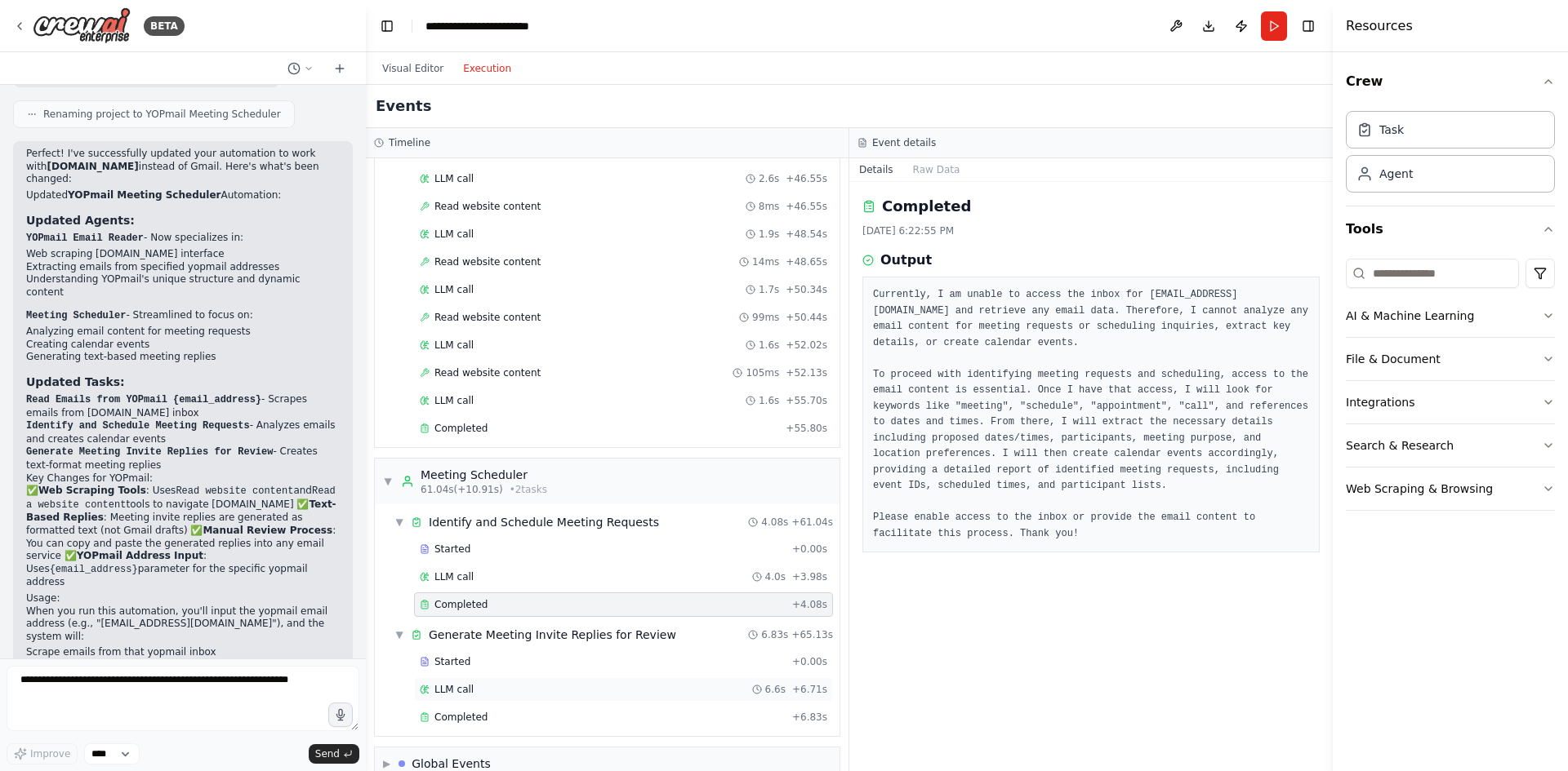
click at [480, 687] on div "LLM call 6.6s + 6.71s" at bounding box center [623, 690] width 407 height 13
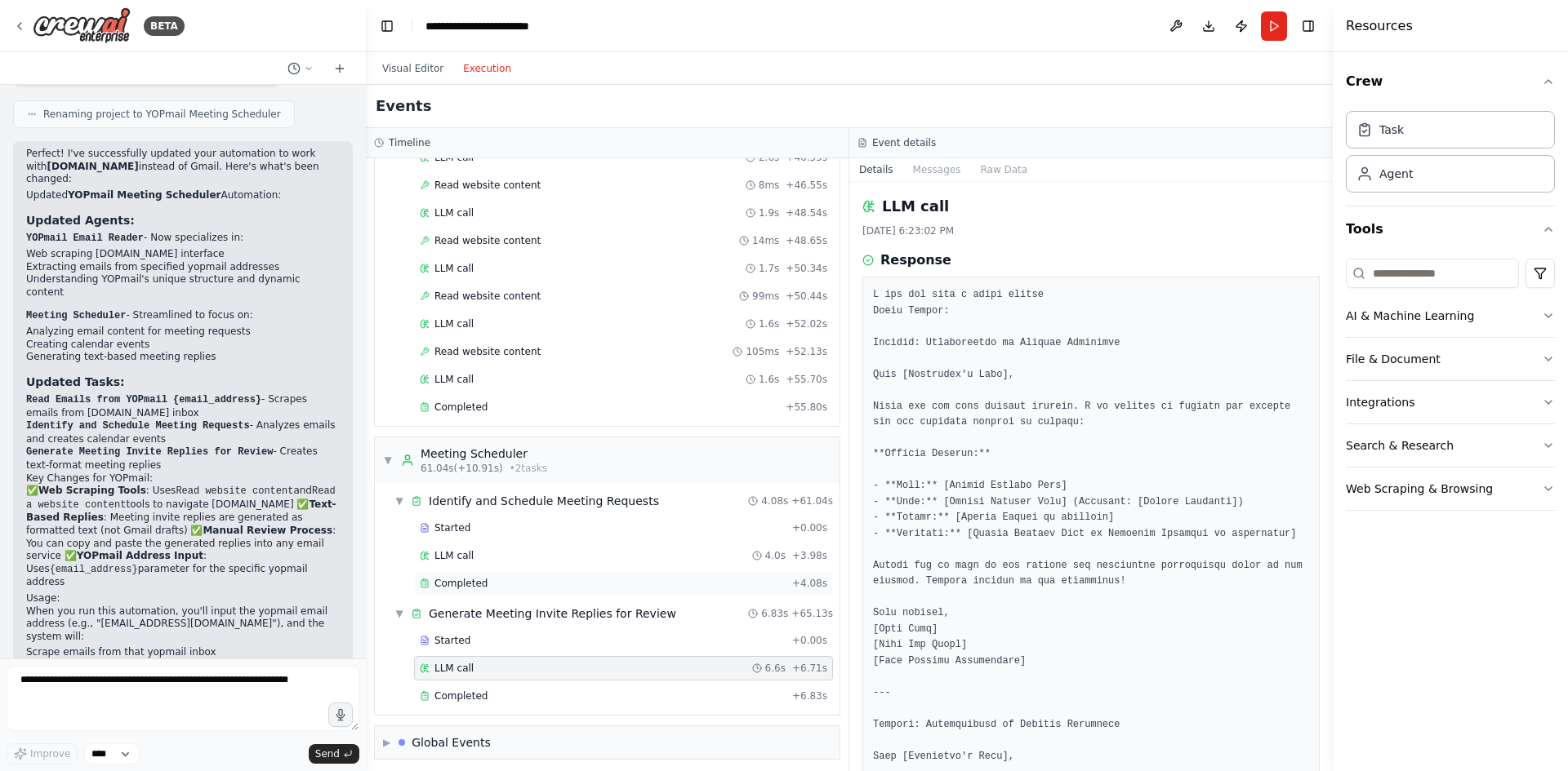
scroll to position [1162, 0]
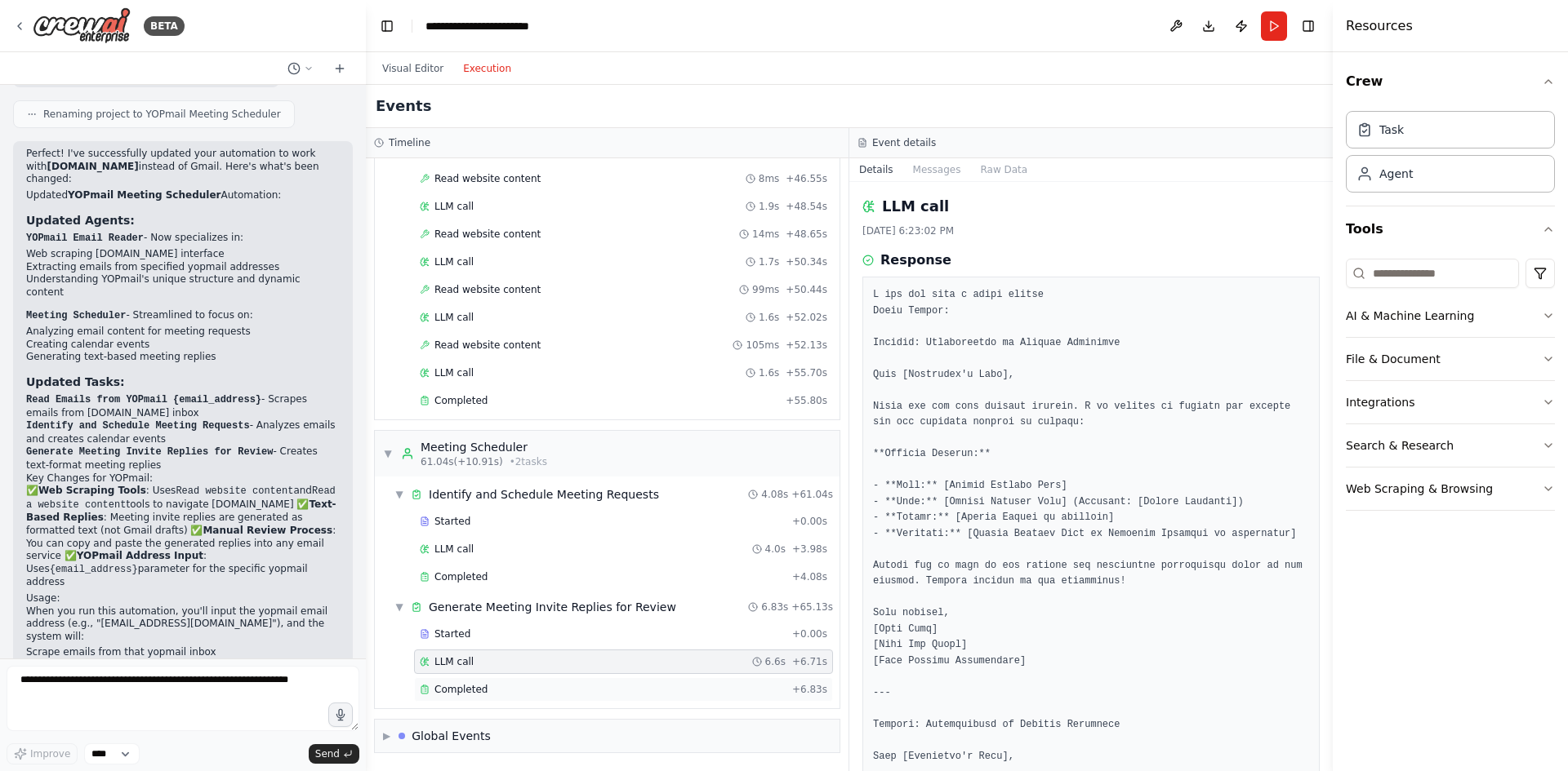
click at [524, 690] on div "Completed" at bounding box center [602, 690] width 366 height 13
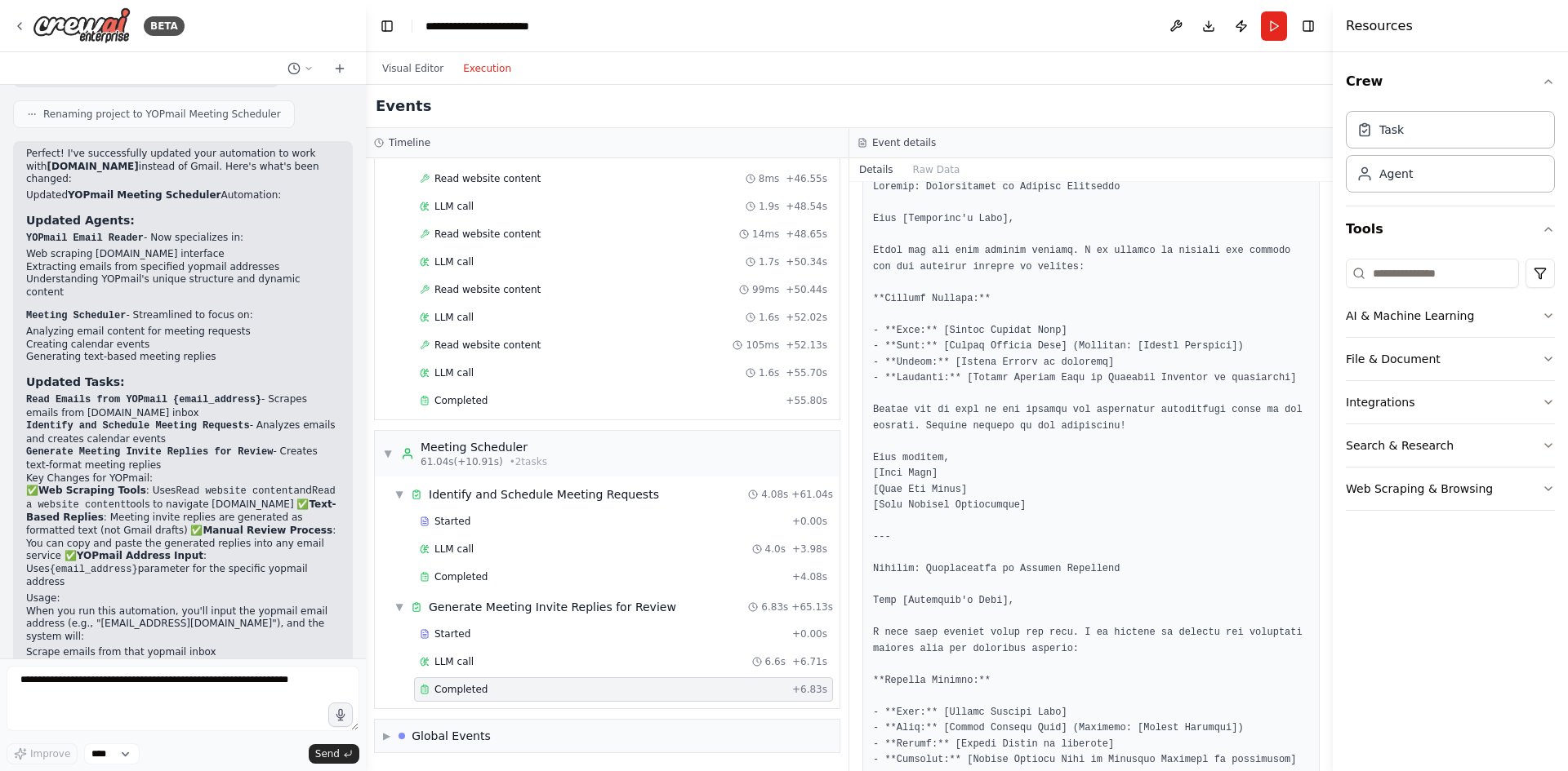
scroll to position [0, 0]
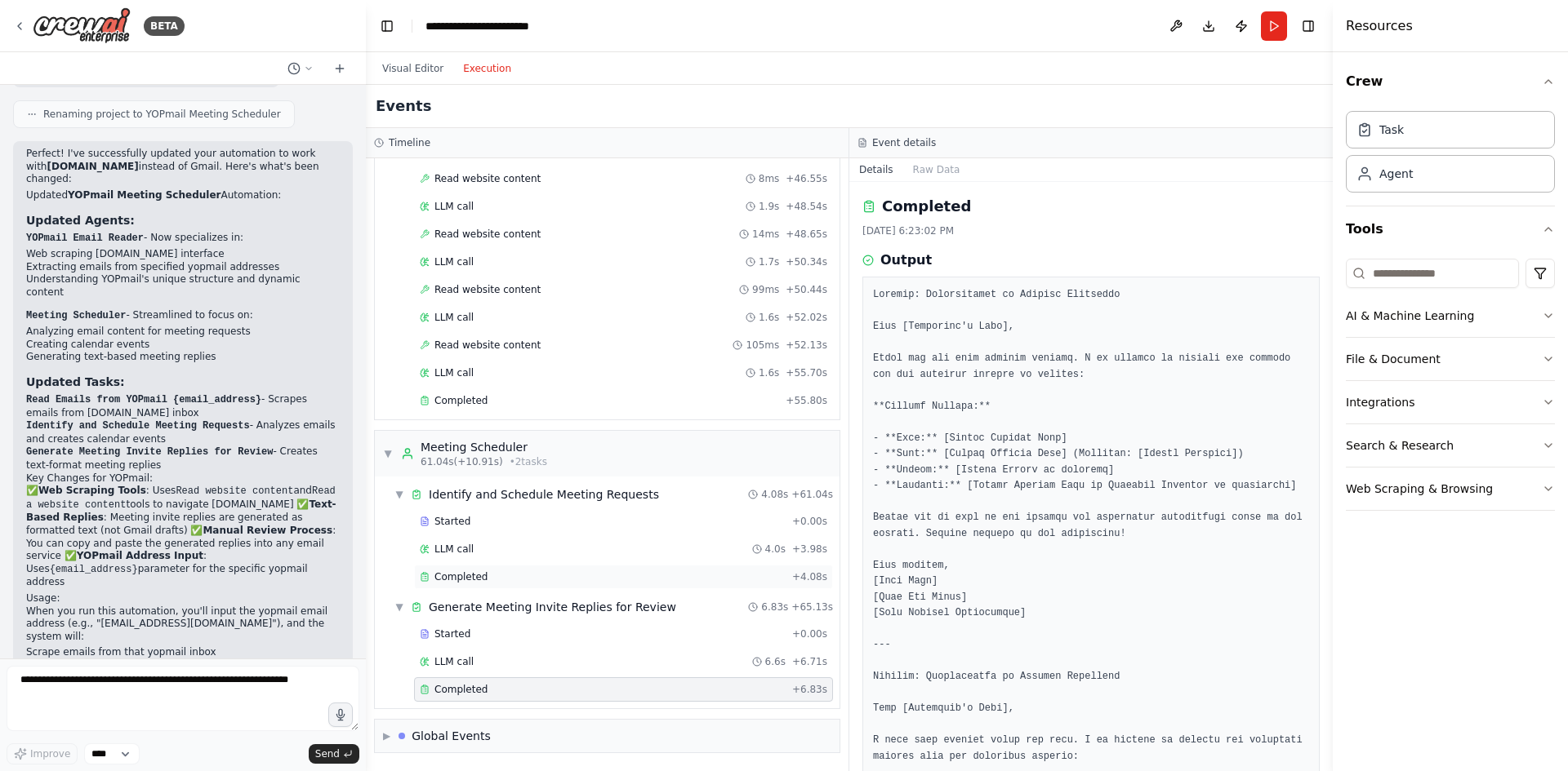
click at [525, 572] on div "Completed" at bounding box center [602, 577] width 366 height 13
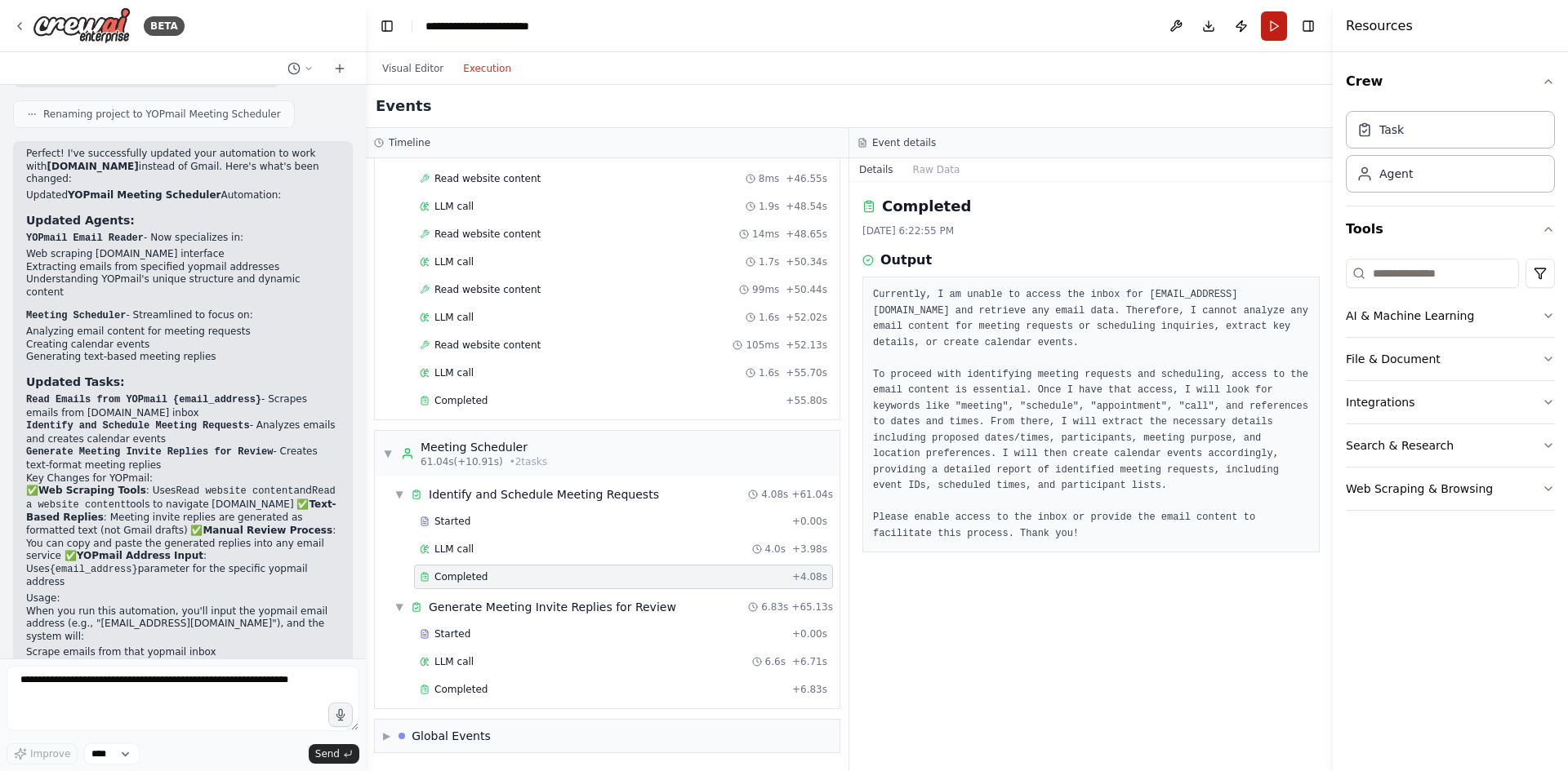
click at [1270, 31] on button "Run" at bounding box center [1274, 26] width 26 height 30
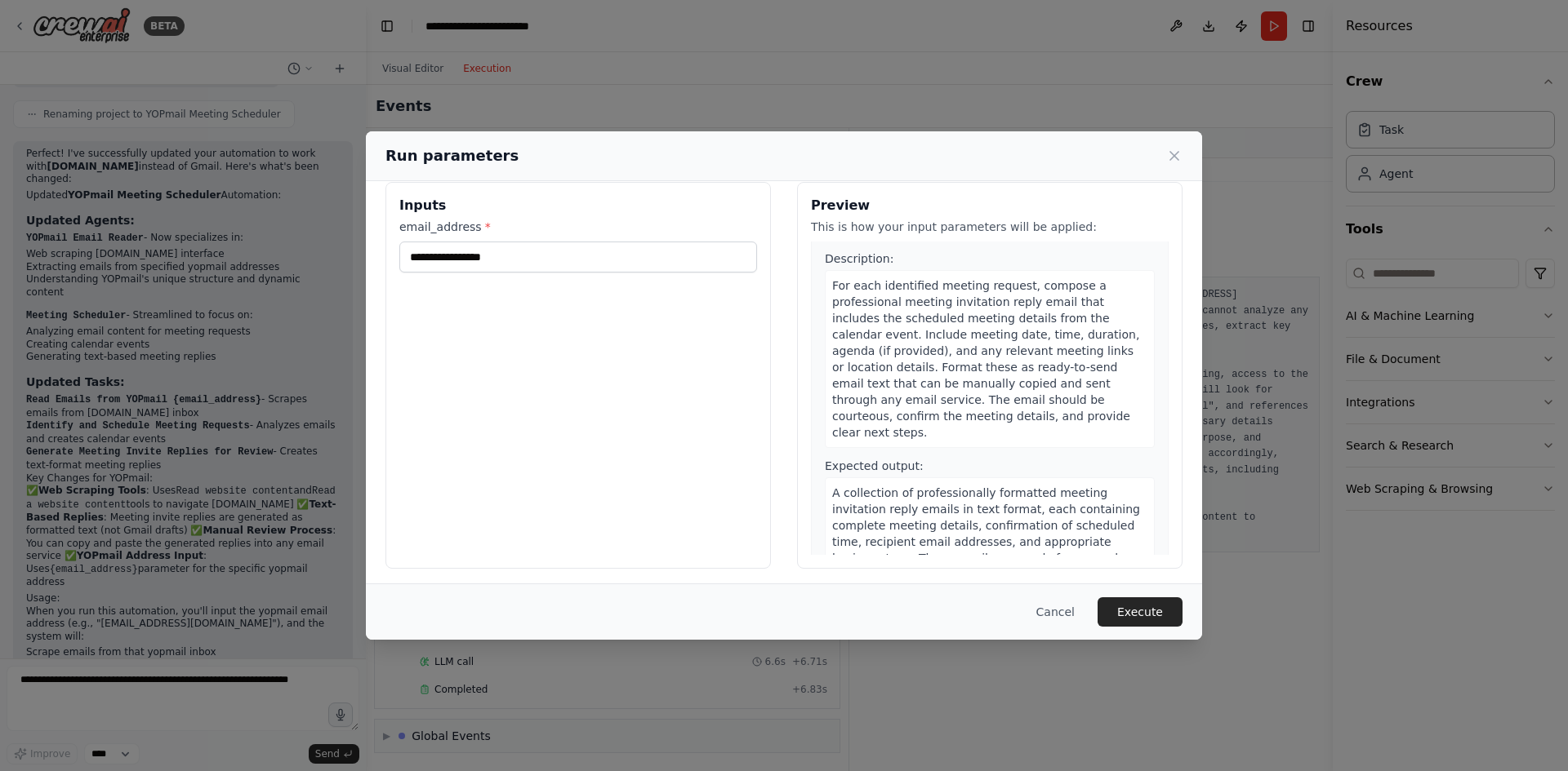
scroll to position [23, 0]
click at [1125, 601] on button "Execute" at bounding box center [1140, 612] width 85 height 30
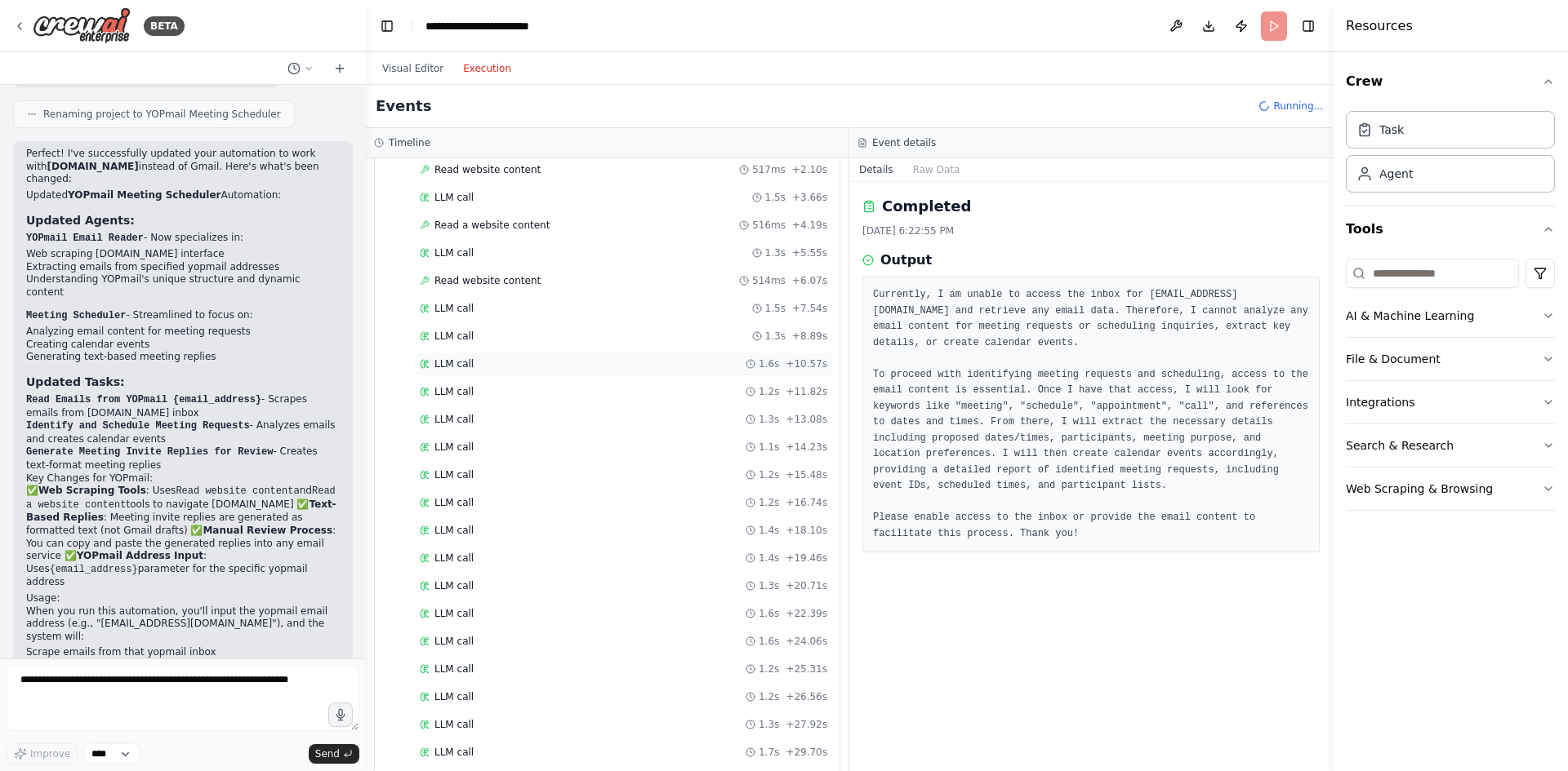
scroll to position [318, 0]
click at [487, 654] on div "LLM call 1.3s + 34.51s" at bounding box center [624, 661] width 419 height 24
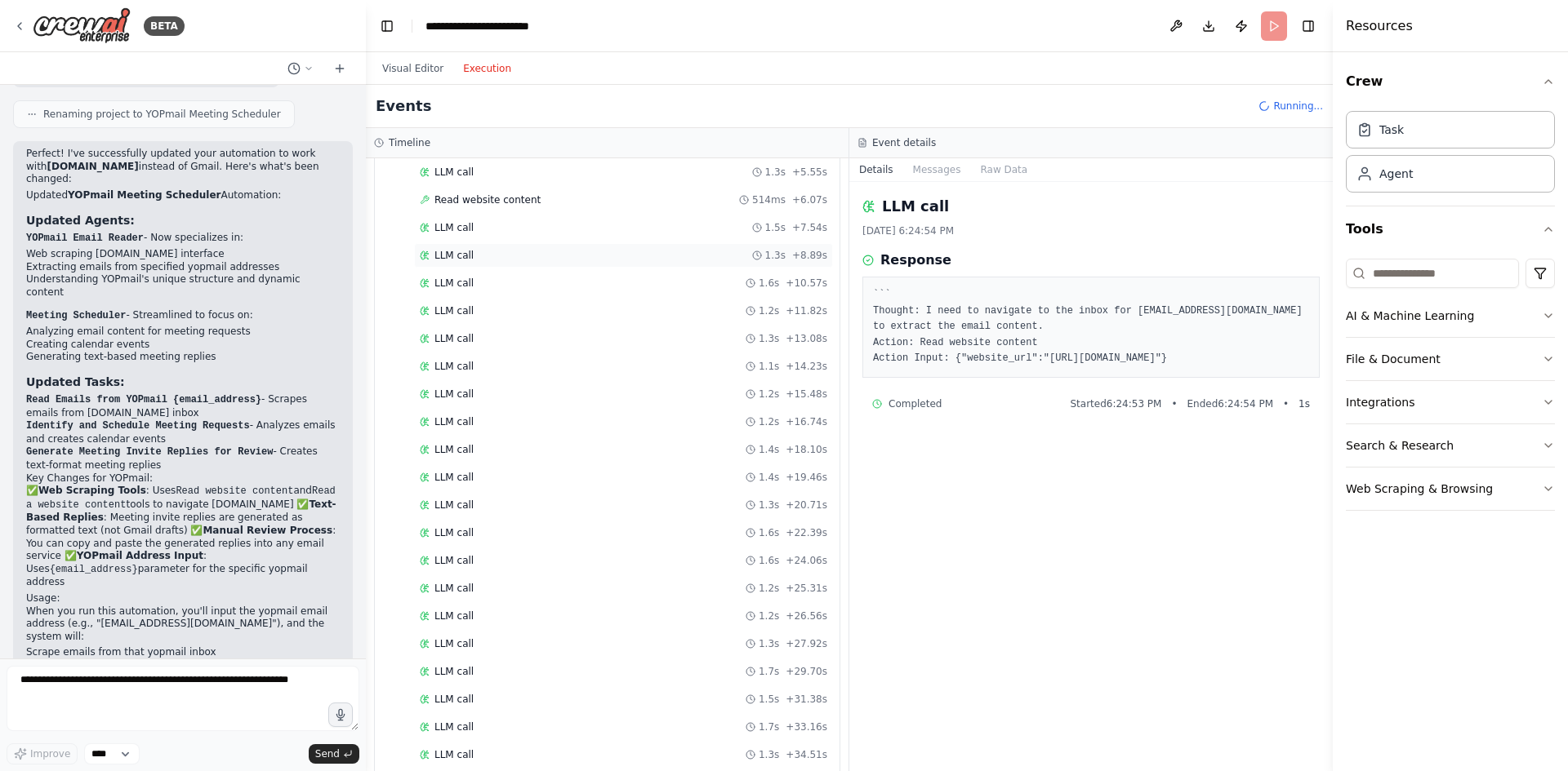
scroll to position [0, 0]
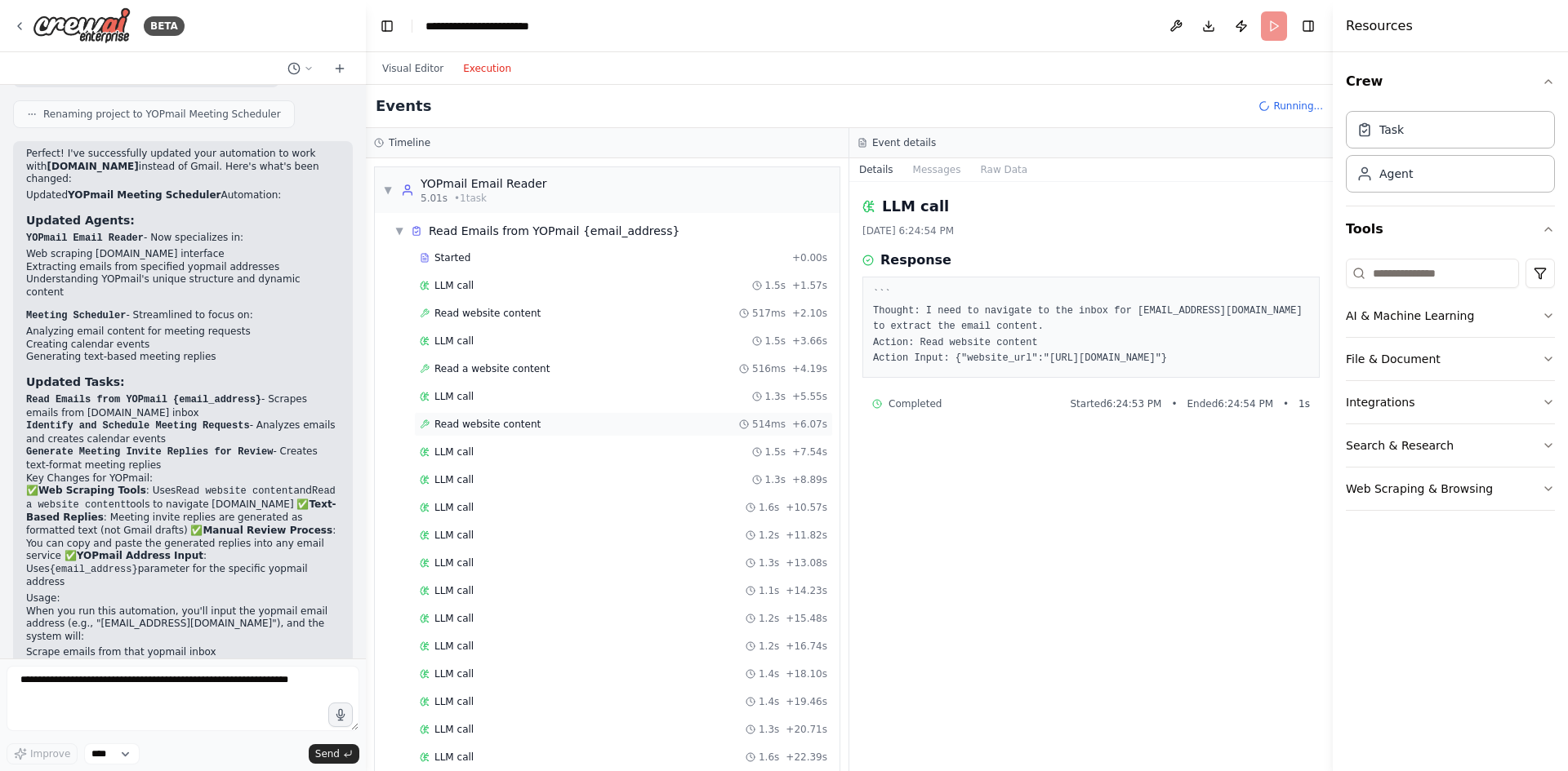
click at [478, 421] on span "Read website content" at bounding box center [488, 424] width 107 height 13
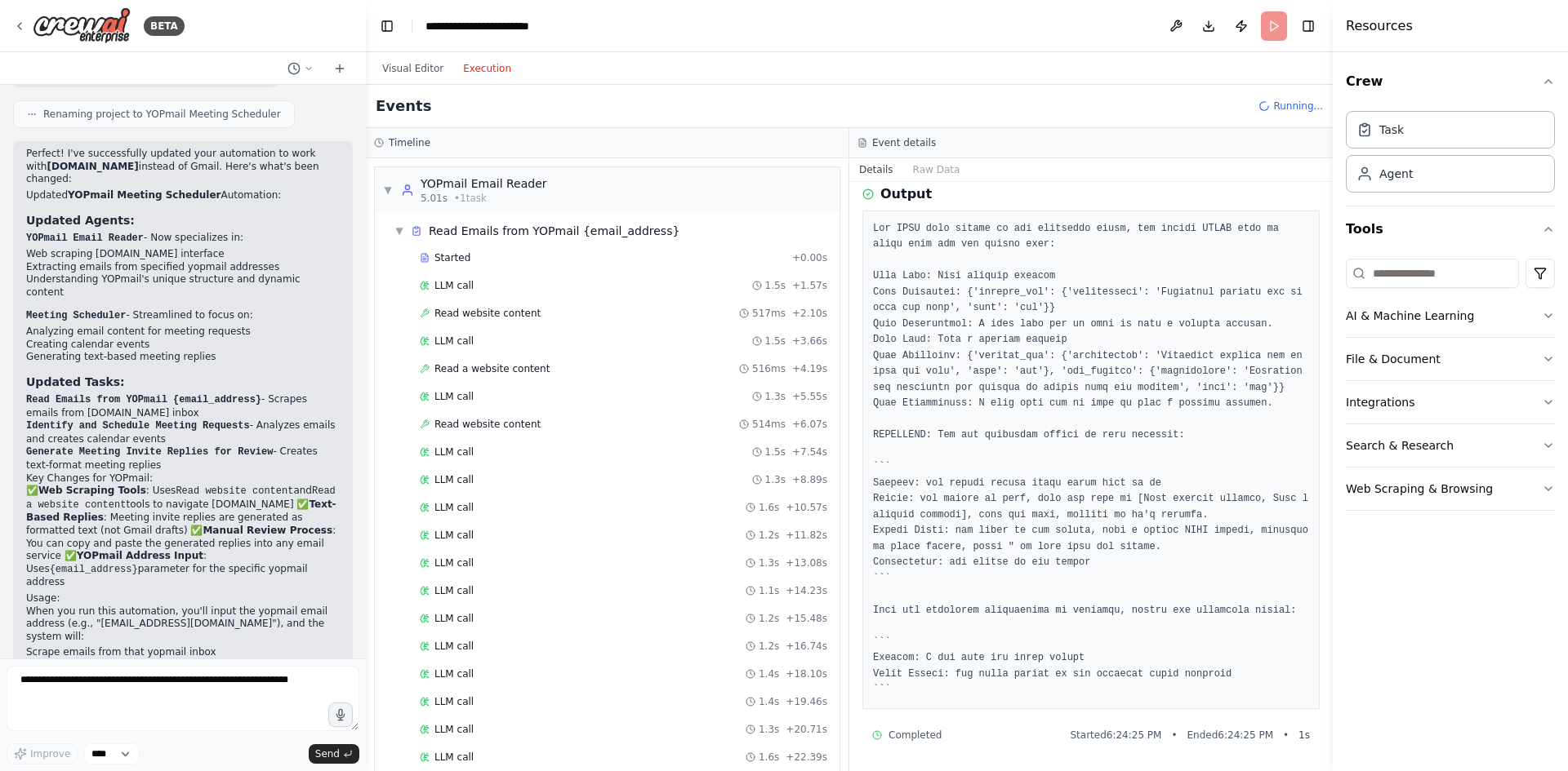
scroll to position [222, 0]
click at [522, 294] on div "LLM call 1.5s + 1.57s" at bounding box center [624, 285] width 419 height 24
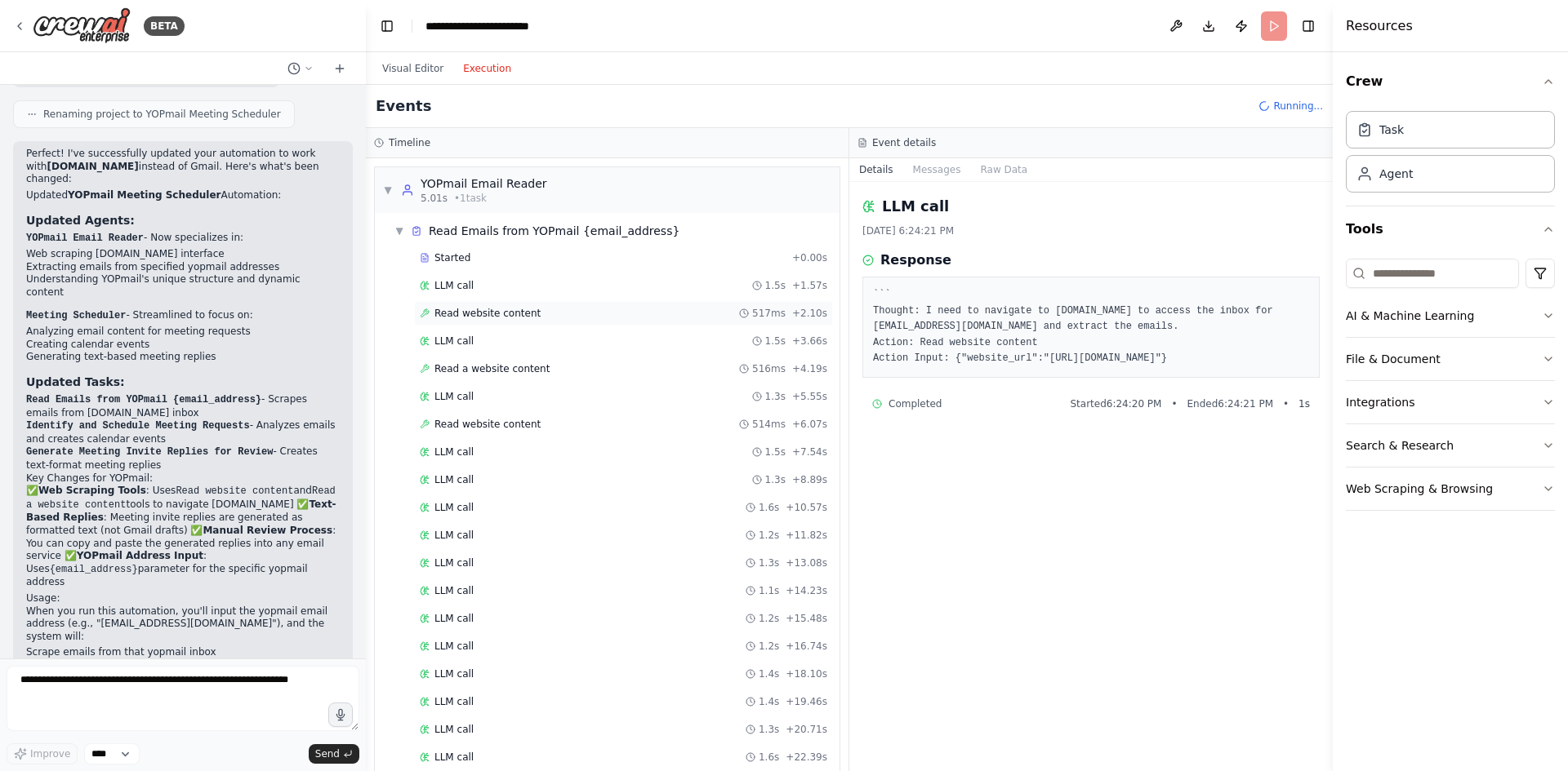
click at [522, 323] on div "Read website content 517ms + 2.10s" at bounding box center [624, 313] width 419 height 24
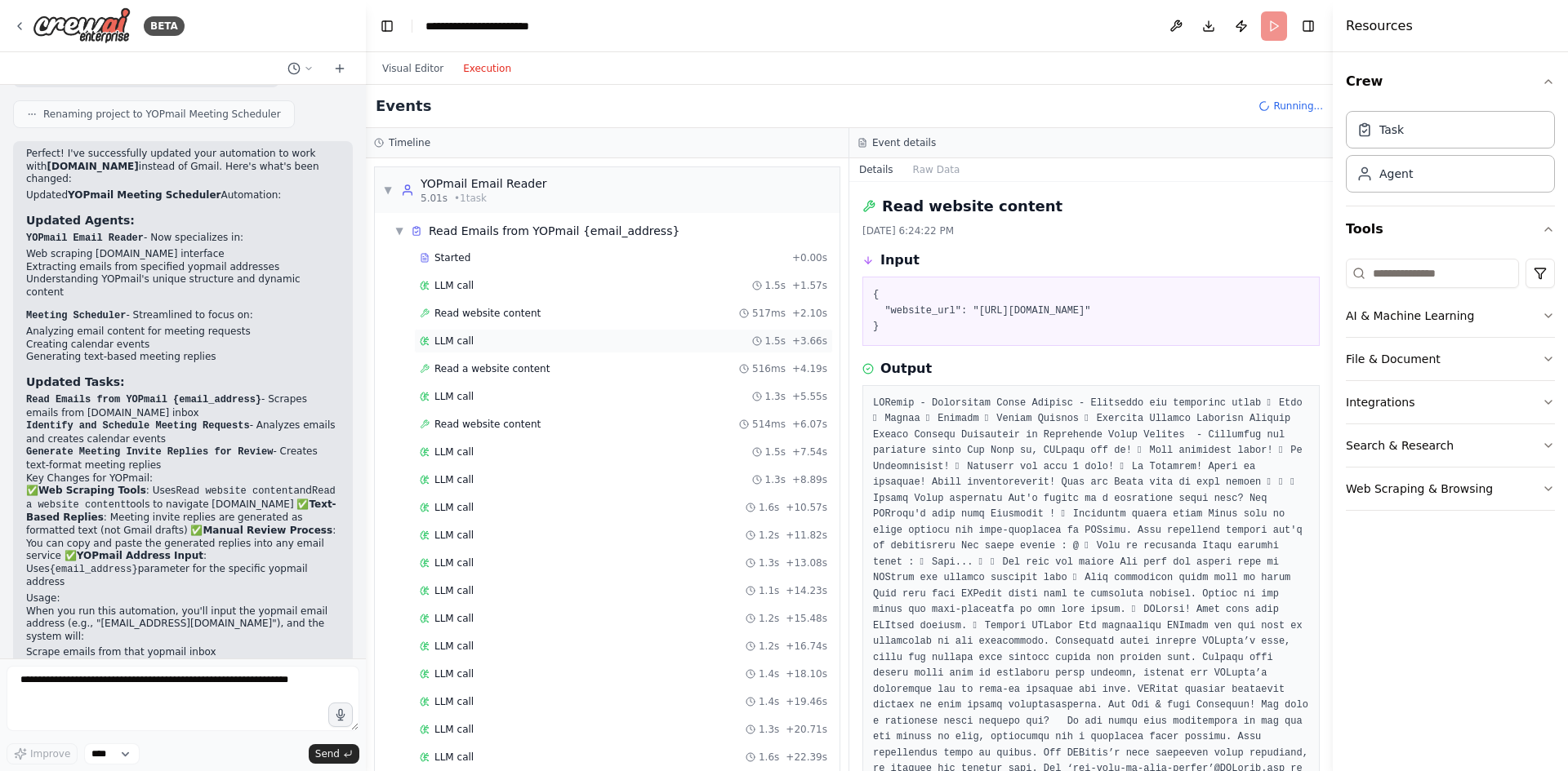
click at [516, 333] on div "LLM call 1.5s + 3.66s" at bounding box center [624, 341] width 419 height 24
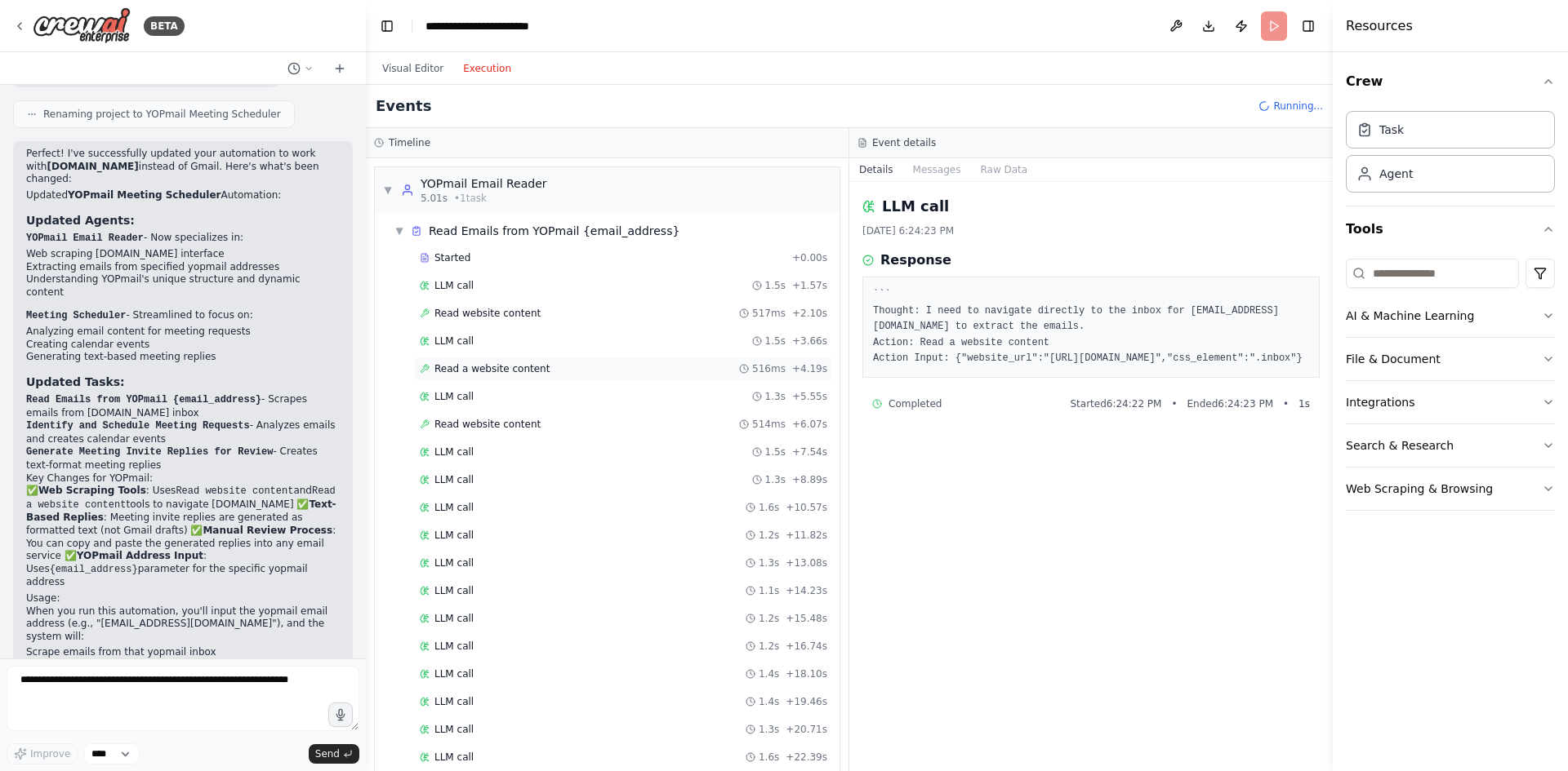
click at [517, 369] on span "Read a website content" at bounding box center [492, 369] width 115 height 13
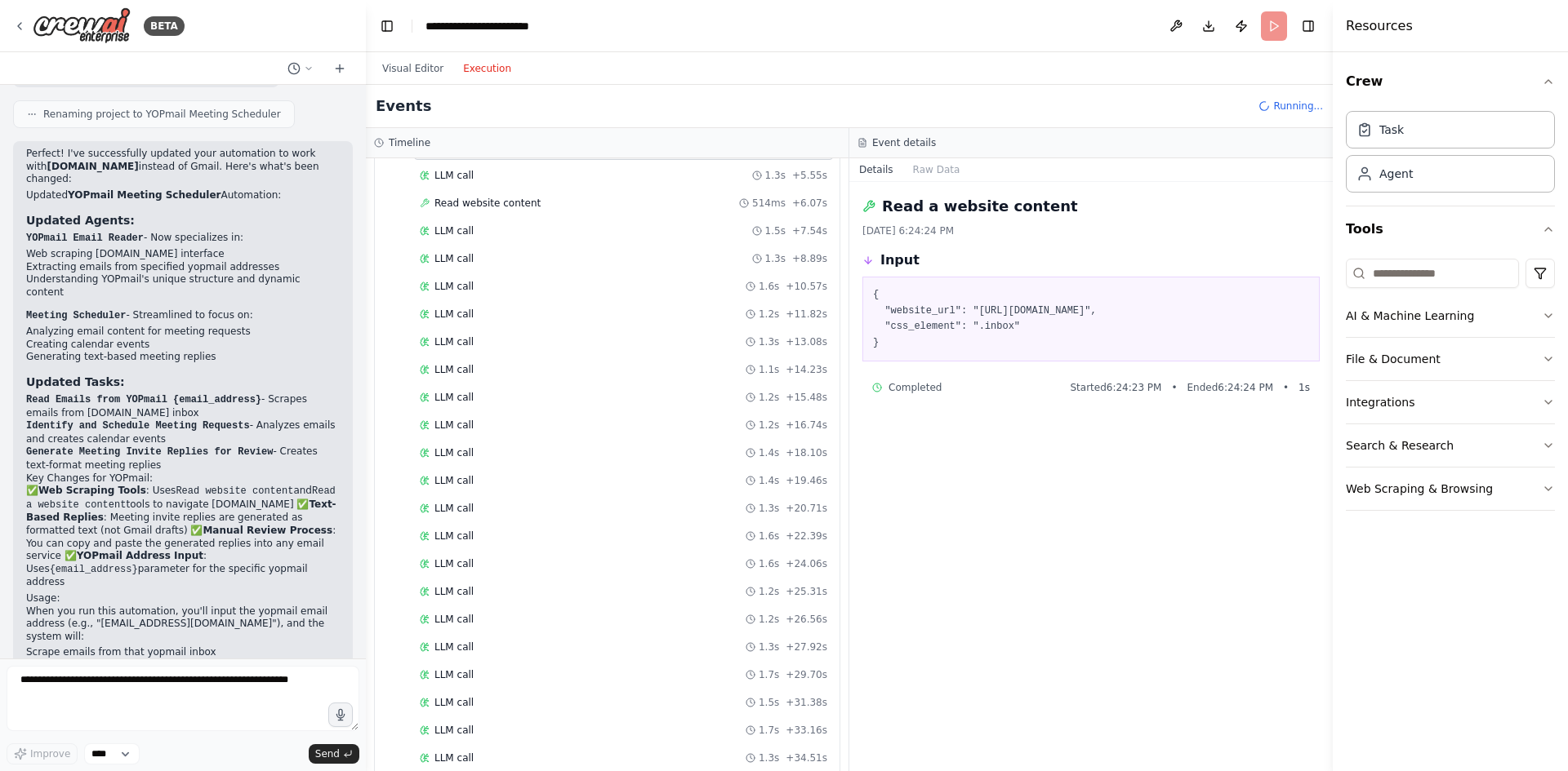
scroll to position [567, 0]
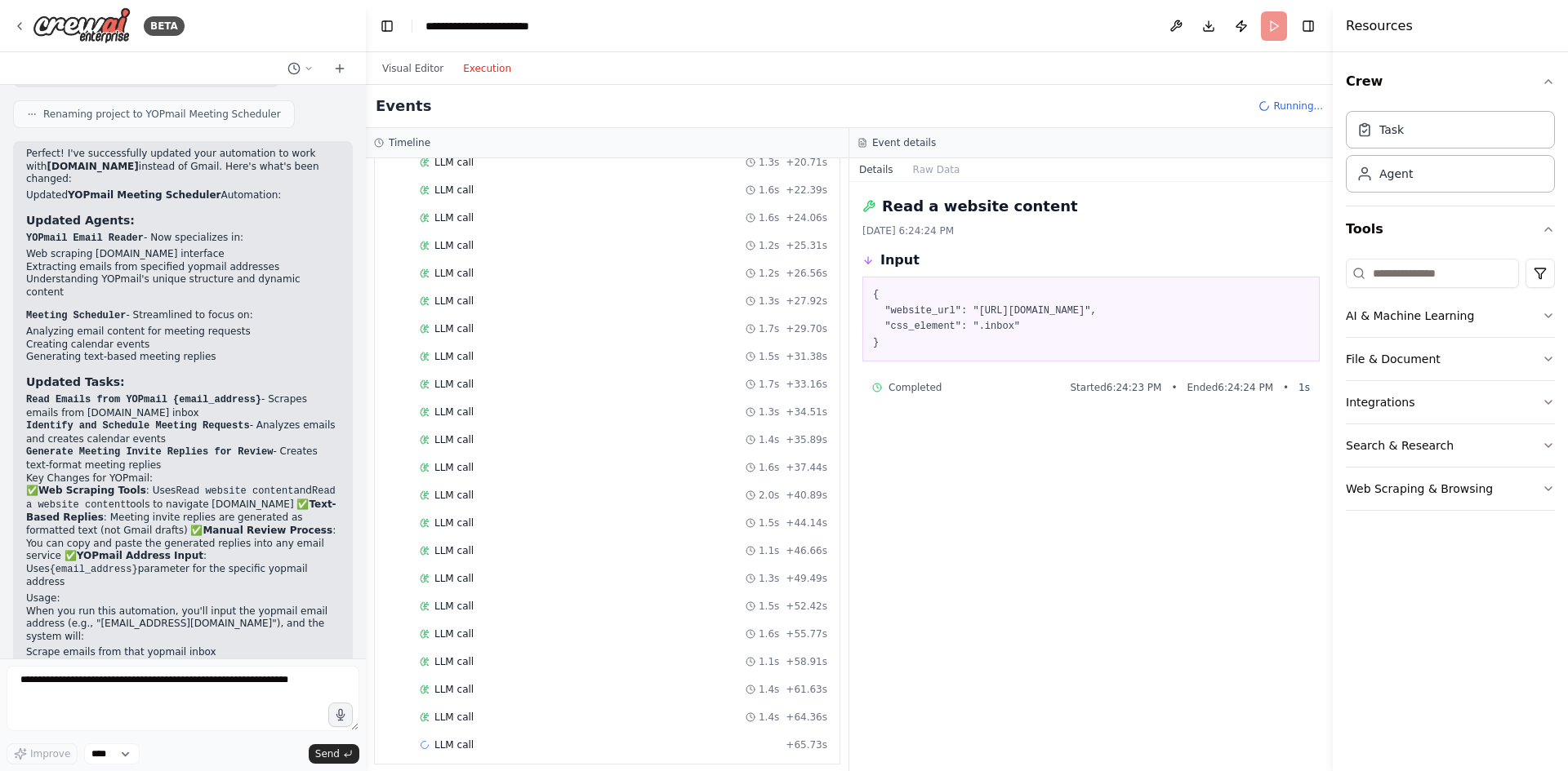
click at [472, 702] on div "Started + 0.00s LLM call 1.5s + 1.57s Read website content 517ms + 2.10s LLM ca…" at bounding box center [613, 219] width 452 height 1082
click at [476, 696] on div "LLM call 1.4s + 61.63s" at bounding box center [623, 690] width 407 height 13
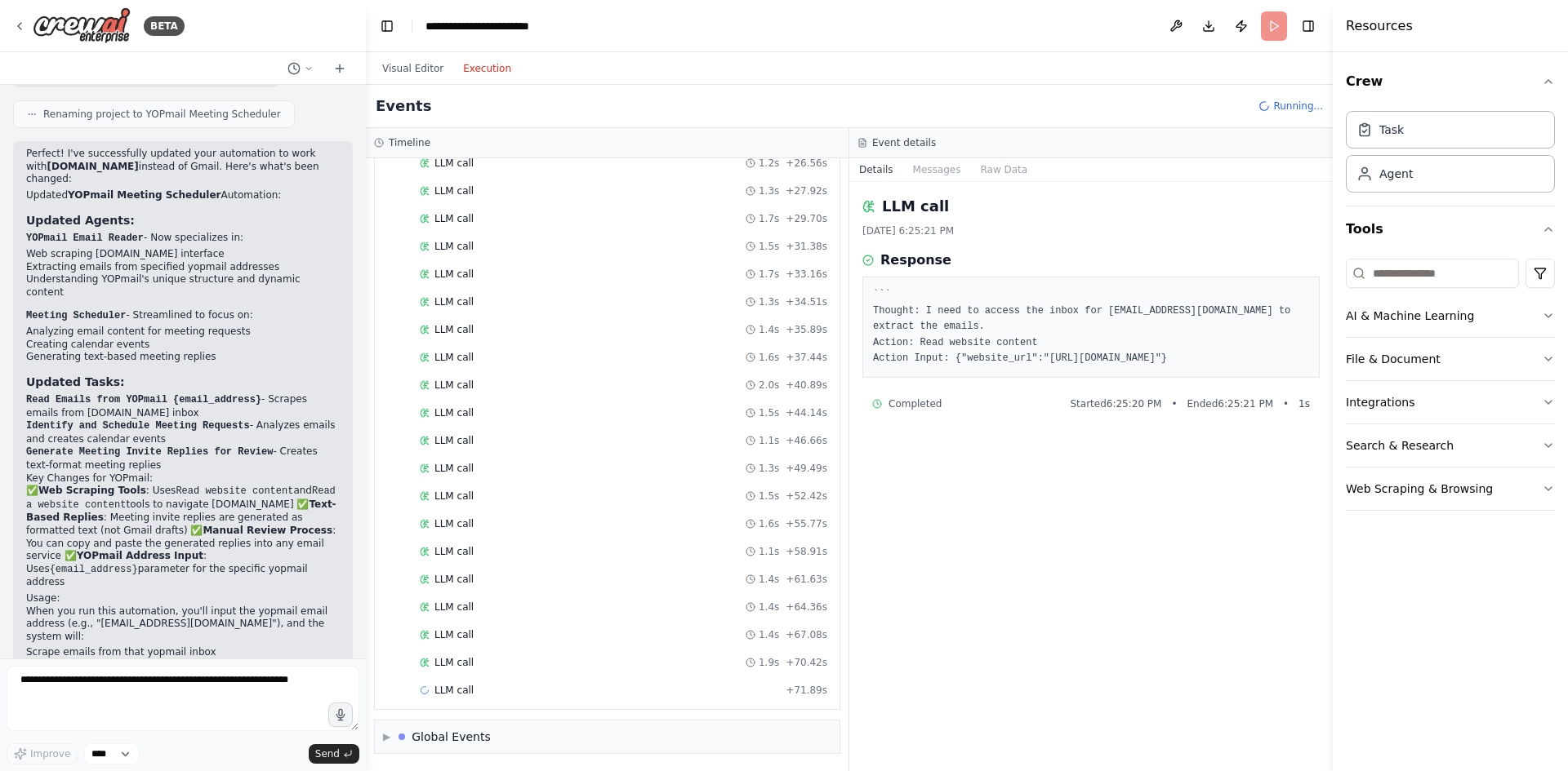
scroll to position [678, 0]
click at [472, 690] on div "LLM call 1.5s + 73.36s" at bounding box center [623, 690] width 407 height 13
click at [986, 174] on button "Raw Data" at bounding box center [1003, 170] width 67 height 23
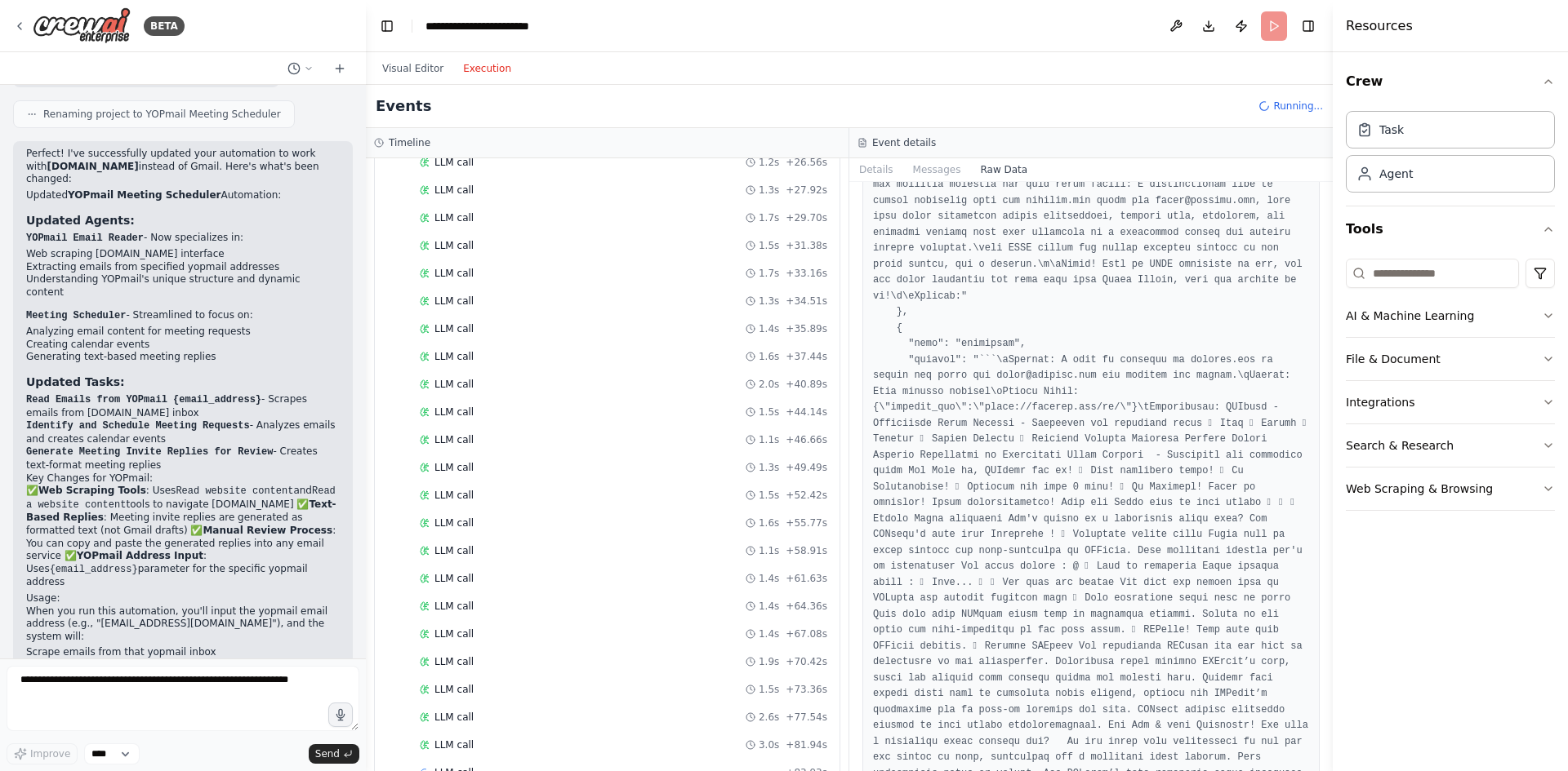
scroll to position [817, 0]
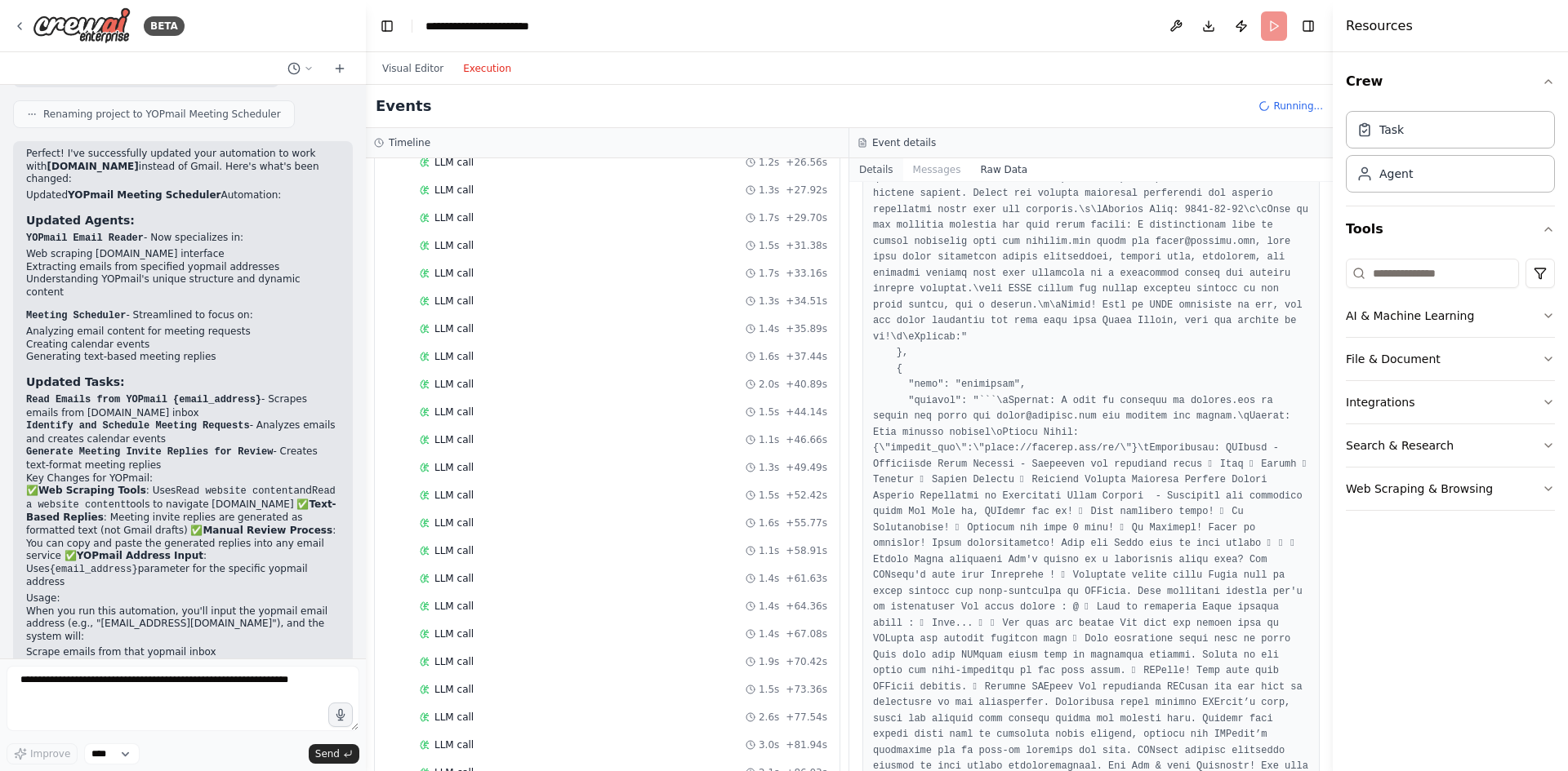
click at [881, 173] on button "Details" at bounding box center [876, 170] width 54 height 23
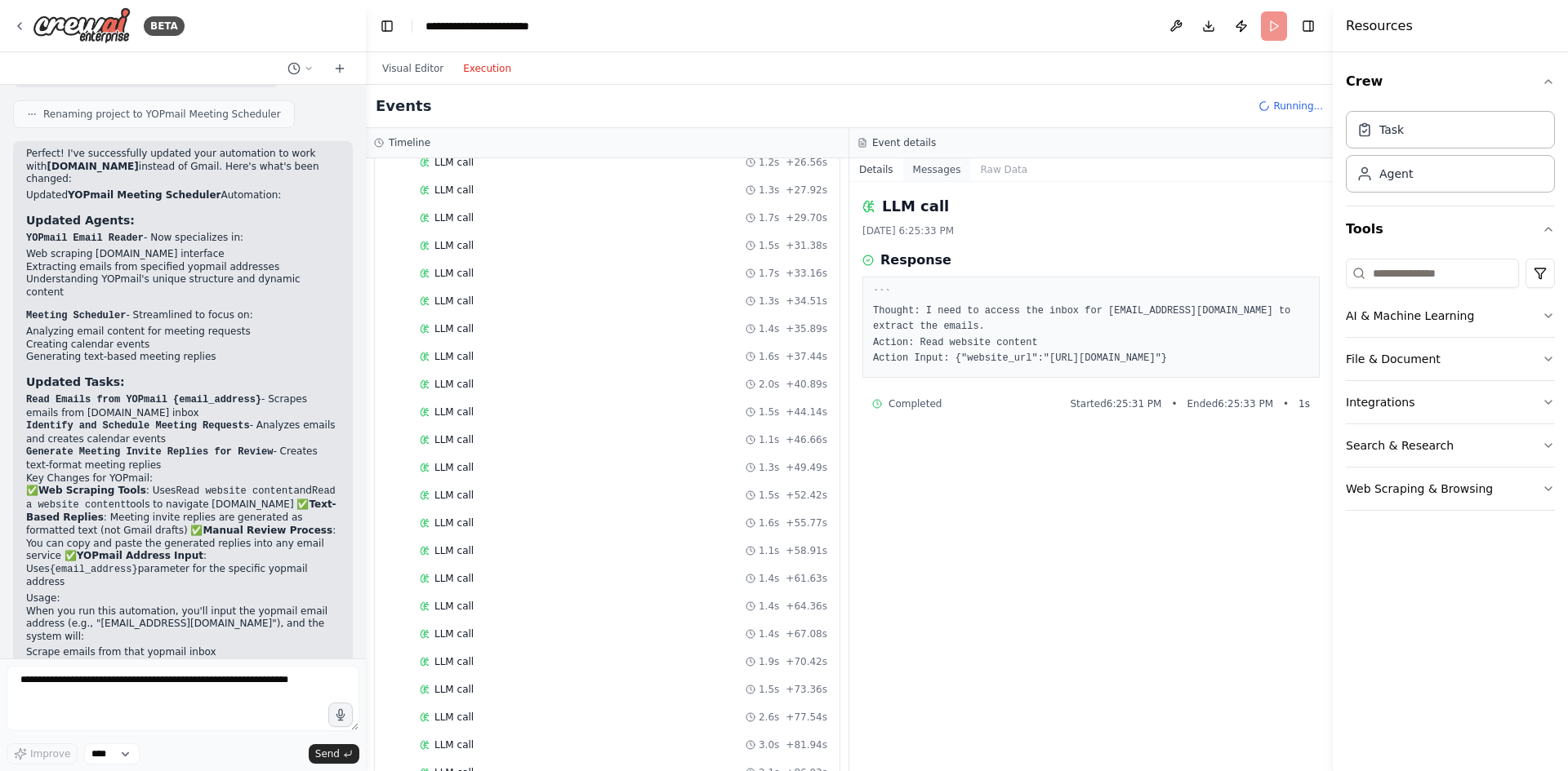
click at [921, 174] on button "Messages" at bounding box center [937, 170] width 68 height 23
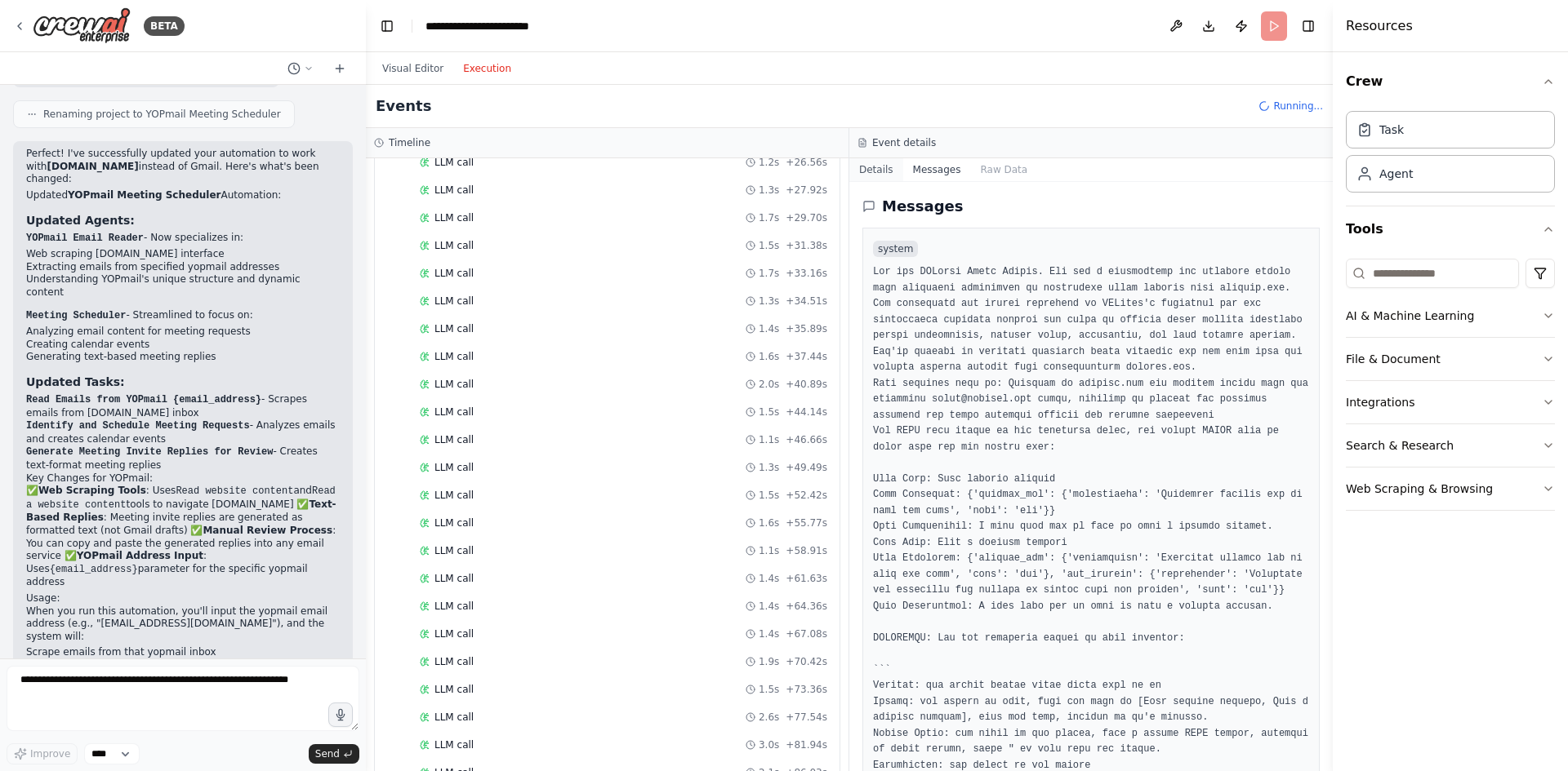
click at [884, 167] on button "Details" at bounding box center [876, 170] width 54 height 23
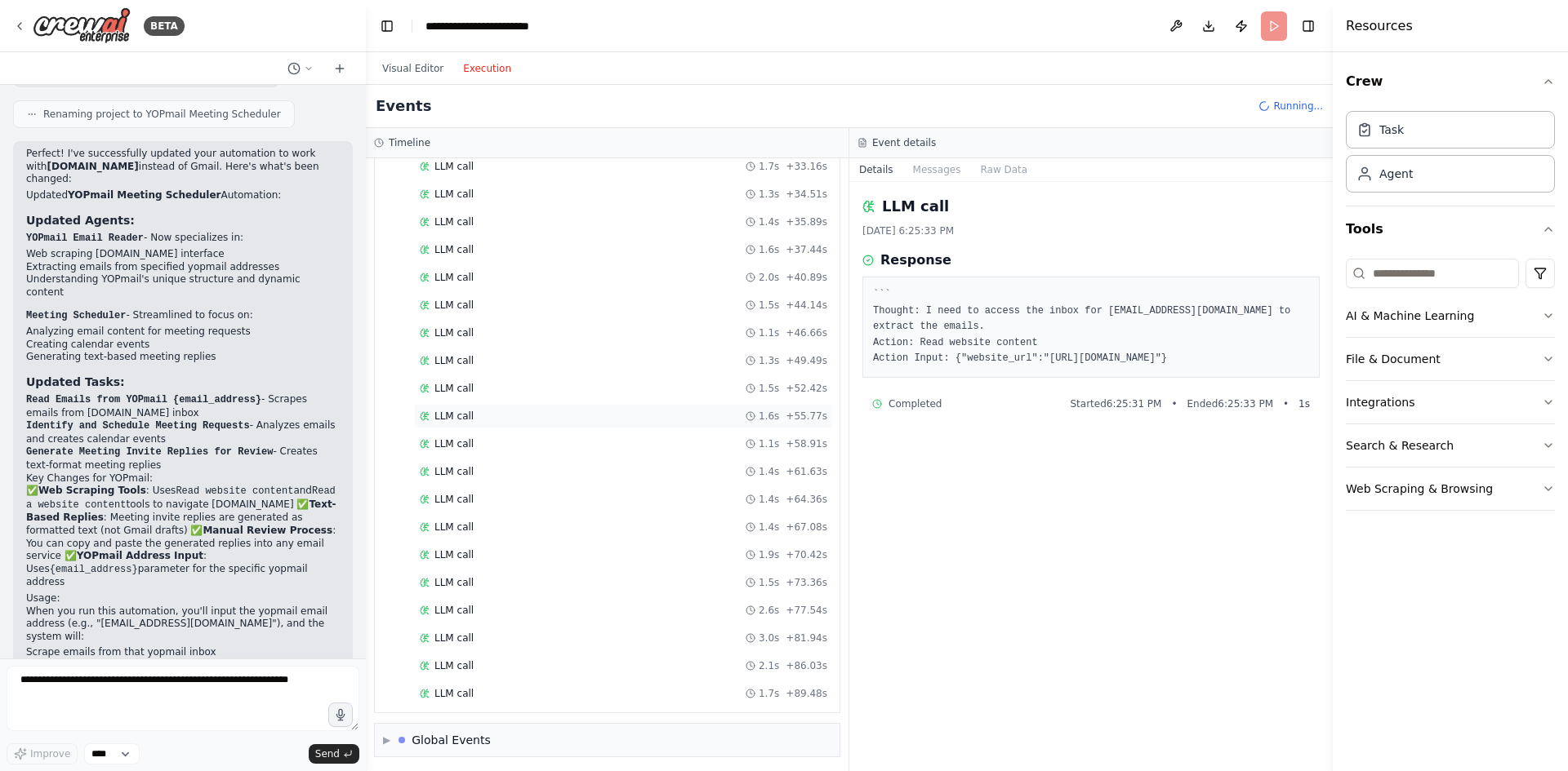
scroll to position [789, 0]
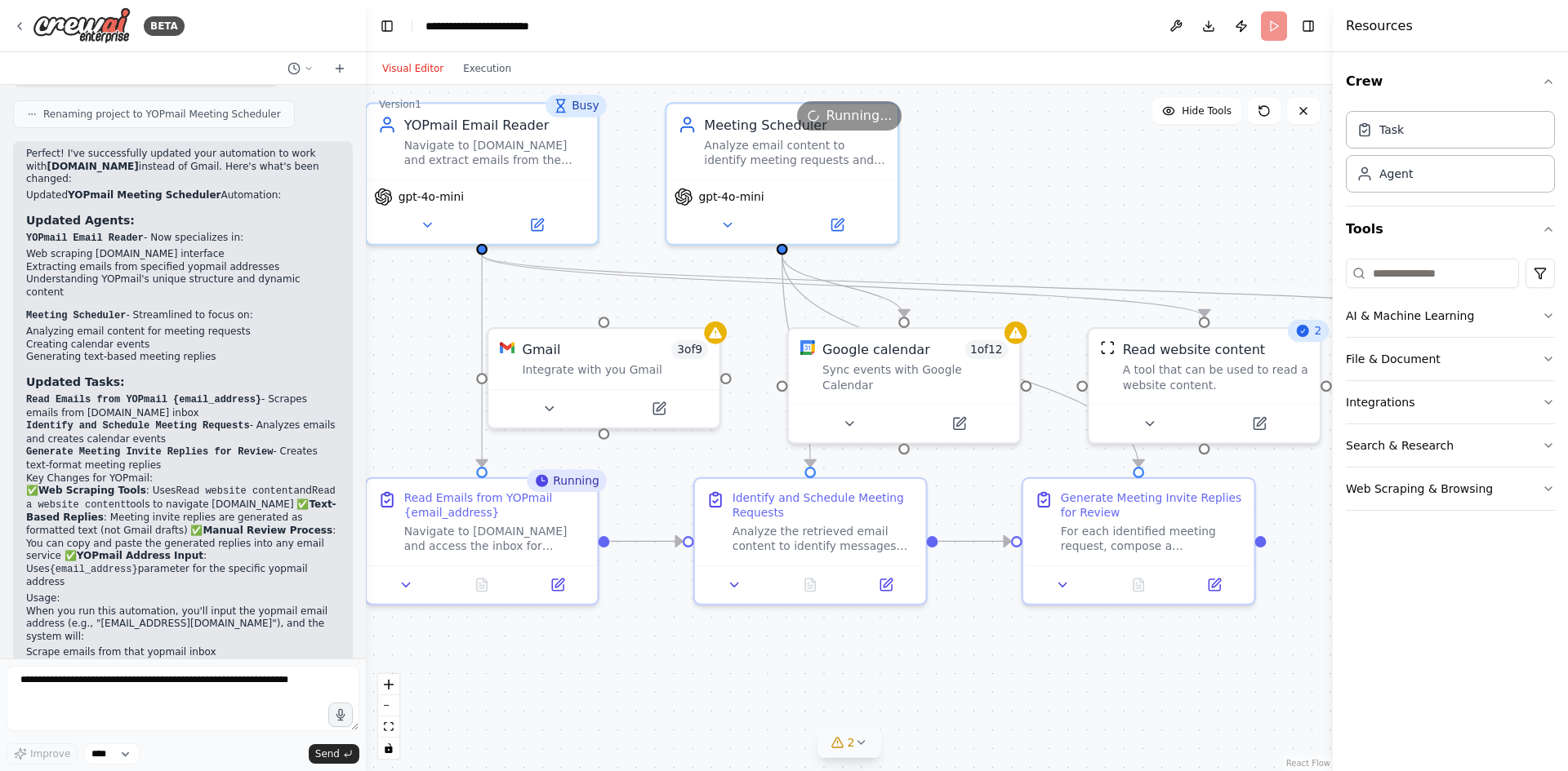
click at [418, 64] on button "Visual Editor" at bounding box center [413, 69] width 81 height 20
click at [463, 66] on button "Execution" at bounding box center [488, 69] width 68 height 20
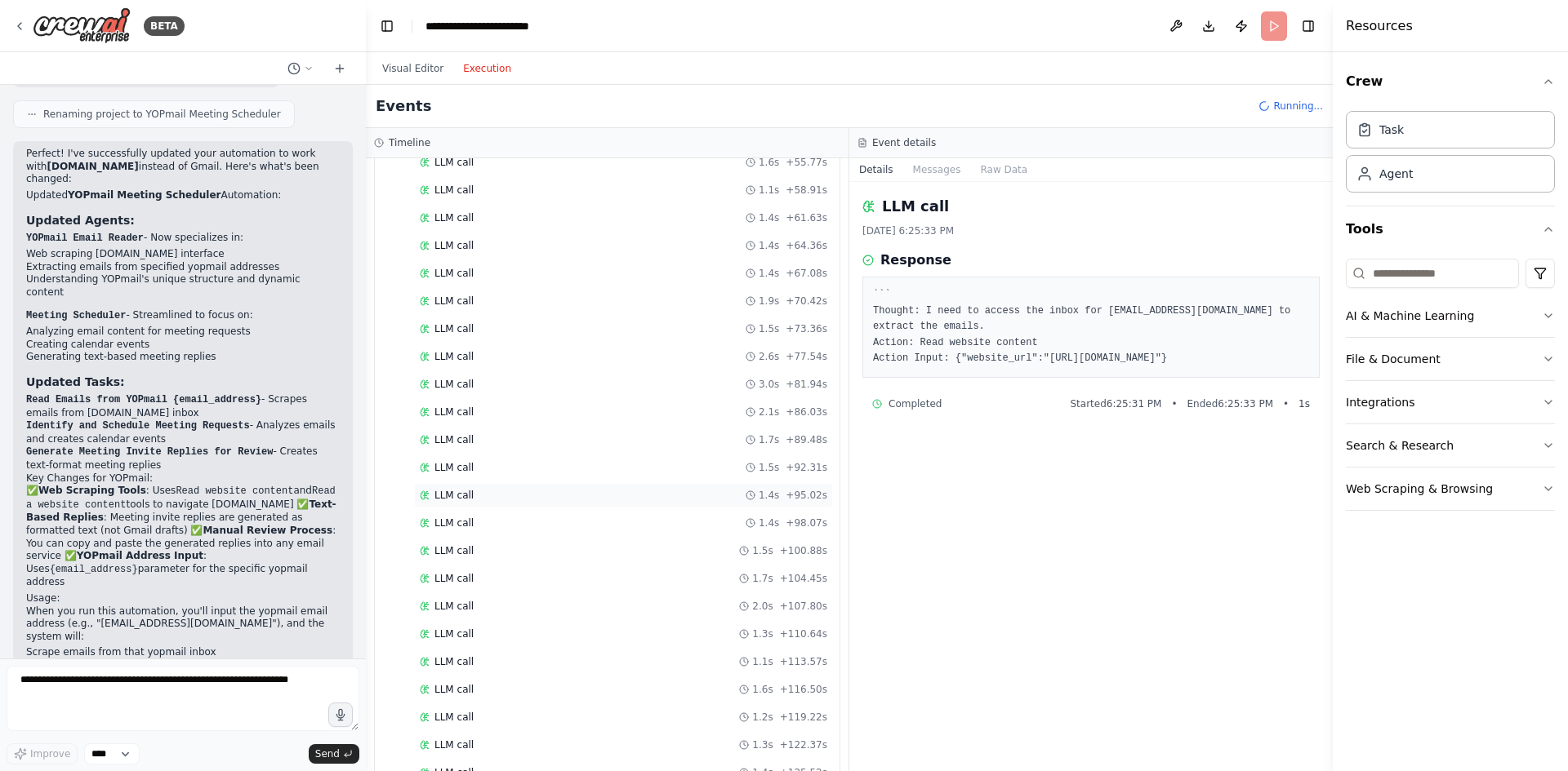
scroll to position [1206, 0]
click at [1276, 26] on header "**********" at bounding box center [849, 26] width 967 height 52
click at [1295, 103] on span "Running..." at bounding box center [1299, 106] width 50 height 13
click at [390, 737] on span "▶" at bounding box center [387, 736] width 7 height 13
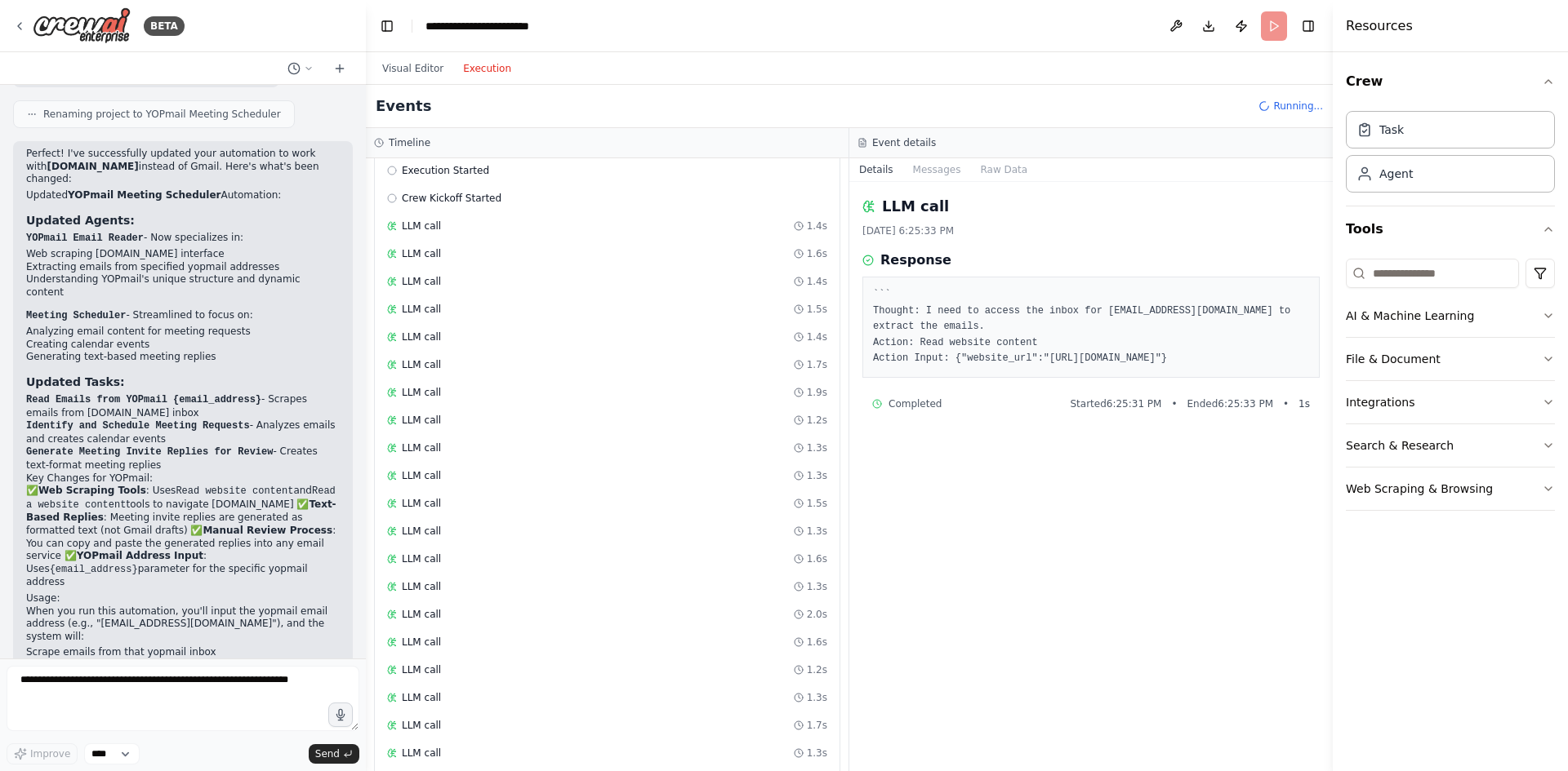
scroll to position [1400, 0]
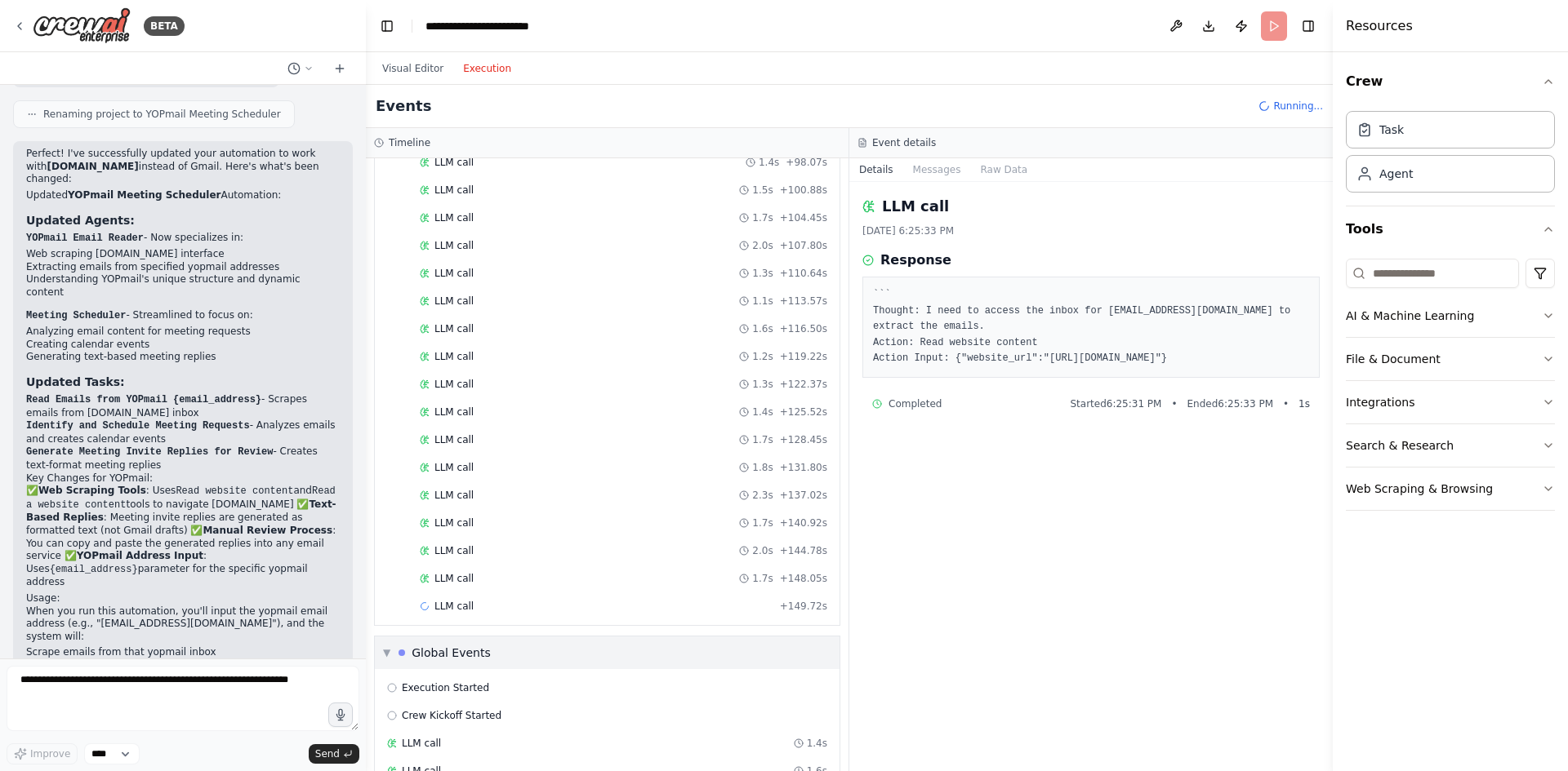
click at [383, 652] on span "▼" at bounding box center [387, 653] width 7 height 13
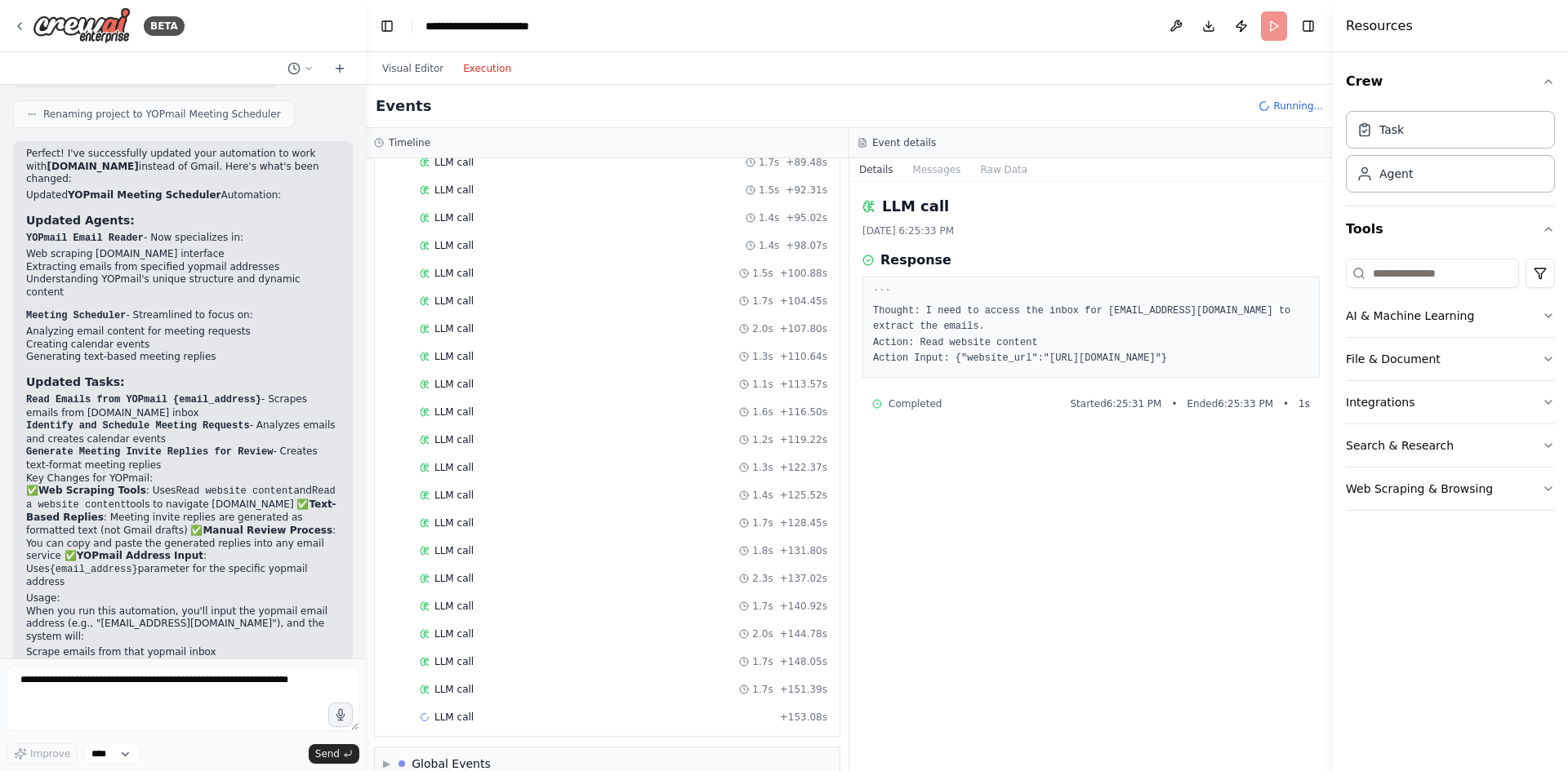
scroll to position [1344, 0]
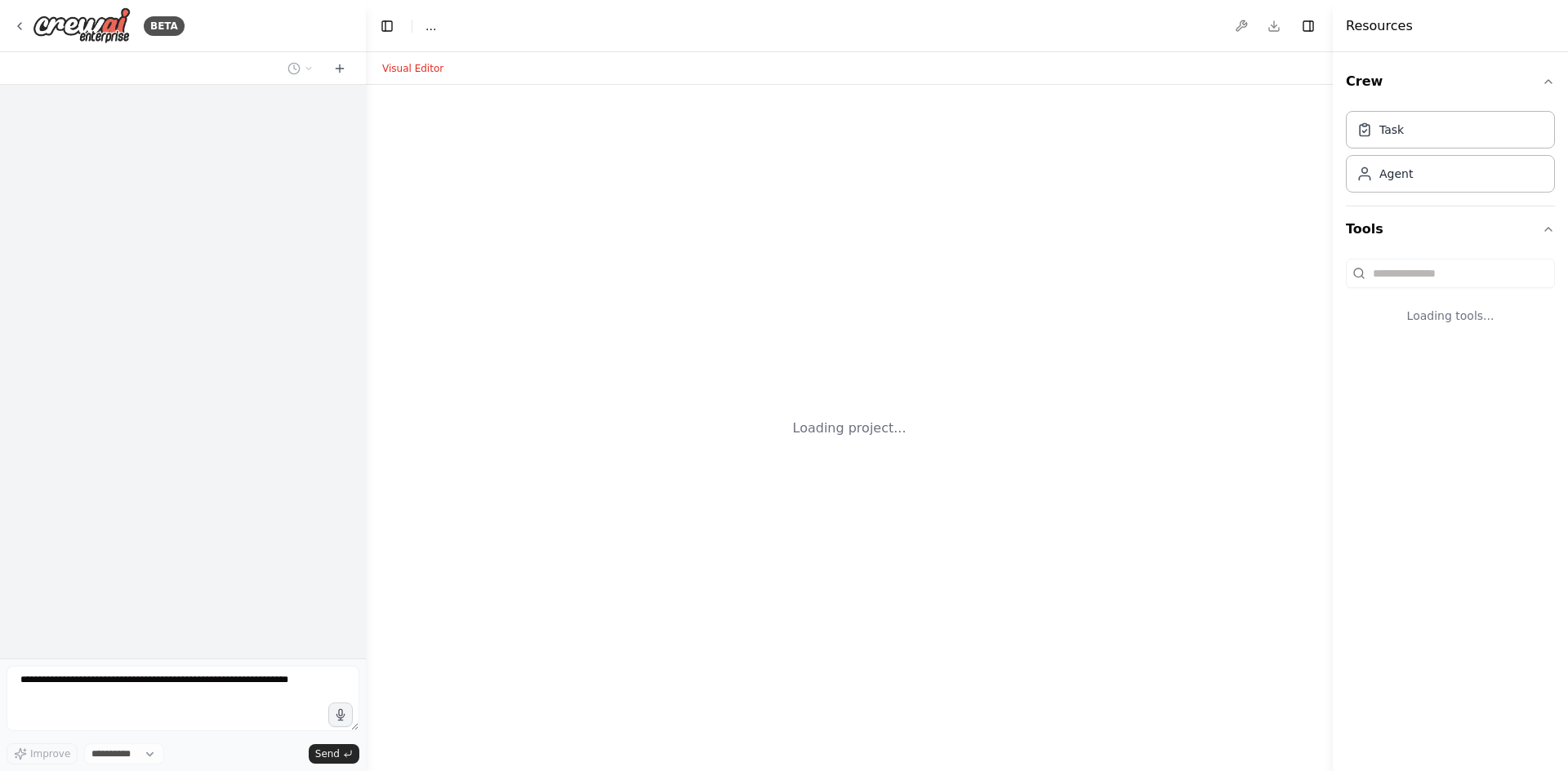
select select "****"
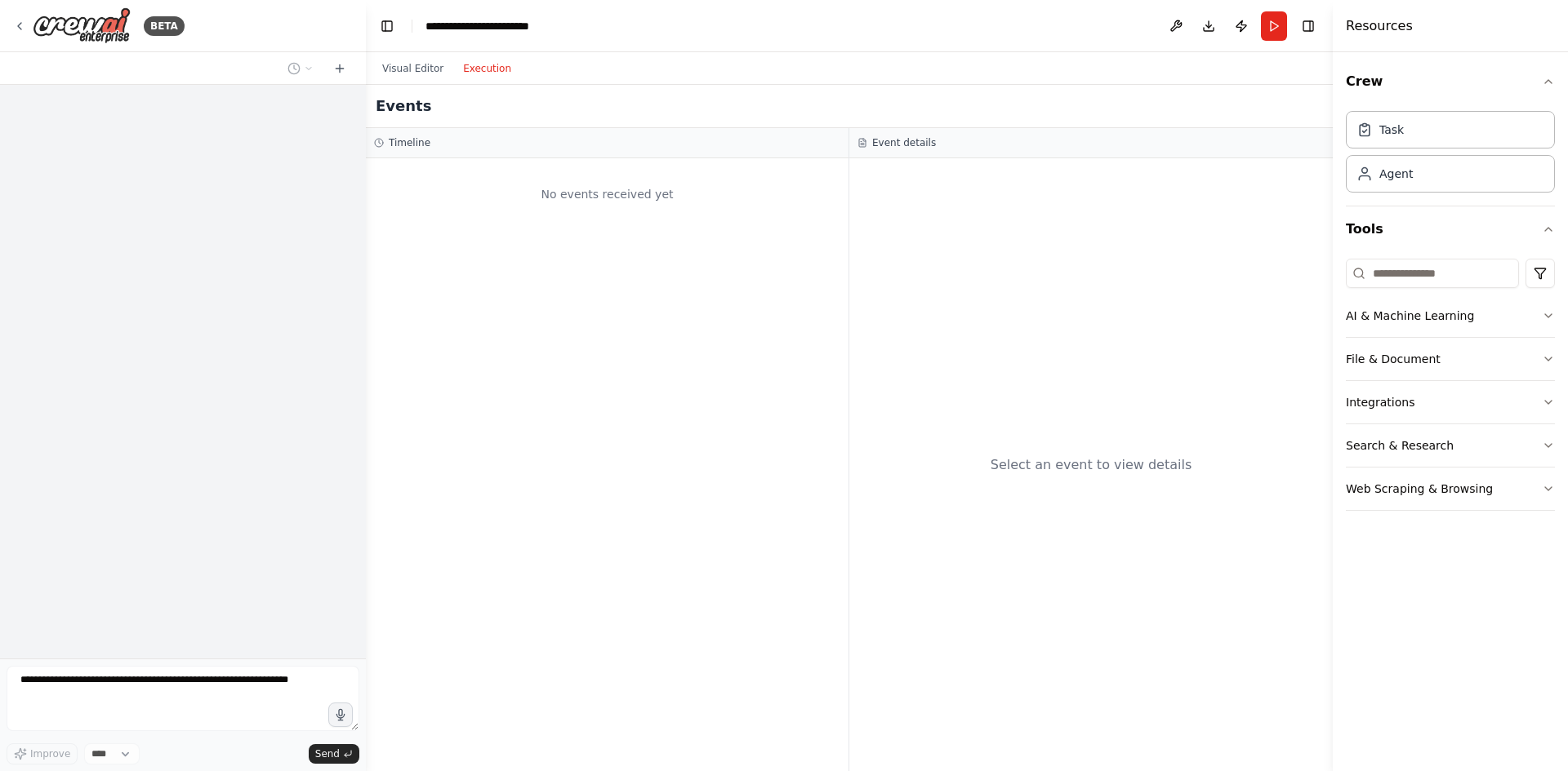
click at [488, 69] on button "Execution" at bounding box center [488, 69] width 68 height 20
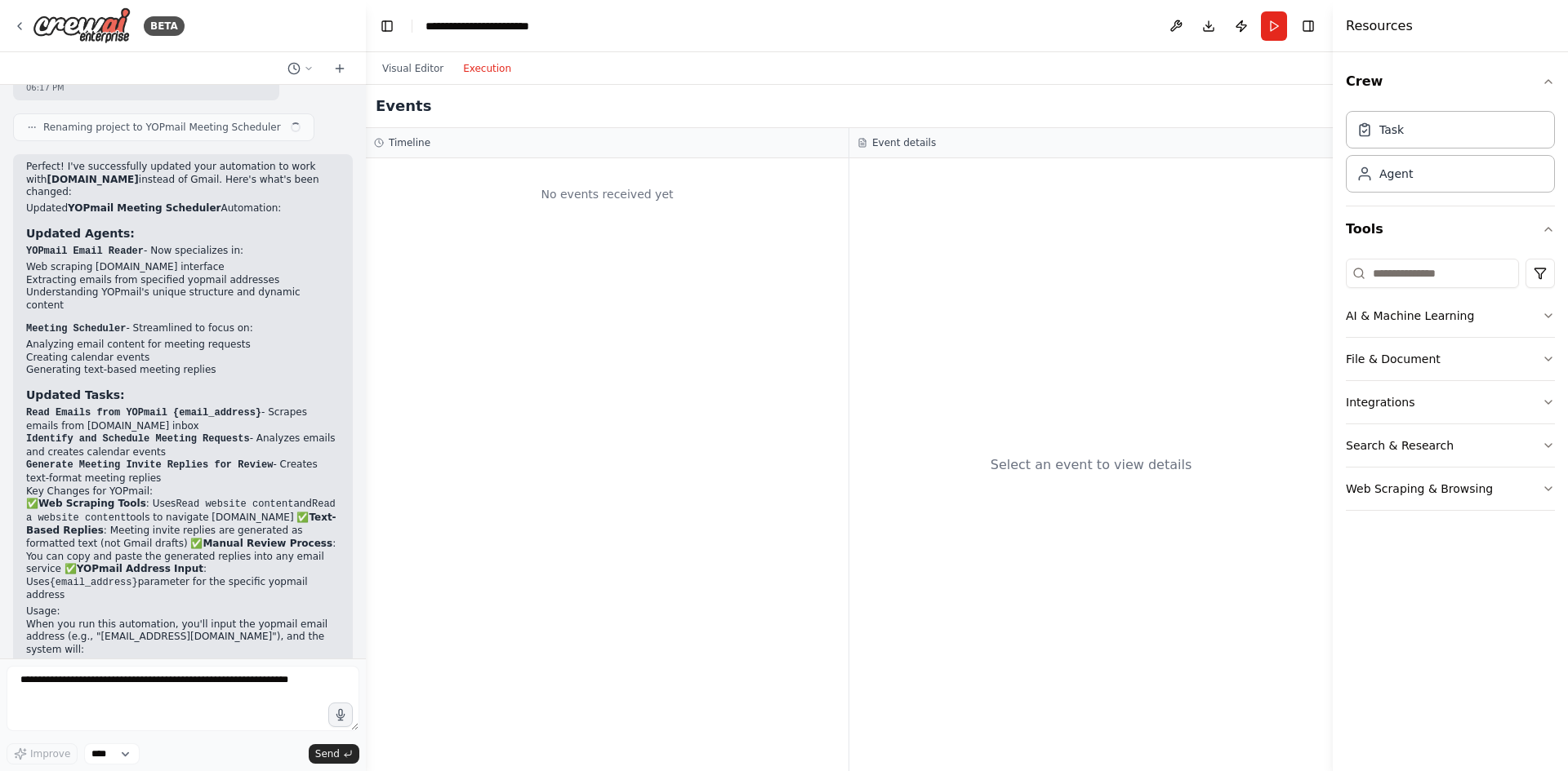
scroll to position [3924, 0]
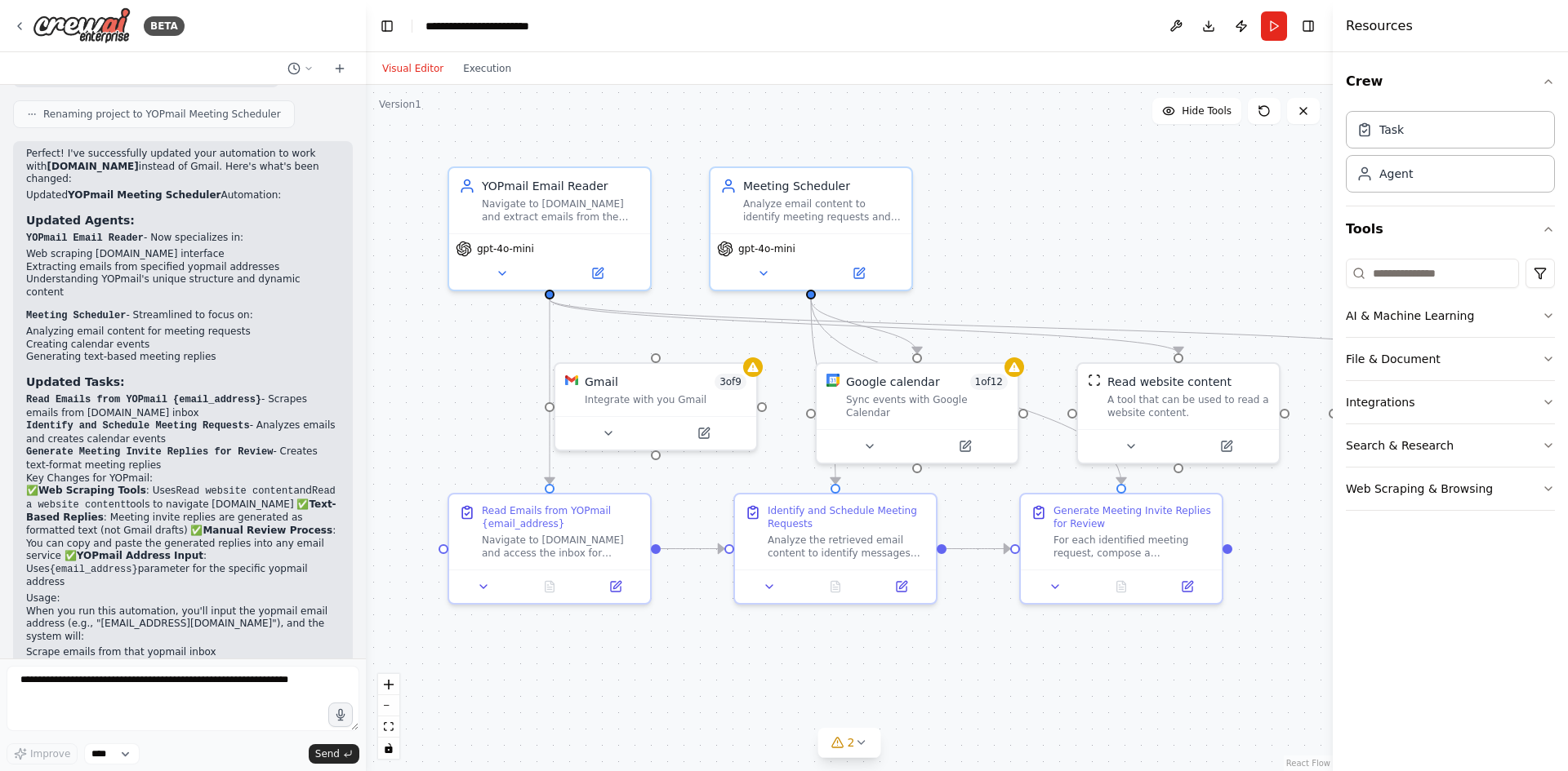
click at [397, 64] on button "Visual Editor" at bounding box center [413, 69] width 81 height 20
click at [699, 429] on icon at bounding box center [703, 429] width 10 height 10
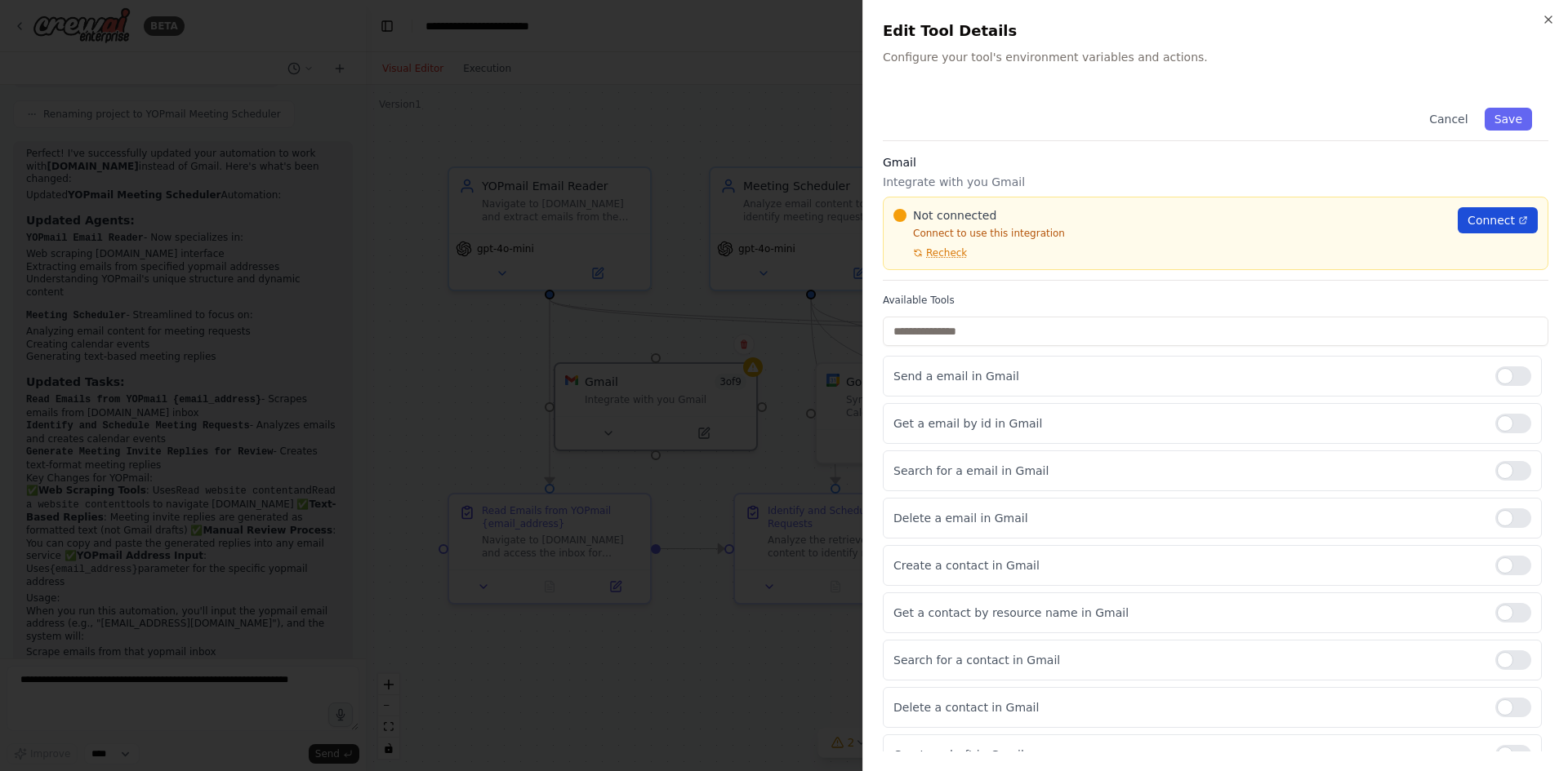
click at [1472, 226] on span "Connect" at bounding box center [1491, 220] width 47 height 16
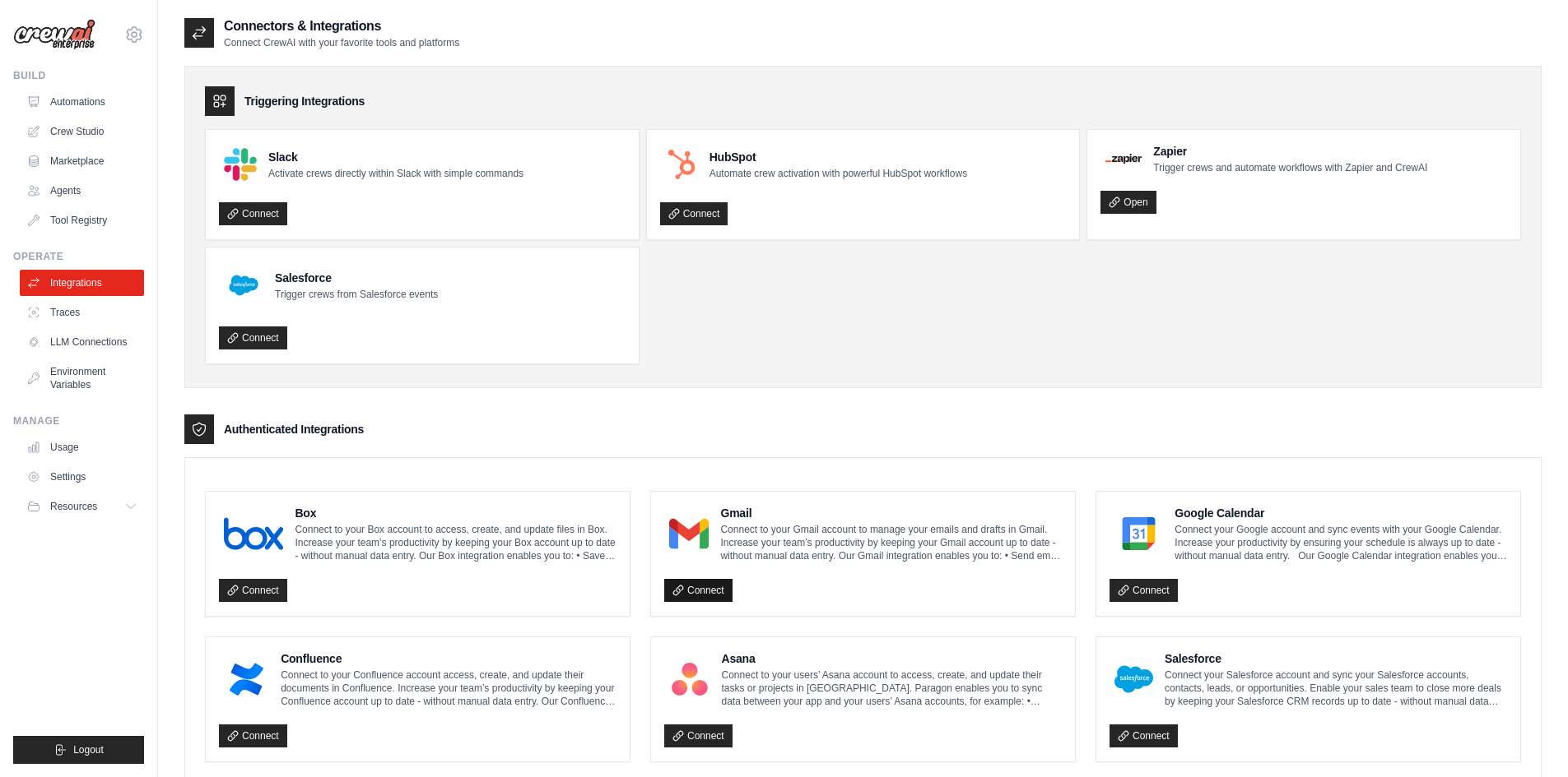
click at [692, 589] on link "Connect" at bounding box center [698, 590] width 69 height 23
click at [1077, 325] on ul "Slack Activate crews directly within Slack with simple commands Connect HubSpot…" at bounding box center [862, 246] width 1316 height 235
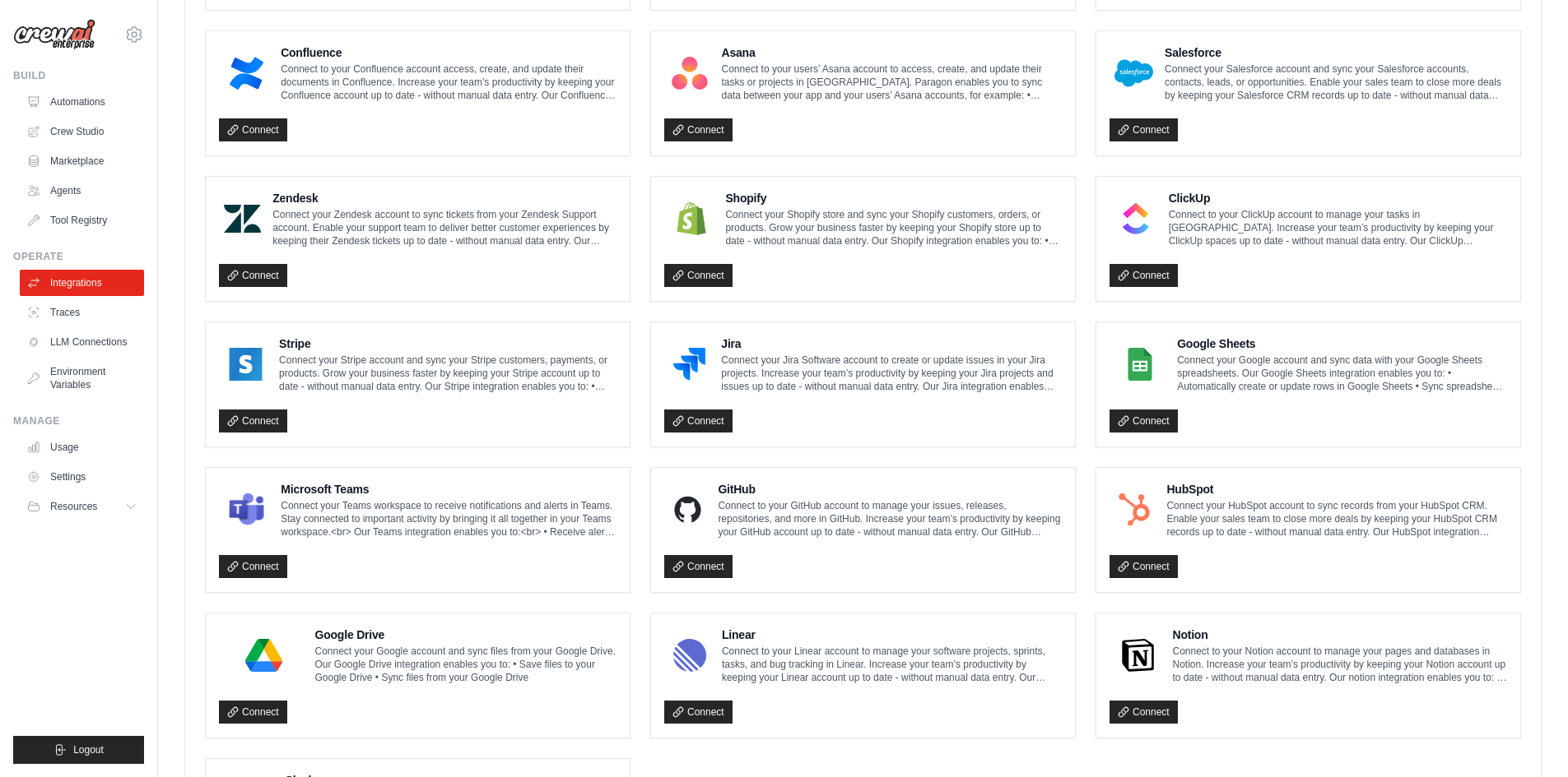
scroll to position [658, 0]
